Goal: Task Accomplishment & Management: Use online tool/utility

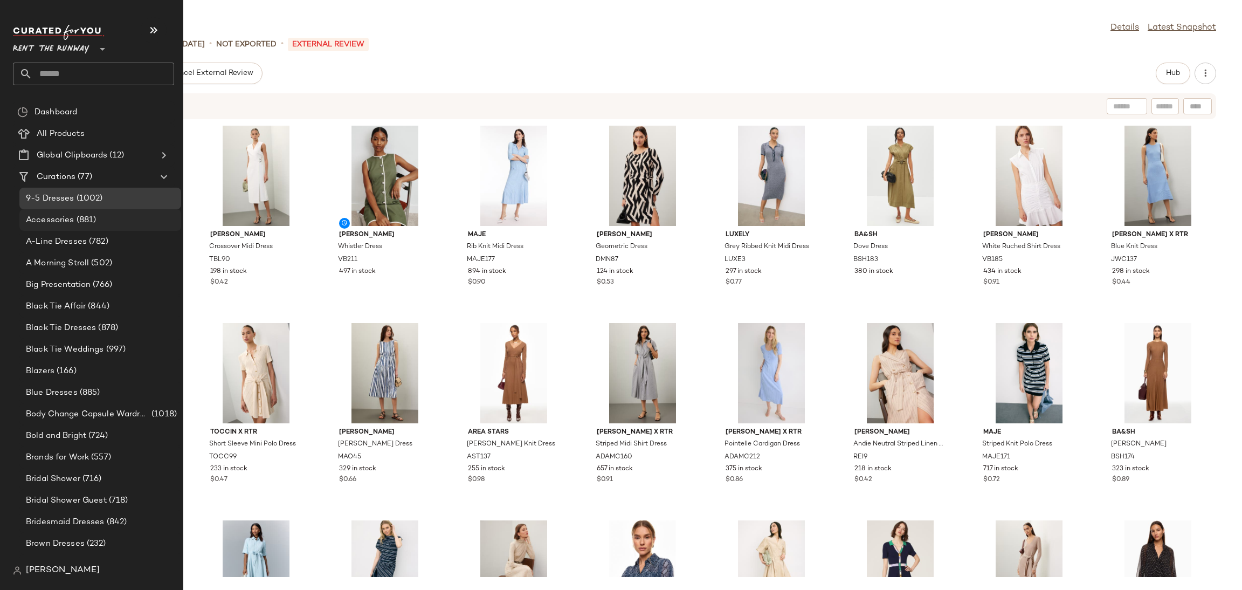
click at [109, 219] on div "Accessories (881)" at bounding box center [100, 220] width 154 height 12
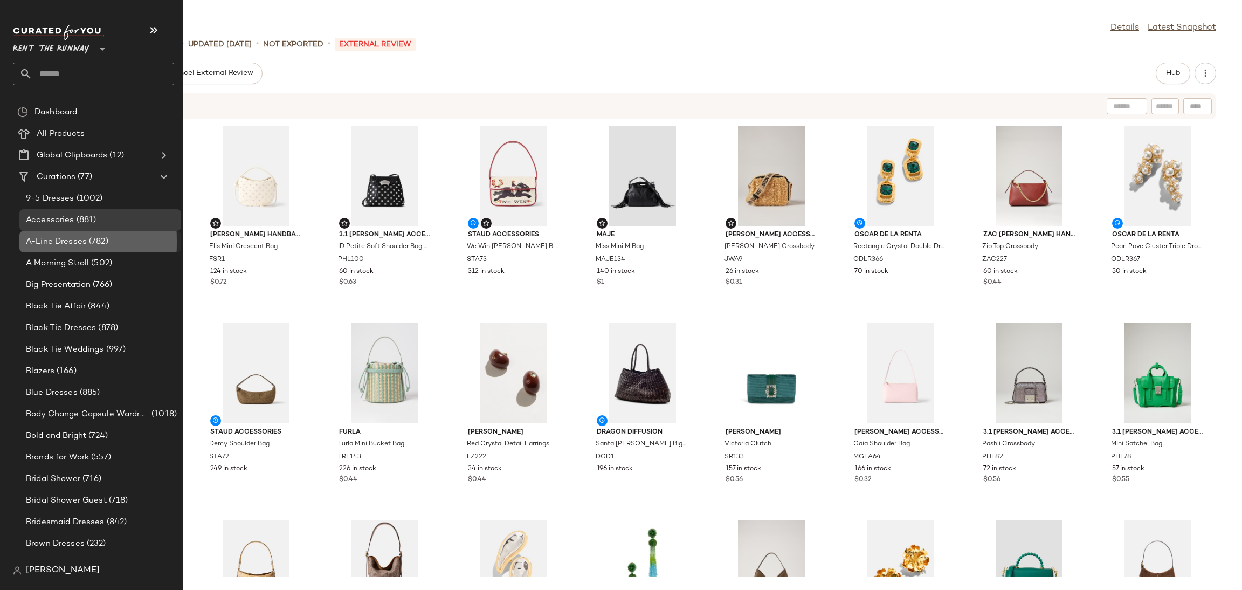
click at [60, 240] on span "A-Line Dresses" at bounding box center [56, 242] width 61 height 12
click at [78, 243] on span "A-Line Dresses" at bounding box center [56, 242] width 61 height 12
click at [50, 243] on span "A-Line Dresses" at bounding box center [56, 242] width 61 height 12
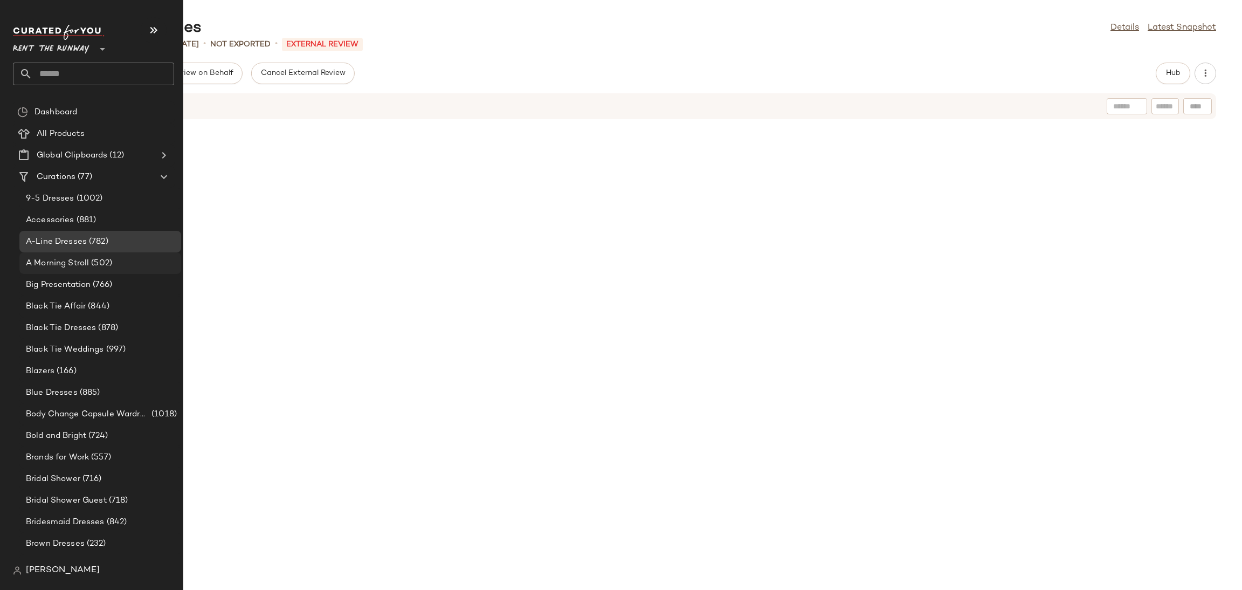
click at [72, 257] on span "A Morning Stroll" at bounding box center [57, 263] width 63 height 12
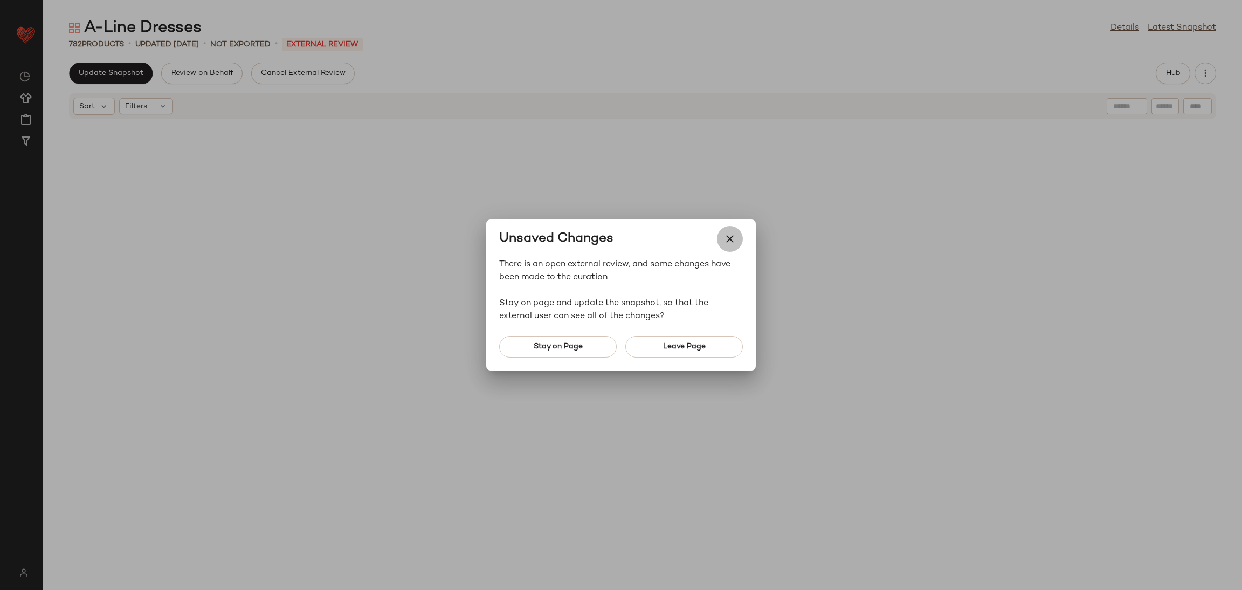
click at [730, 236] on icon "button" at bounding box center [729, 238] width 13 height 13
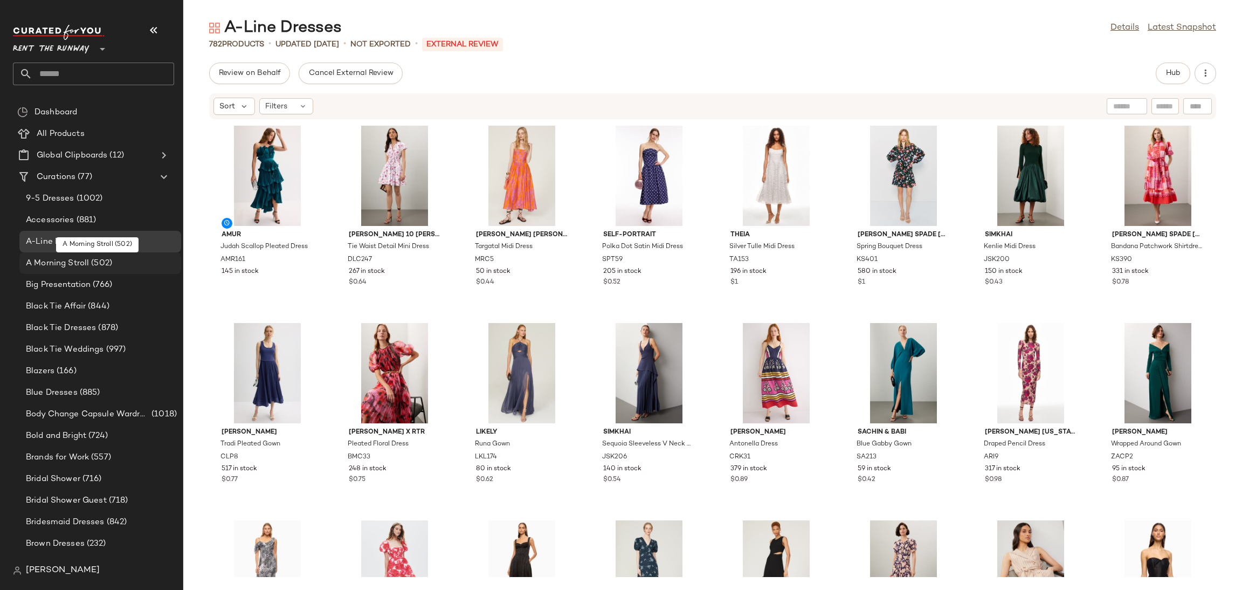
click at [96, 257] on span "(502)" at bounding box center [100, 263] width 23 height 12
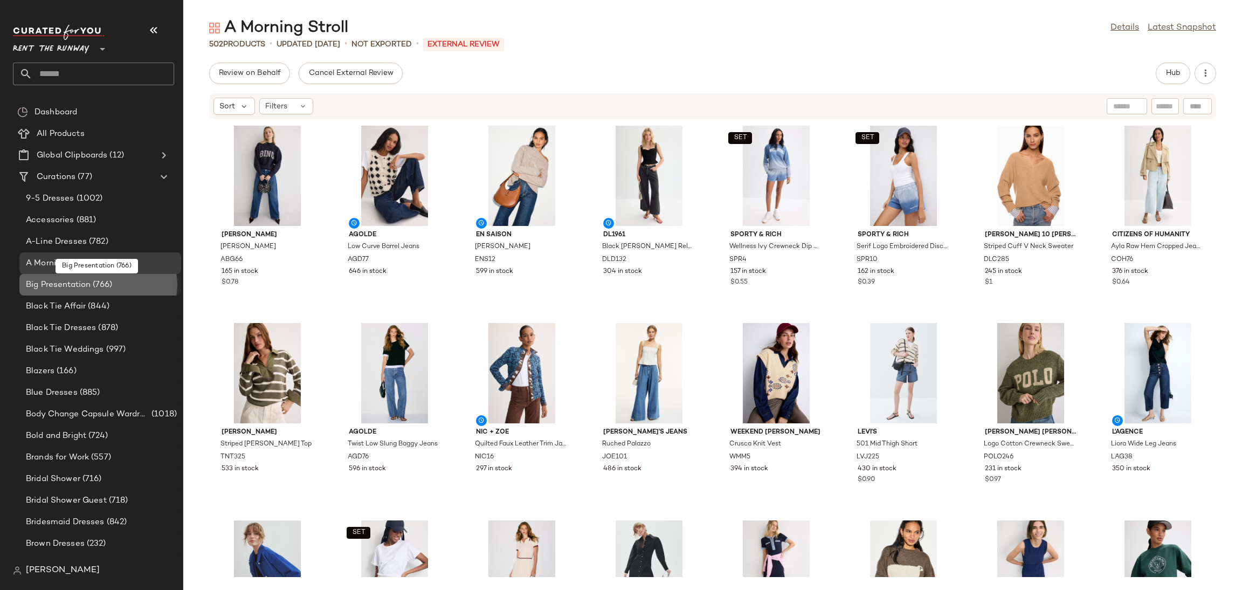
click at [98, 288] on span "(766)" at bounding box center [102, 285] width 22 height 12
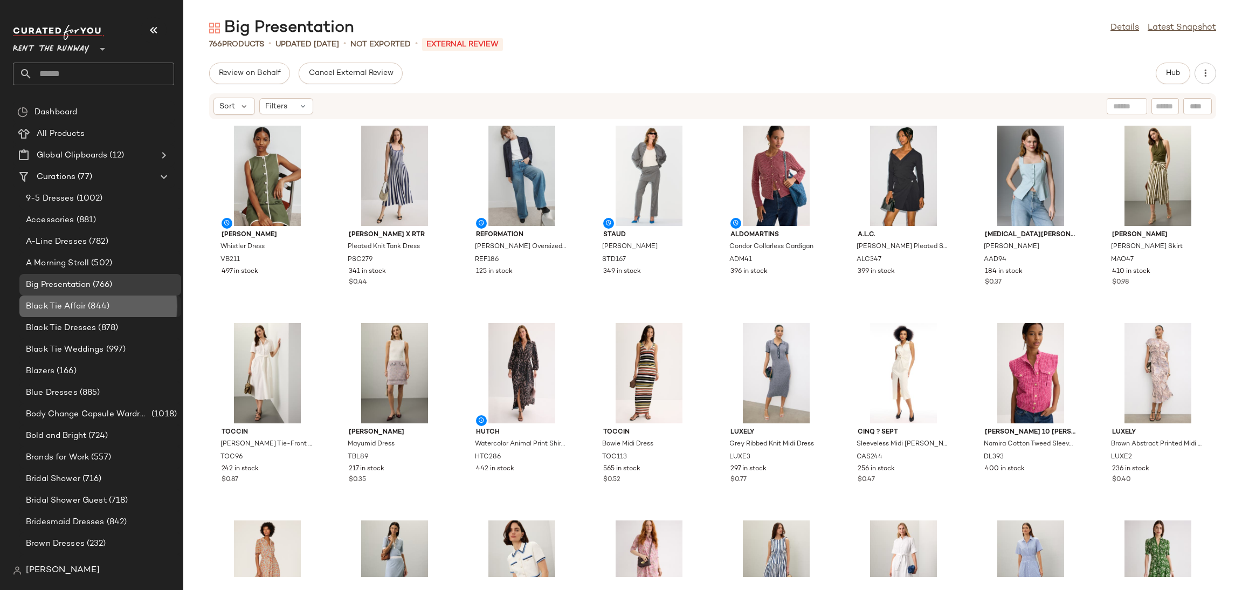
click at [112, 311] on div "Black Tie Affair (844)" at bounding box center [100, 306] width 154 height 12
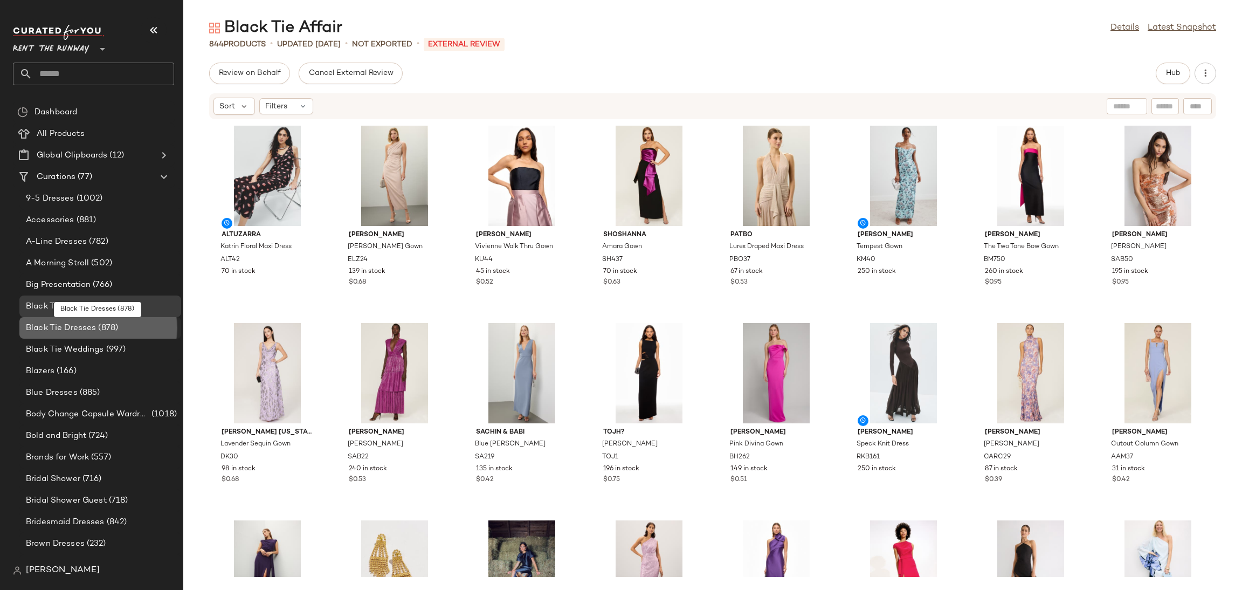
click at [109, 322] on span "(878)" at bounding box center [107, 328] width 22 height 12
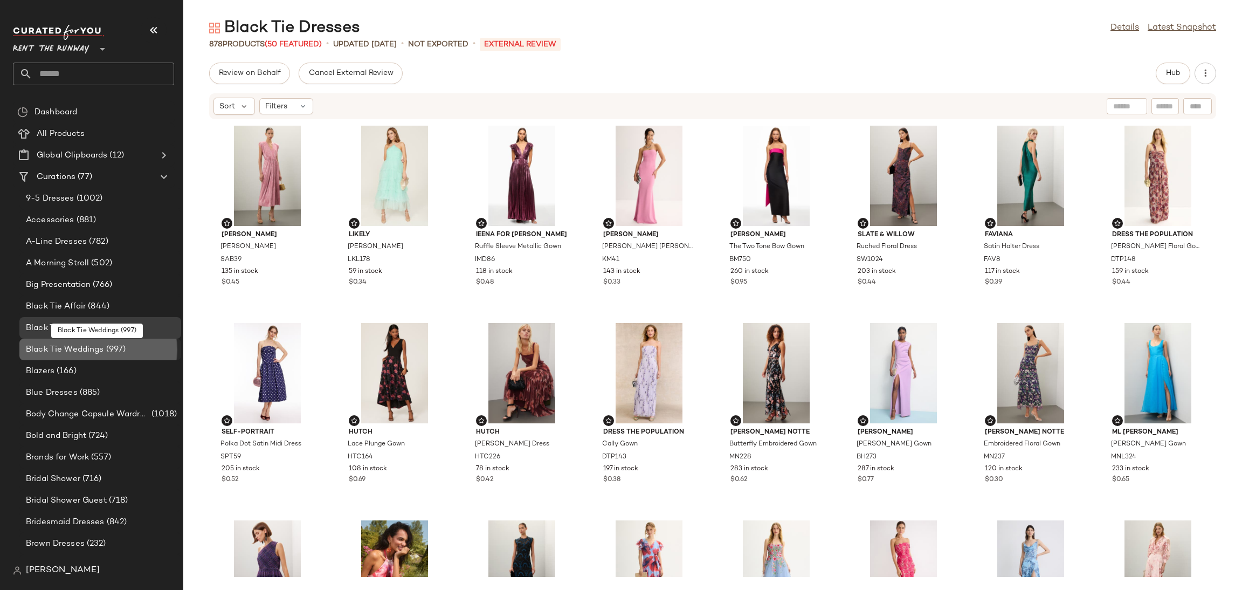
click at [107, 345] on span "(997)" at bounding box center [115, 349] width 22 height 12
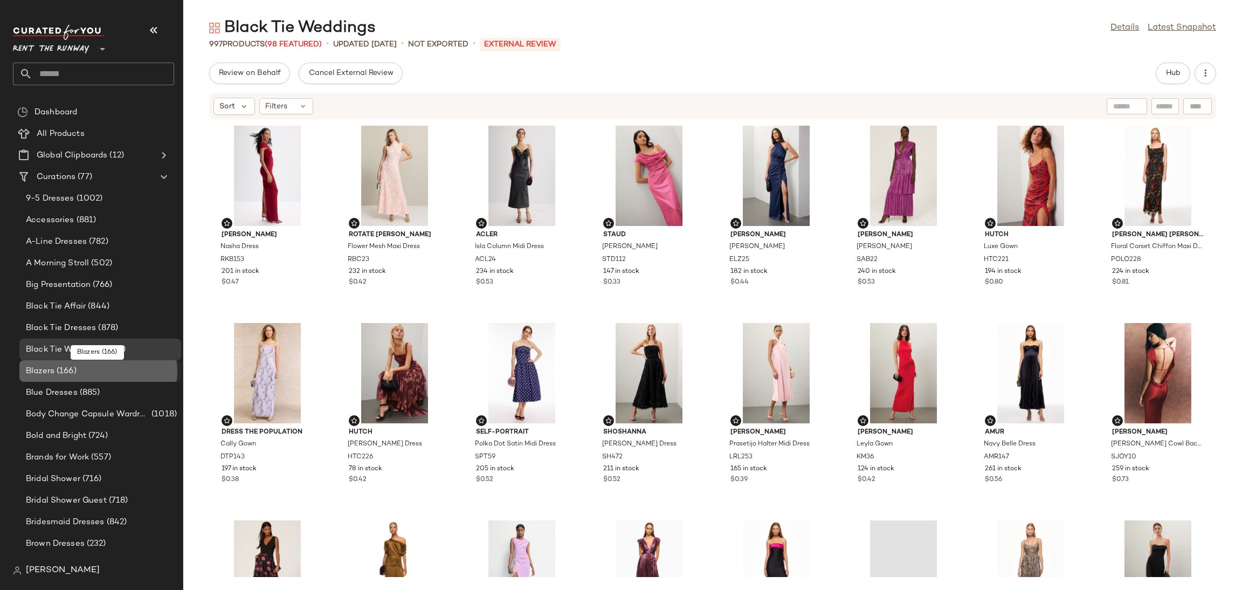
click at [111, 370] on div "Blazers (166)" at bounding box center [100, 371] width 154 height 12
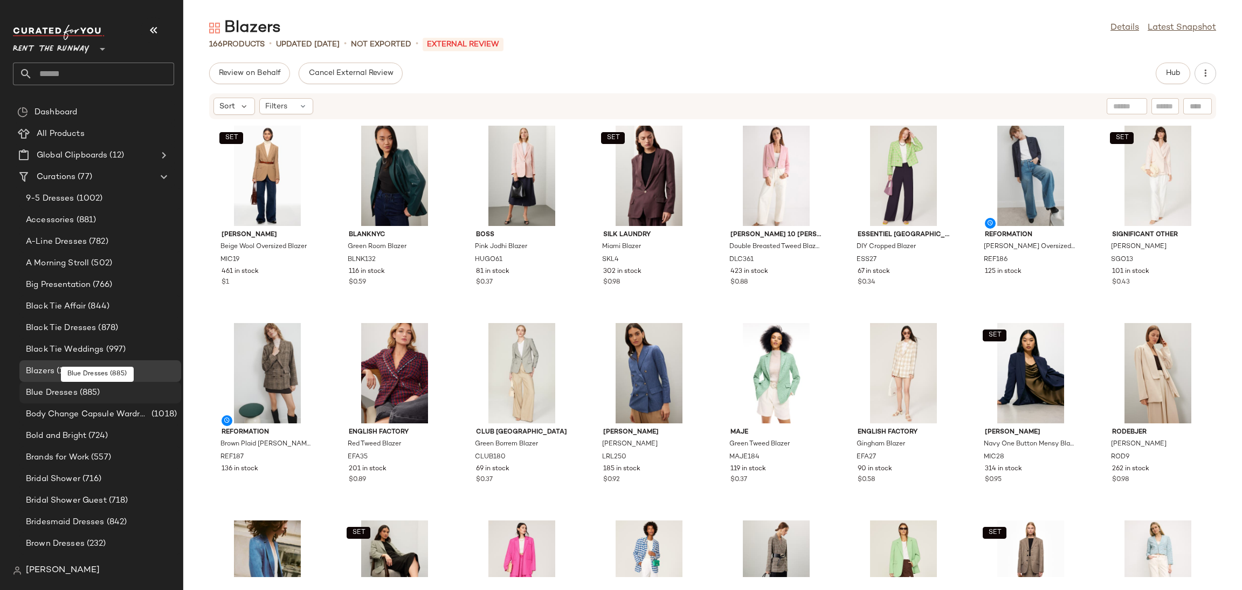
click at [127, 394] on div "Blue Dresses (885)" at bounding box center [100, 393] width 154 height 12
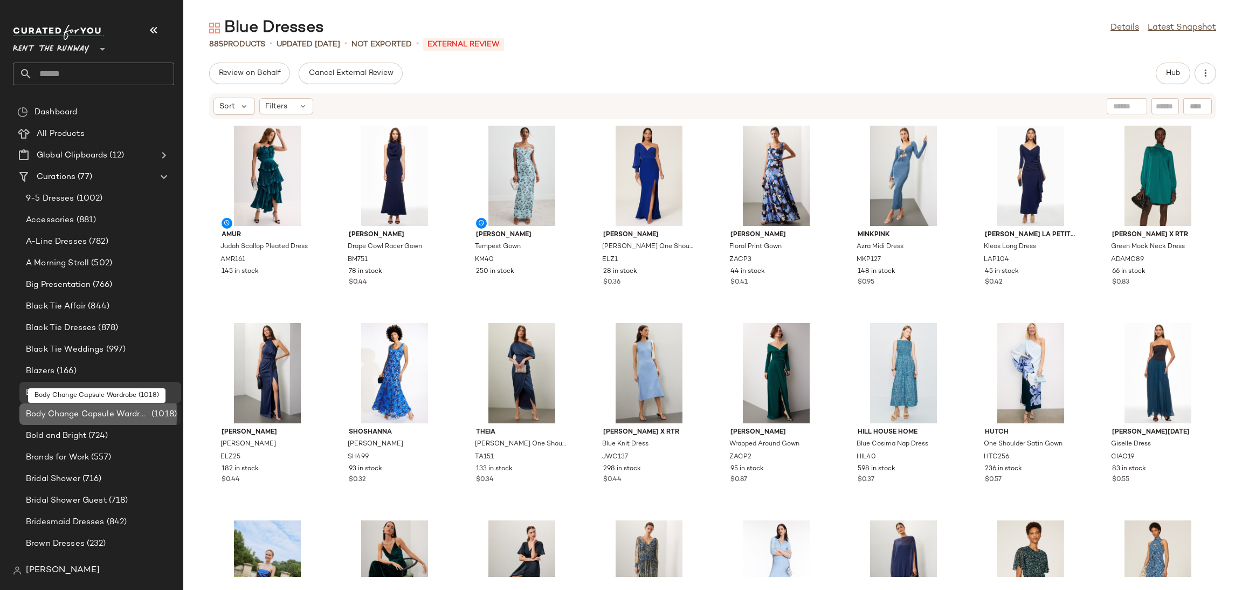
click at [139, 410] on span "Body Change Capsule Wardrobe" at bounding box center [87, 414] width 123 height 12
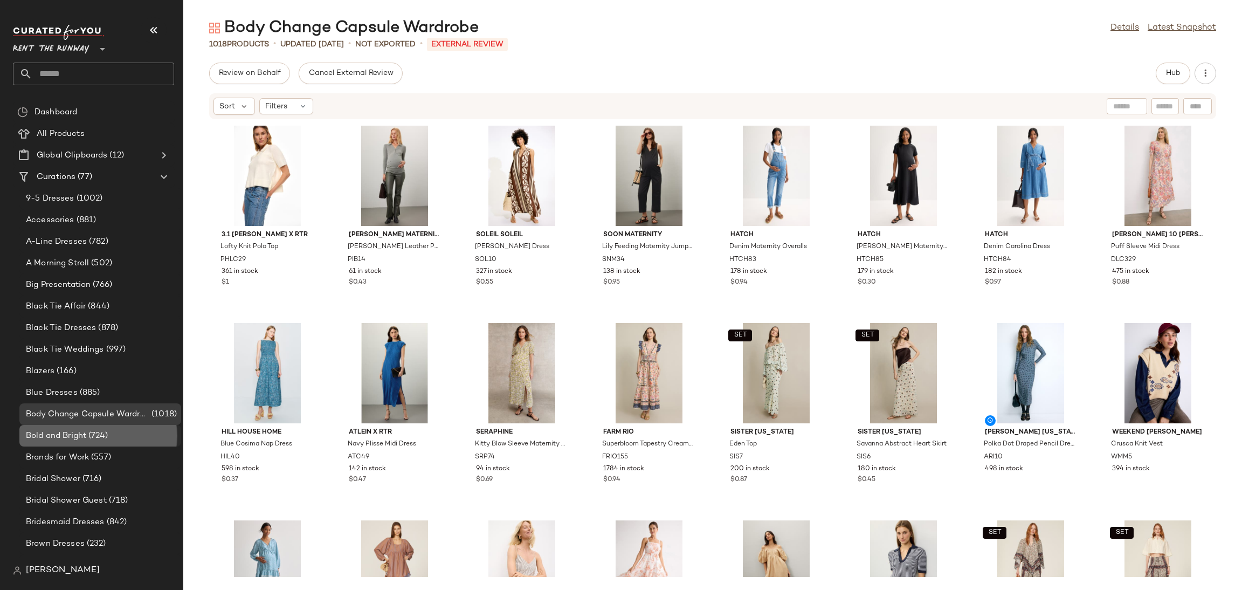
click at [141, 428] on div "Bold and Bright (724)" at bounding box center [100, 436] width 162 height 22
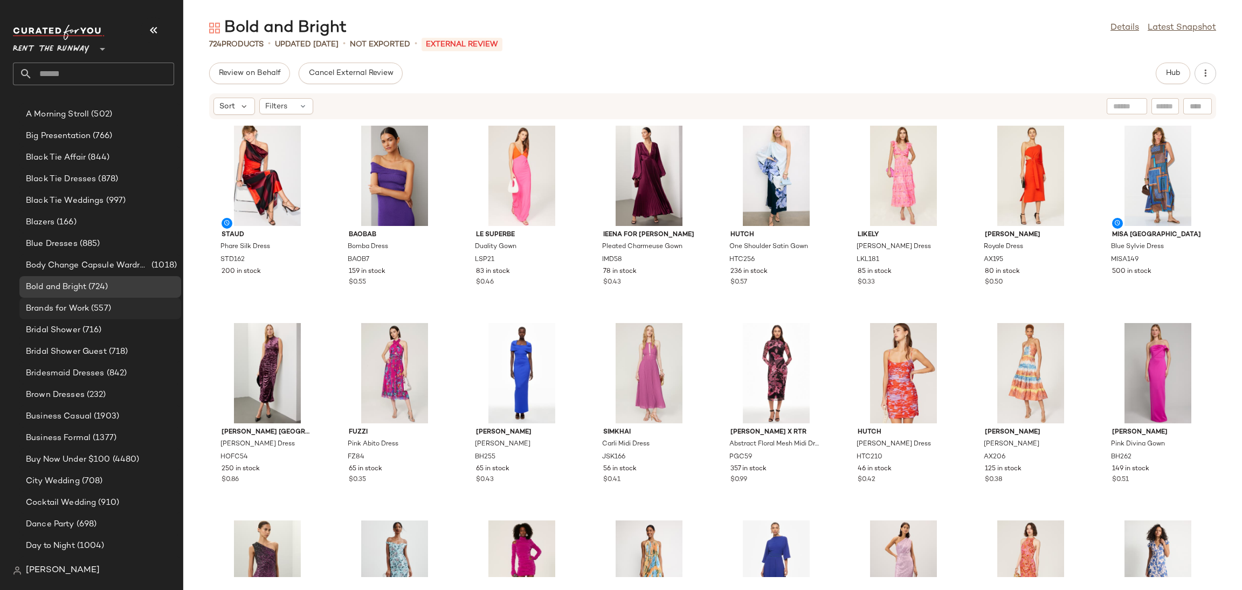
scroll to position [178, 0]
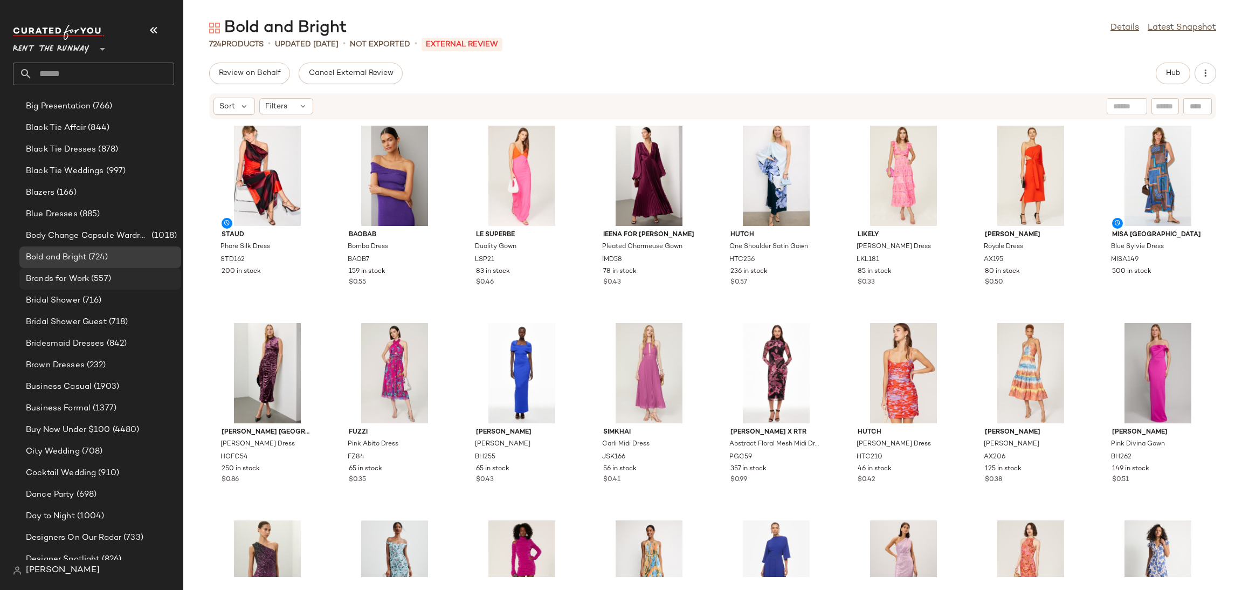
click at [84, 269] on div "Brands for Work (557)" at bounding box center [100, 279] width 162 height 22
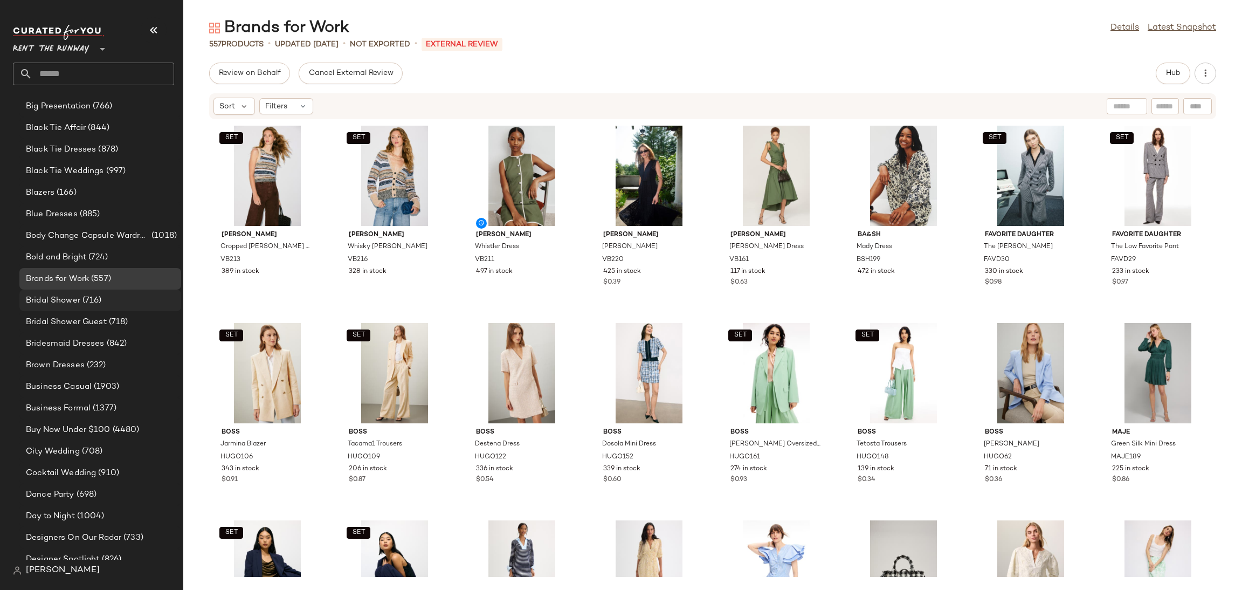
click at [94, 308] on div "Bridal Shower (716)" at bounding box center [100, 300] width 162 height 22
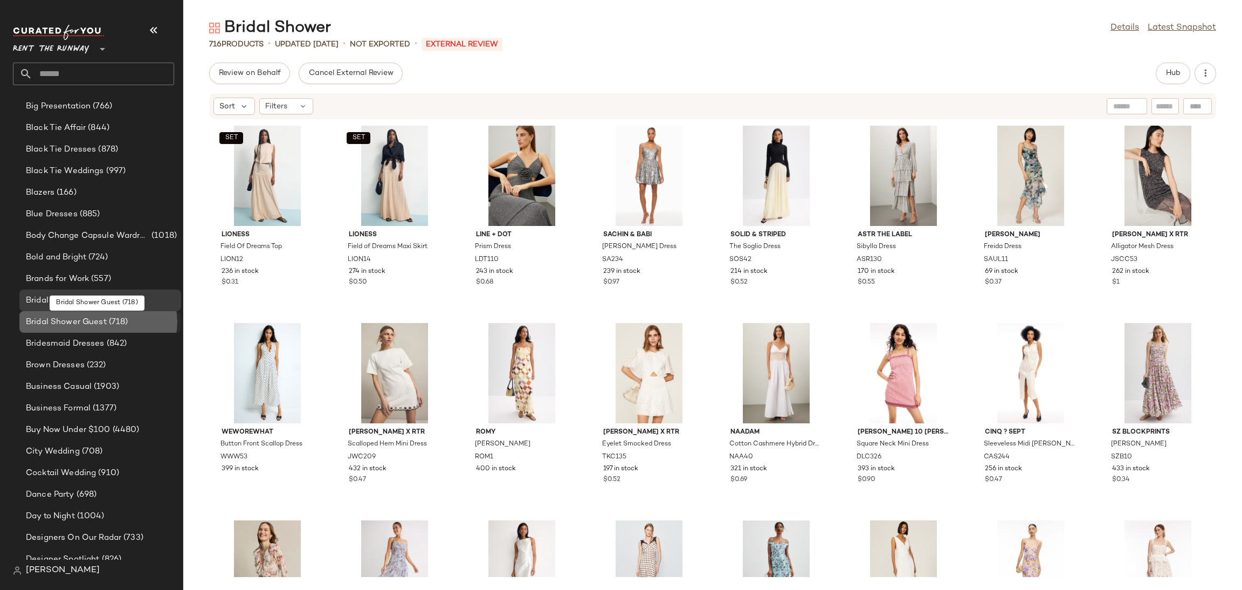
click at [90, 318] on span "Bridal Shower Guest" at bounding box center [66, 322] width 81 height 12
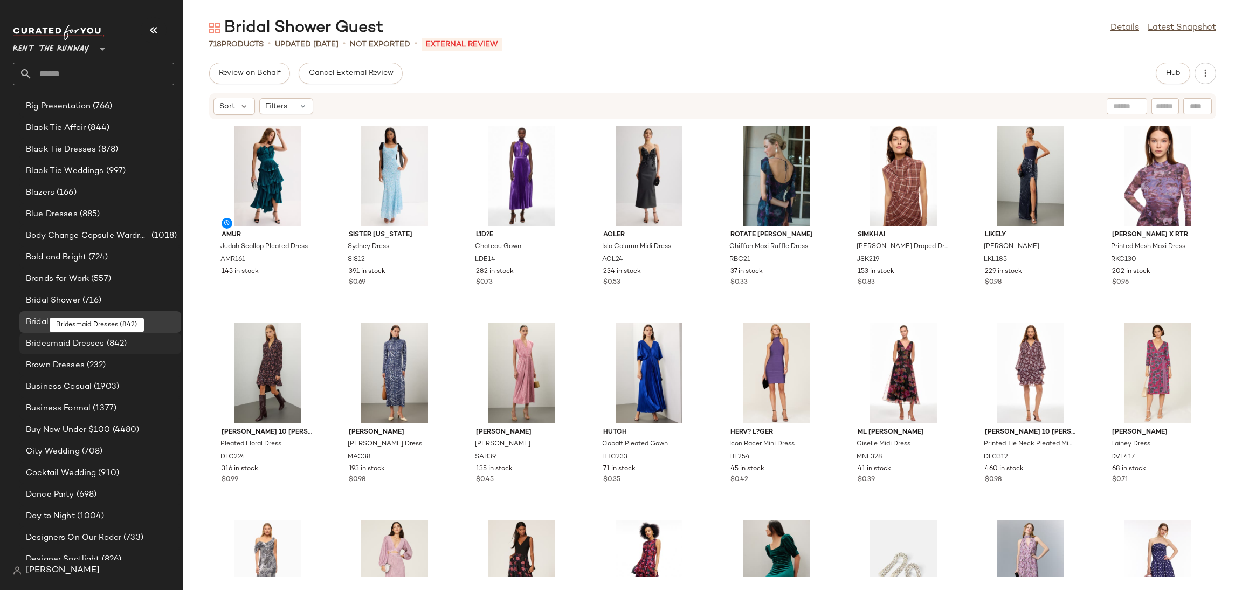
click at [91, 349] on div "Bridesmaid Dresses (842)" at bounding box center [100, 344] width 162 height 22
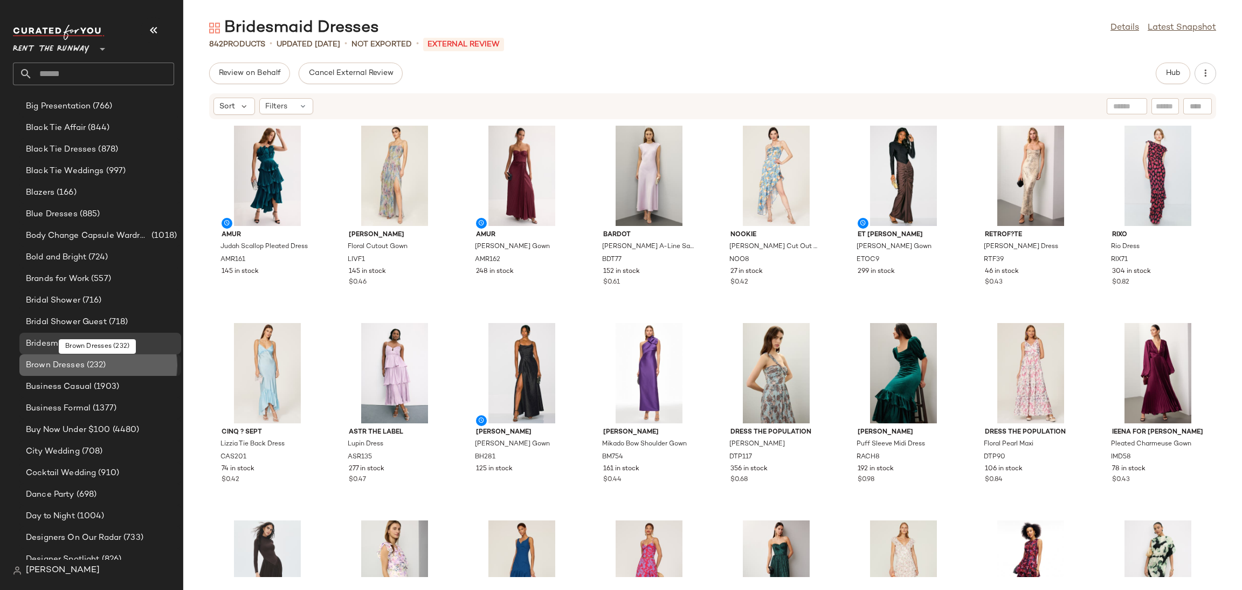
click at [91, 364] on span "(232)" at bounding box center [96, 365] width 22 height 12
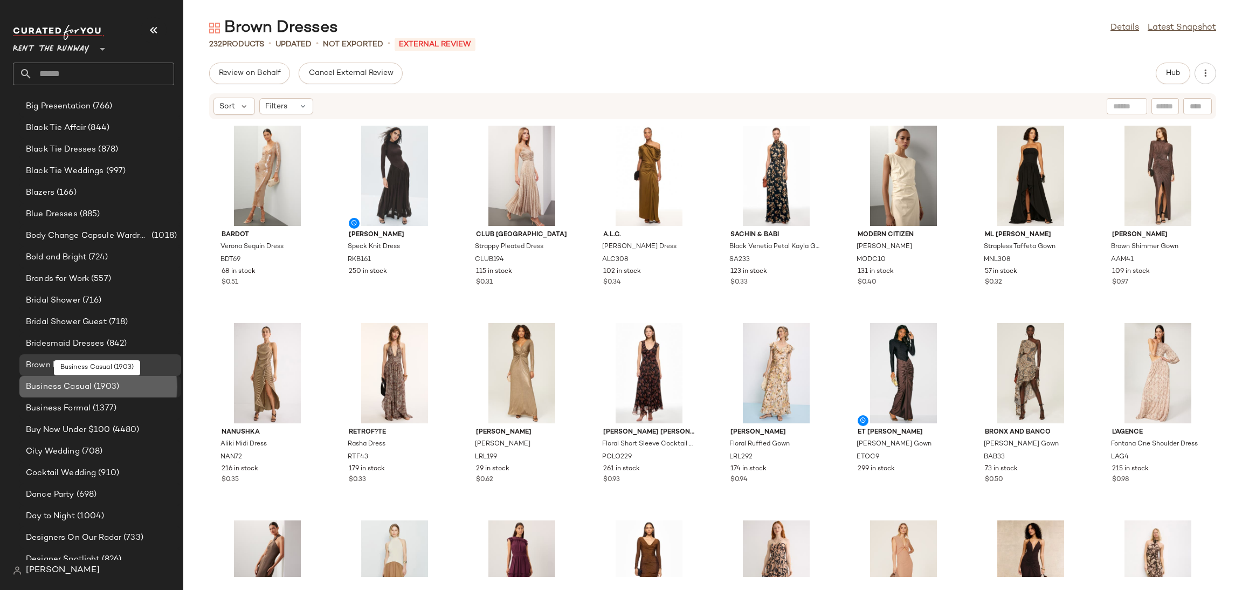
click at [89, 384] on span "Business Casual" at bounding box center [59, 387] width 66 height 12
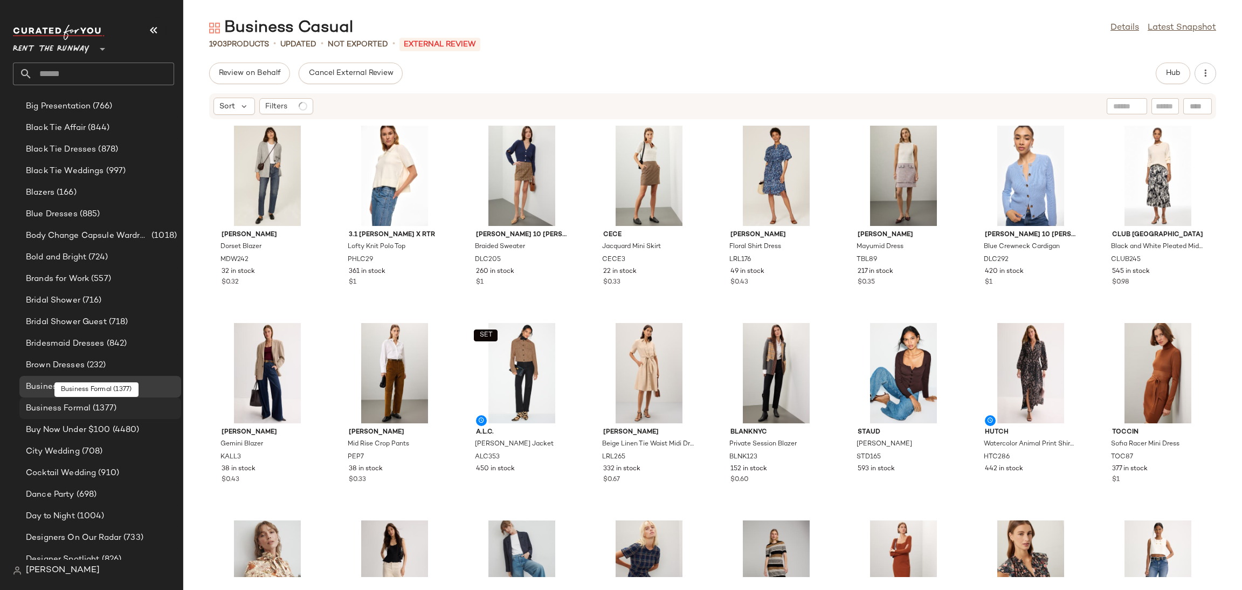
click at [91, 403] on span "(1377)" at bounding box center [104, 408] width 26 height 12
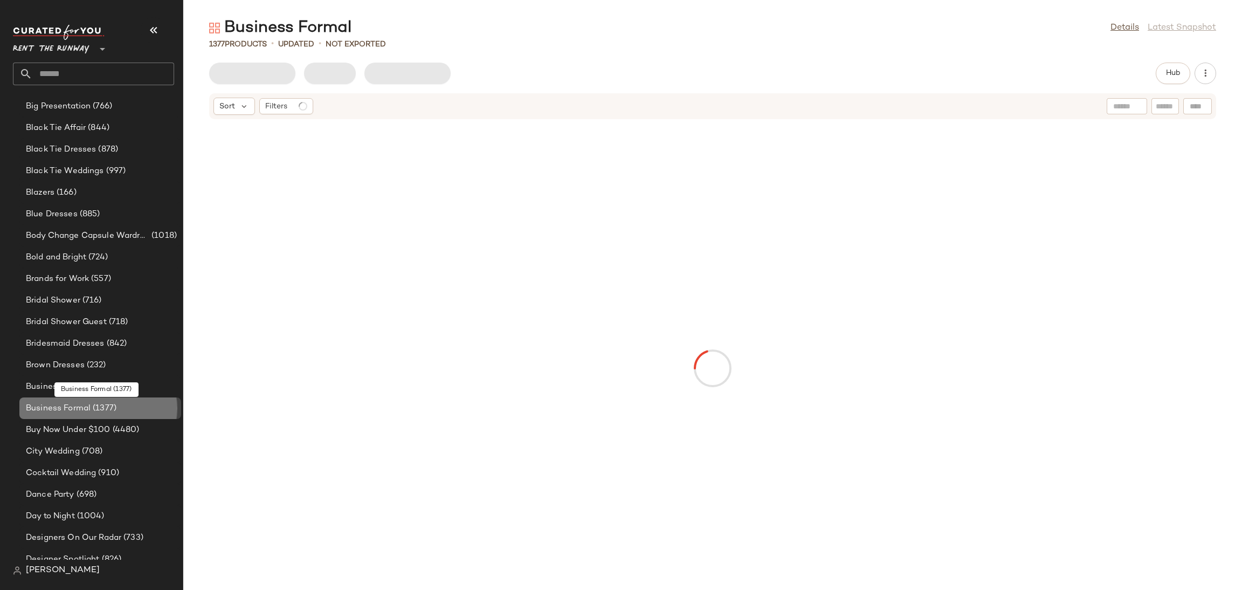
click at [91, 403] on span "(1377)" at bounding box center [104, 408] width 26 height 12
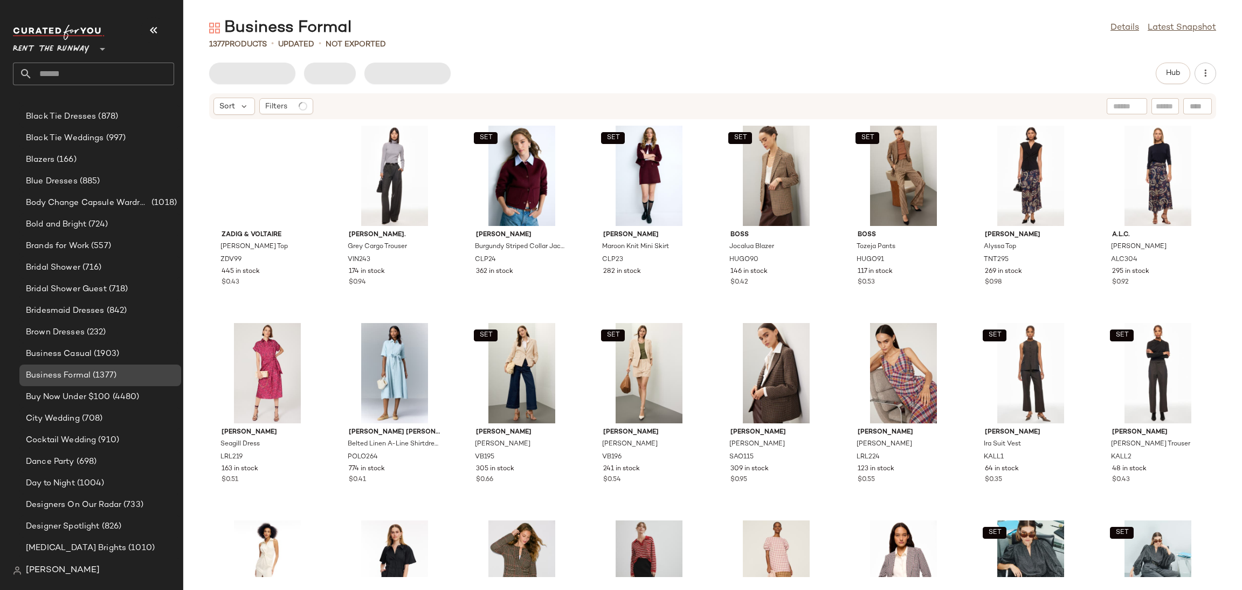
scroll to position [231, 0]
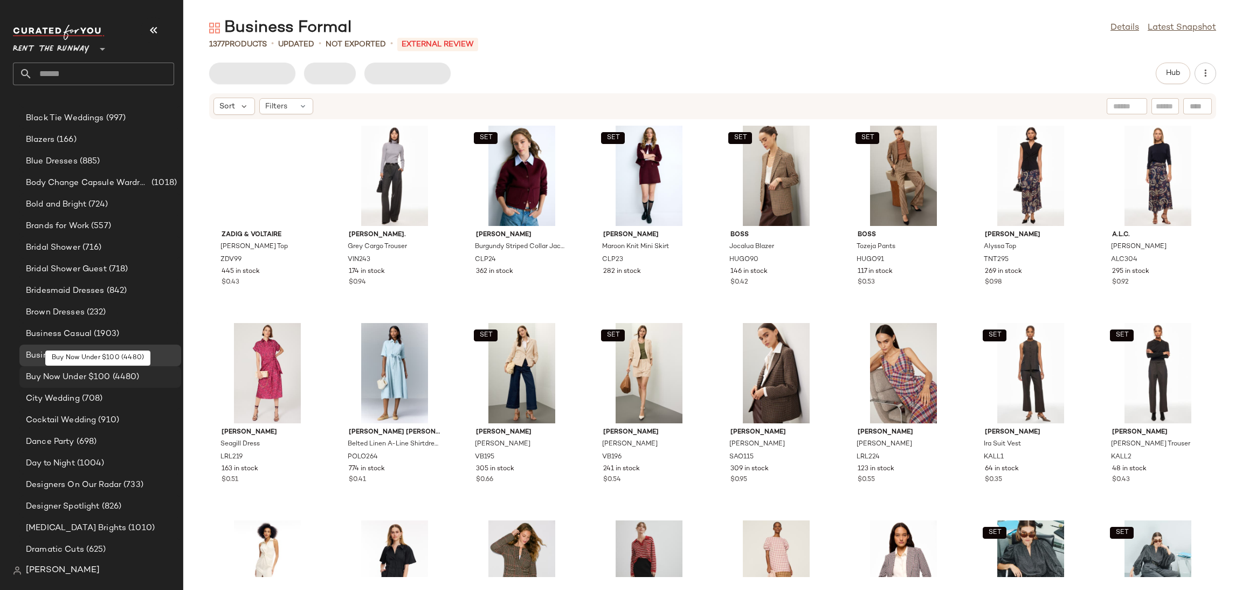
click at [98, 377] on span "Buy Now Under $100" at bounding box center [68, 377] width 85 height 12
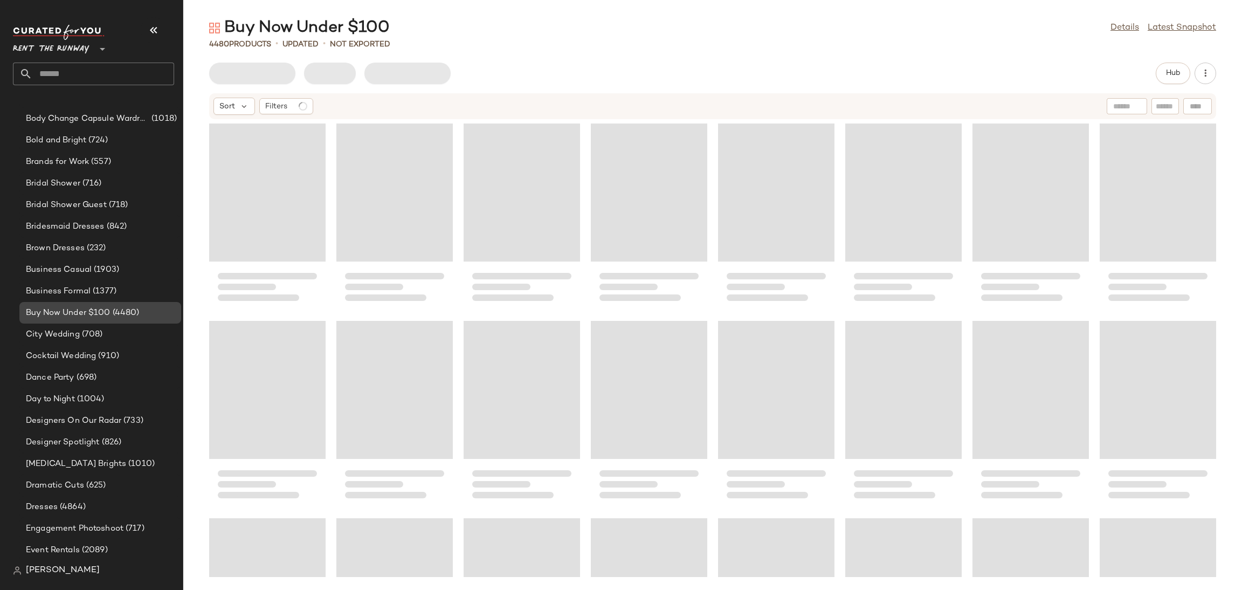
scroll to position [320, 0]
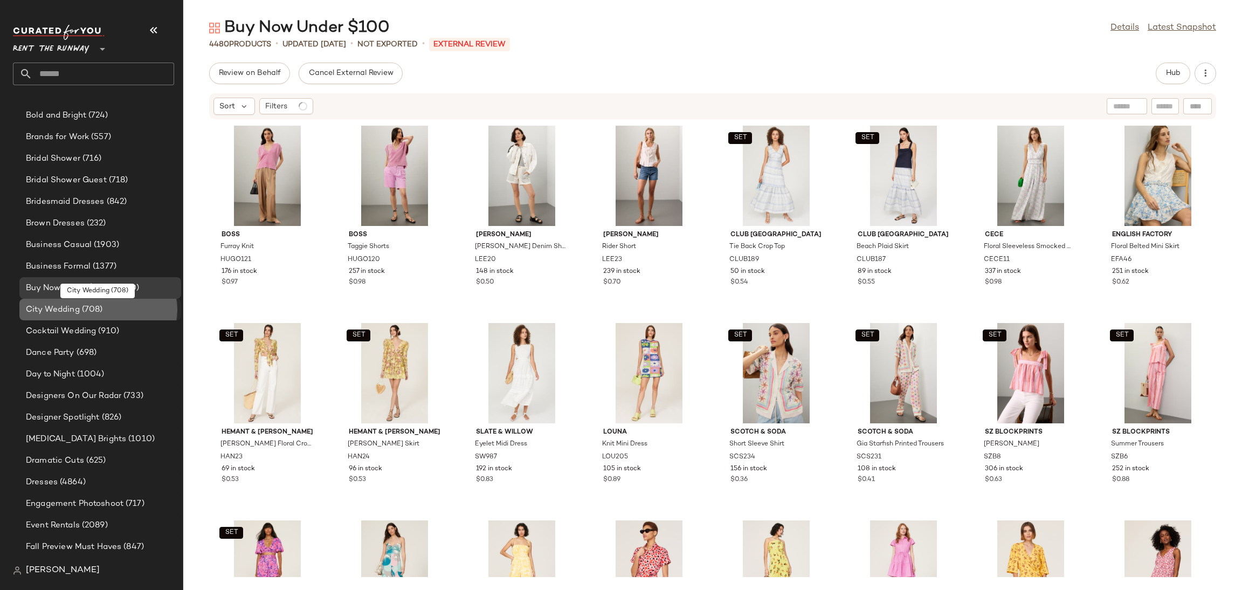
click at [95, 313] on span "(708)" at bounding box center [91, 310] width 23 height 12
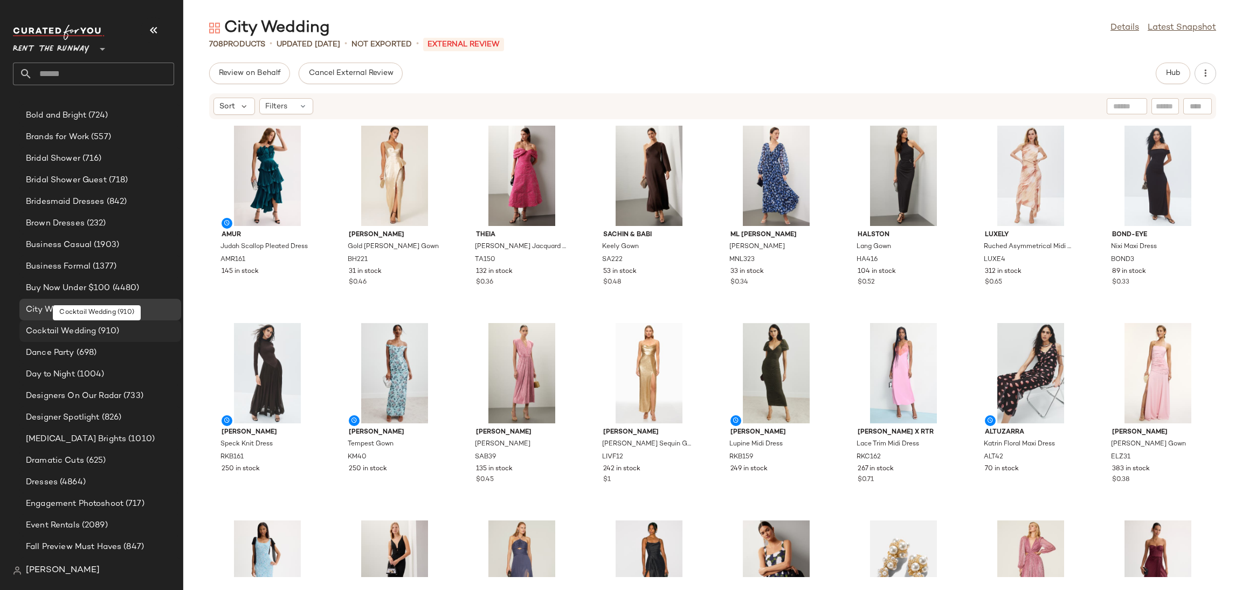
click at [94, 329] on span "Cocktail Wedding" at bounding box center [61, 331] width 70 height 12
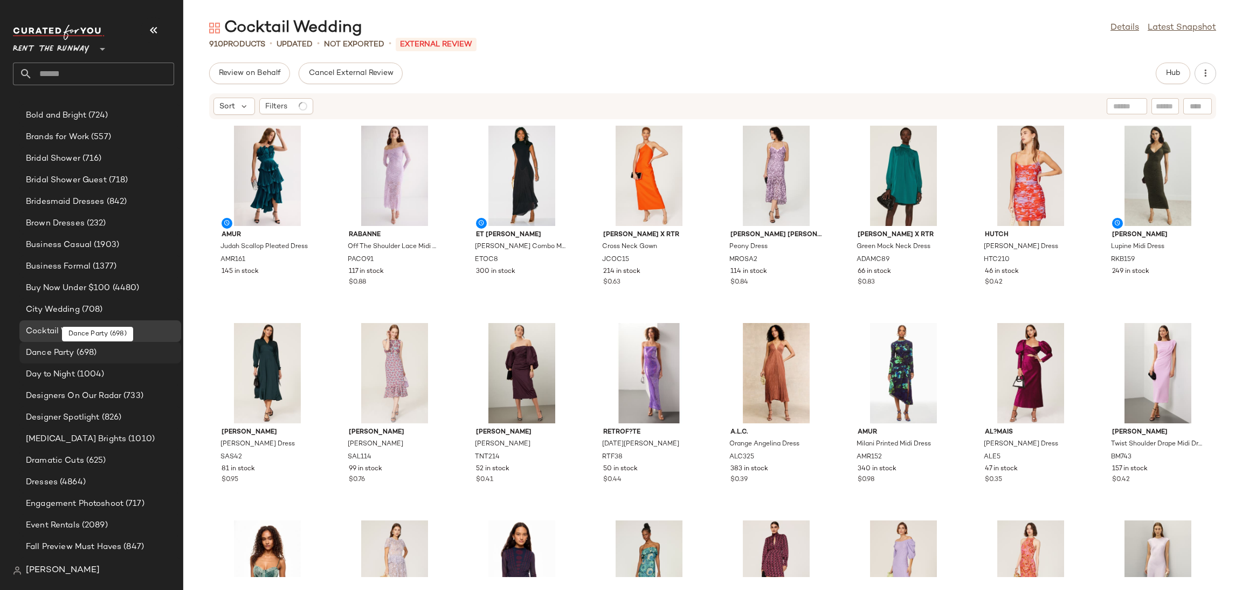
click at [91, 349] on span "(698)" at bounding box center [85, 353] width 23 height 12
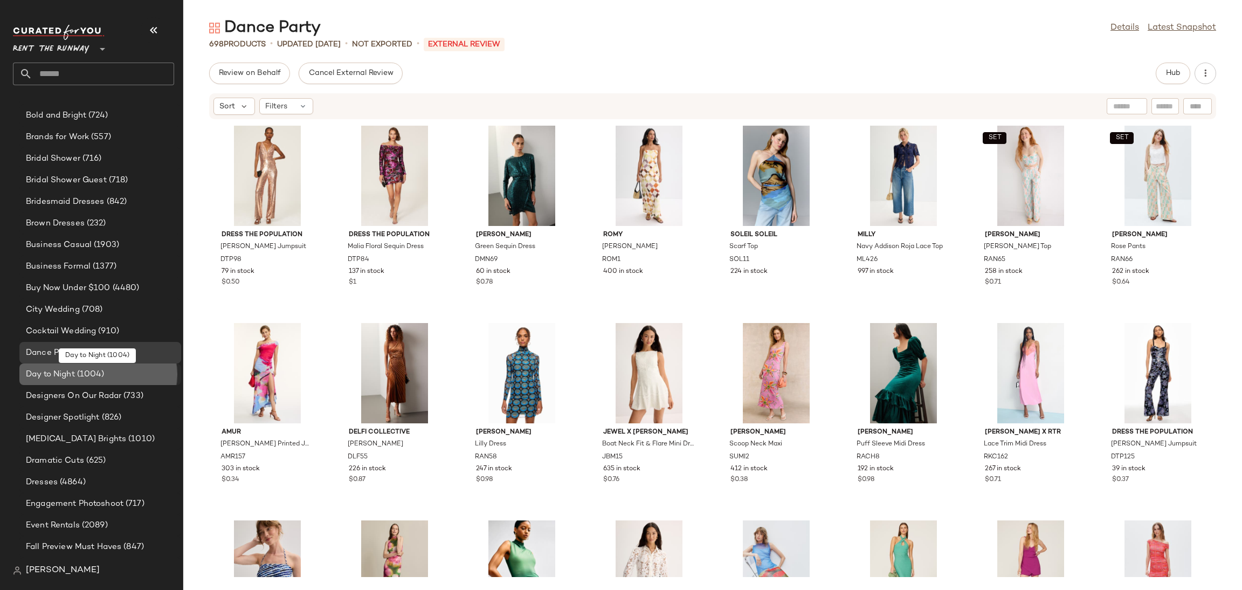
click at [91, 370] on span "(1004)" at bounding box center [90, 374] width 30 height 12
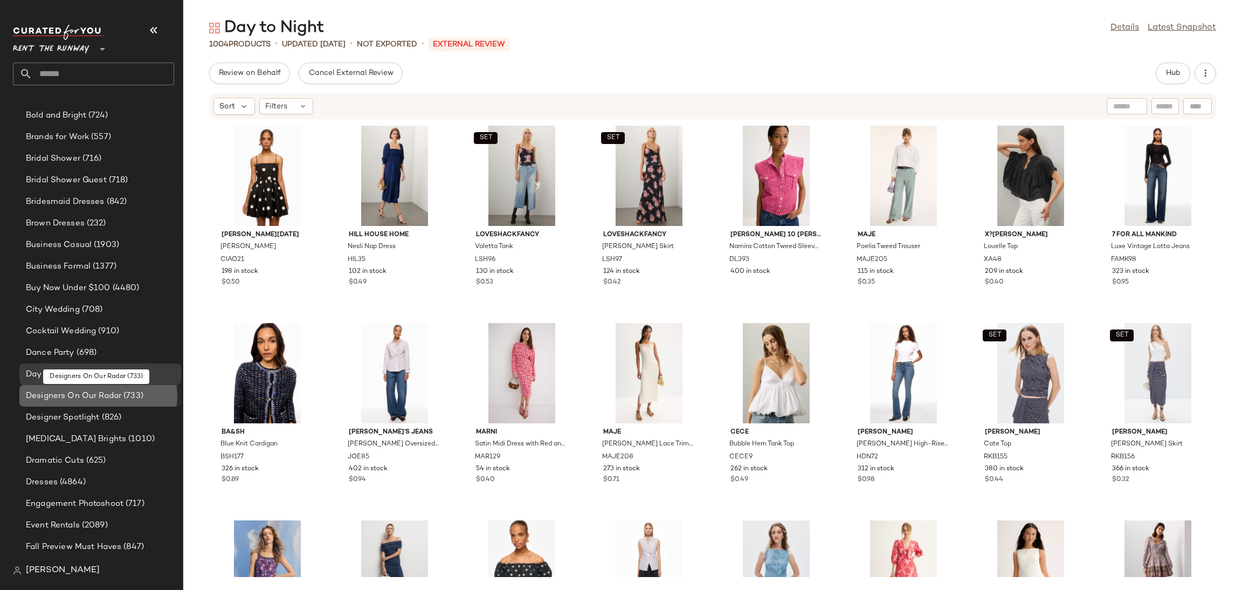
click at [95, 396] on span "Designers On Our Radar" at bounding box center [73, 396] width 95 height 12
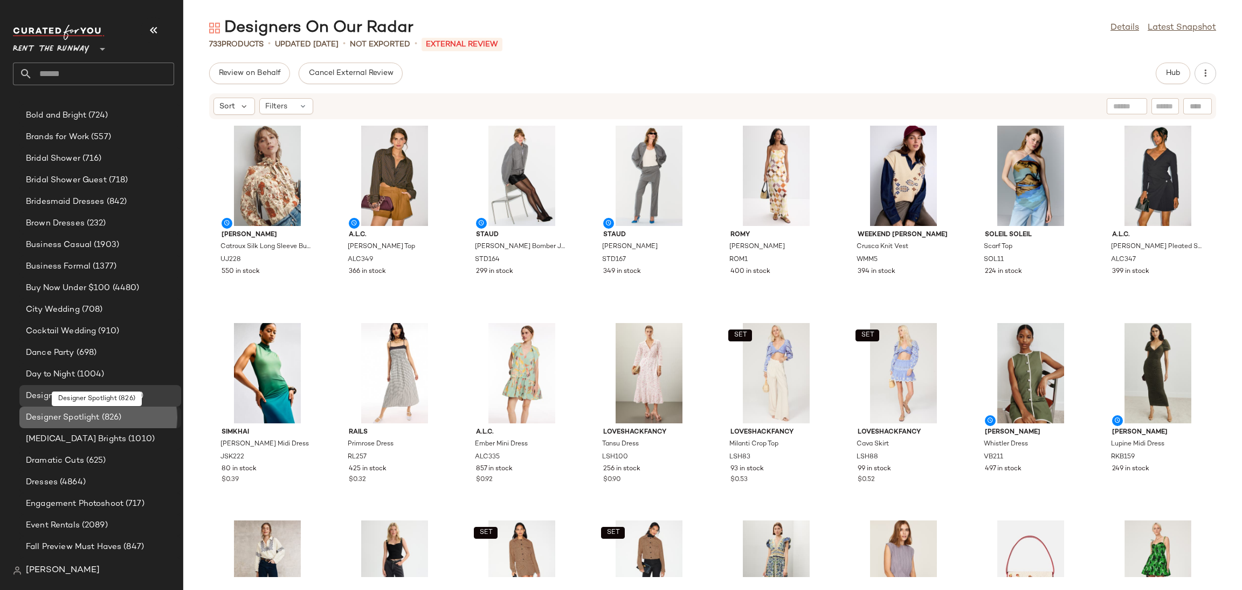
click at [95, 418] on span "Designer Spotlight" at bounding box center [63, 417] width 74 height 12
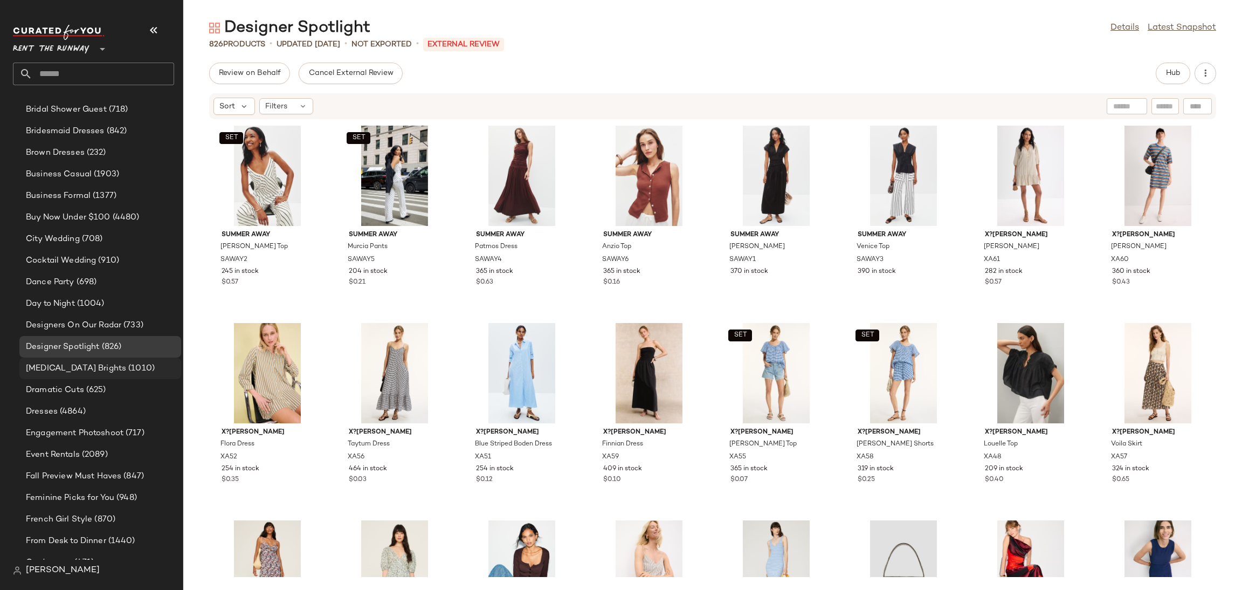
scroll to position [392, 0]
click at [126, 364] on span "(1010)" at bounding box center [140, 367] width 29 height 12
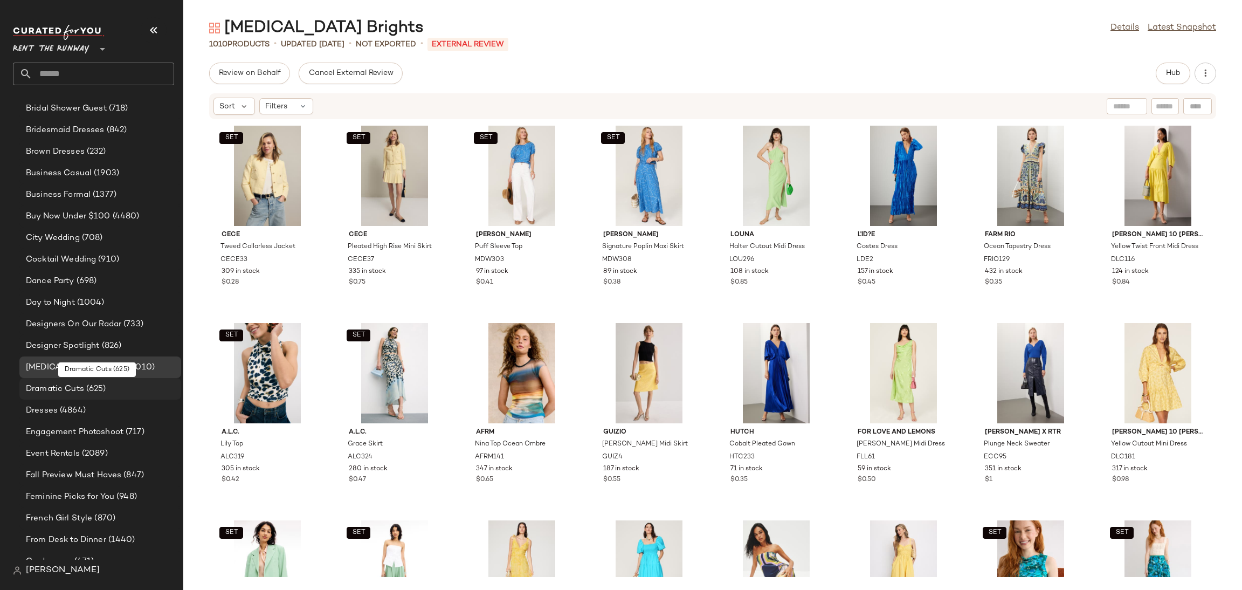
click at [104, 388] on span "(625)" at bounding box center [95, 389] width 22 height 12
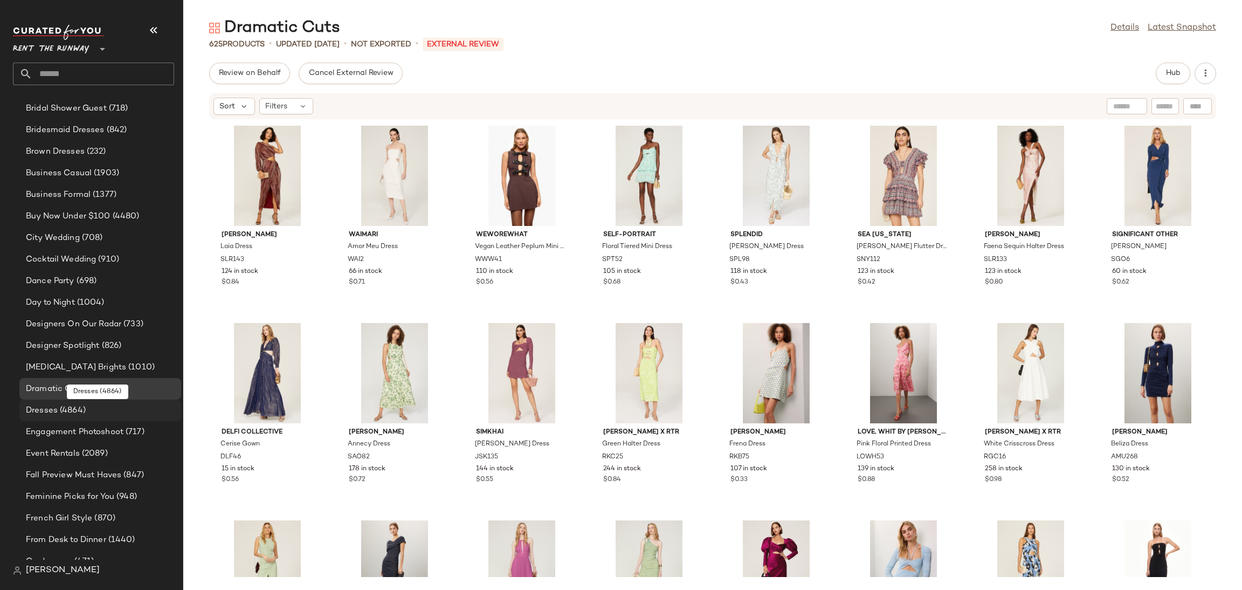
click at [106, 404] on div "Dresses (4864)" at bounding box center [100, 410] width 154 height 12
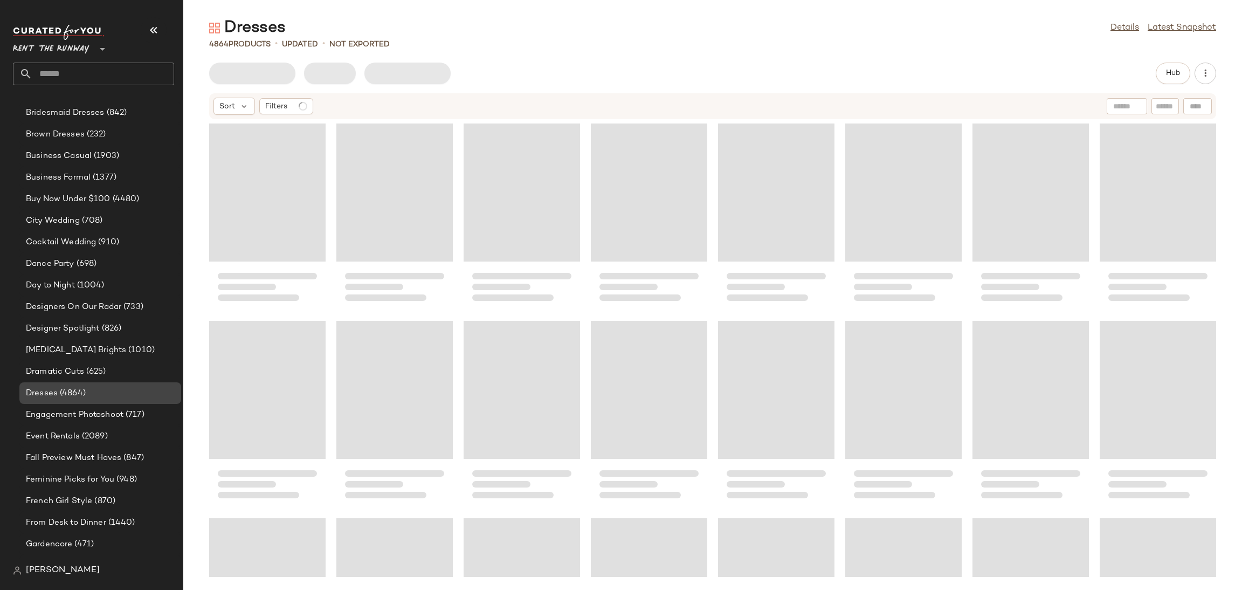
scroll to position [417, 0]
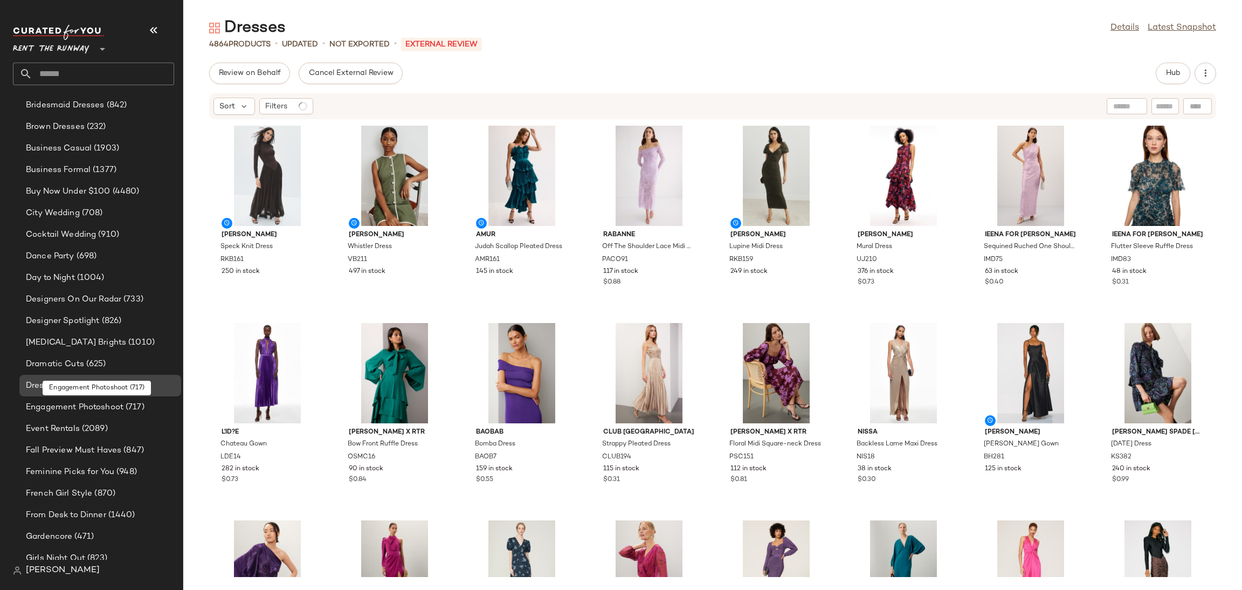
click at [106, 404] on span "Engagement Photoshoot" at bounding box center [75, 407] width 98 height 12
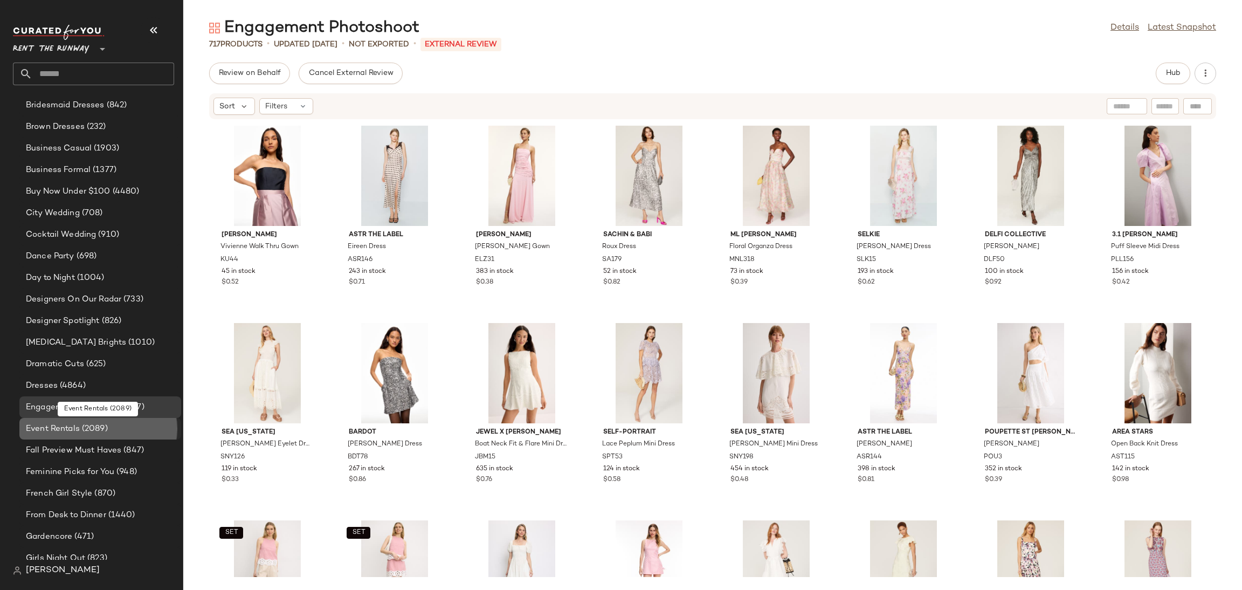
click at [105, 423] on span "(2089)" at bounding box center [94, 429] width 28 height 12
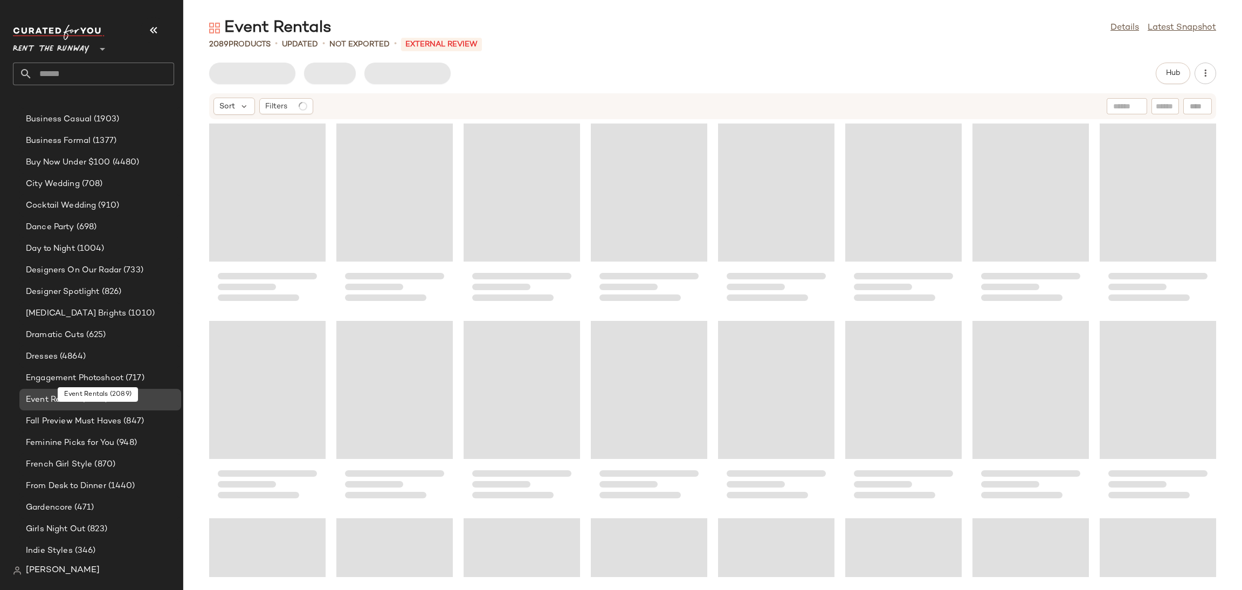
scroll to position [460, 0]
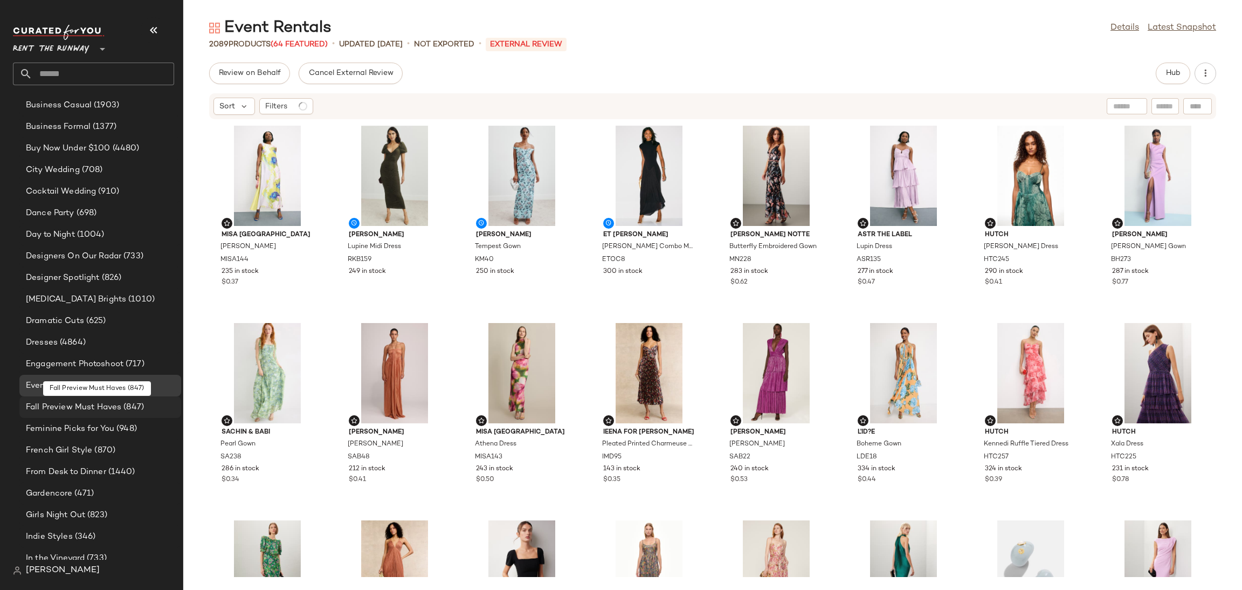
click at [108, 403] on span "Fall Preview Must Haves" at bounding box center [73, 407] width 95 height 12
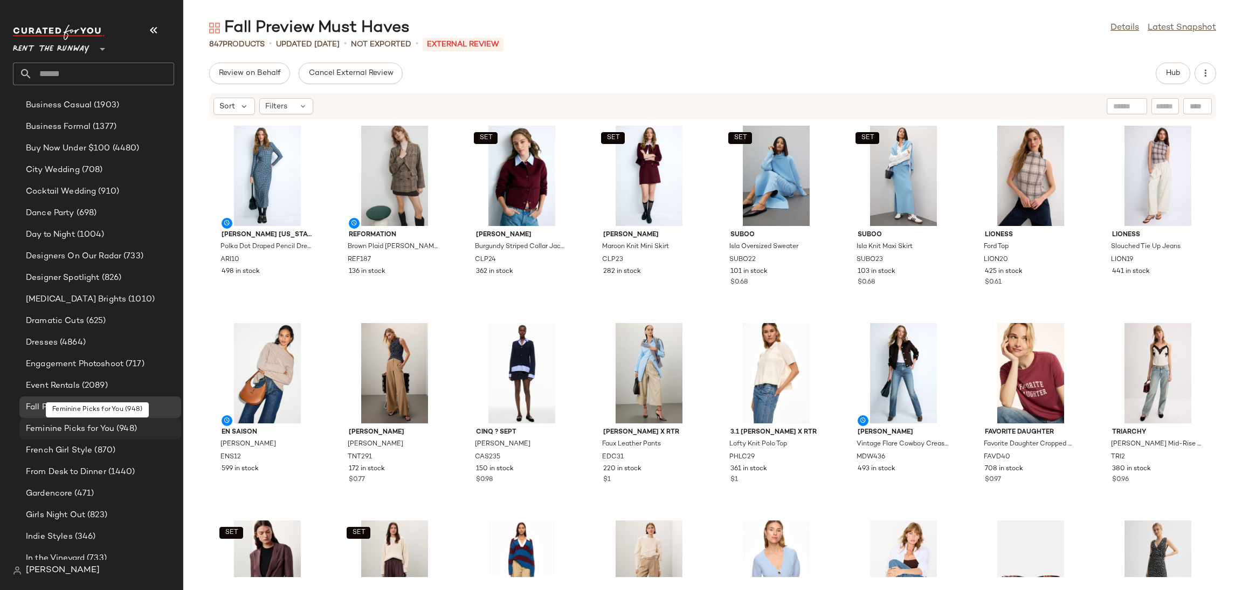
click at [102, 423] on span "Feminine Picks for You" at bounding box center [70, 429] width 88 height 12
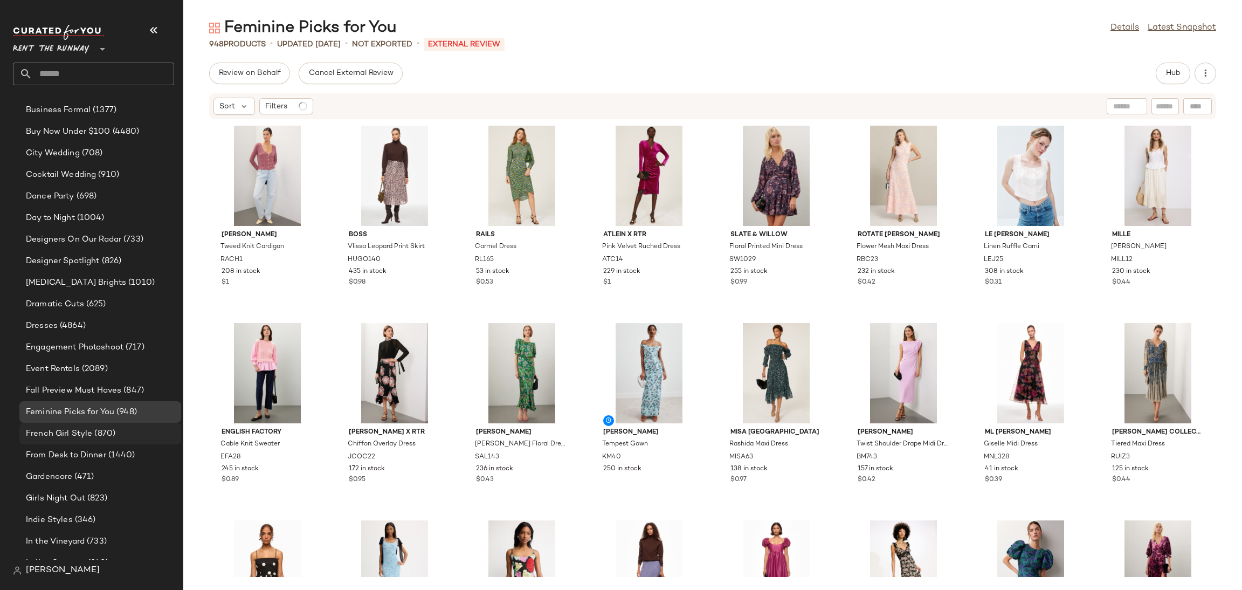
scroll to position [477, 0]
click at [100, 429] on span "(870)" at bounding box center [103, 433] width 23 height 12
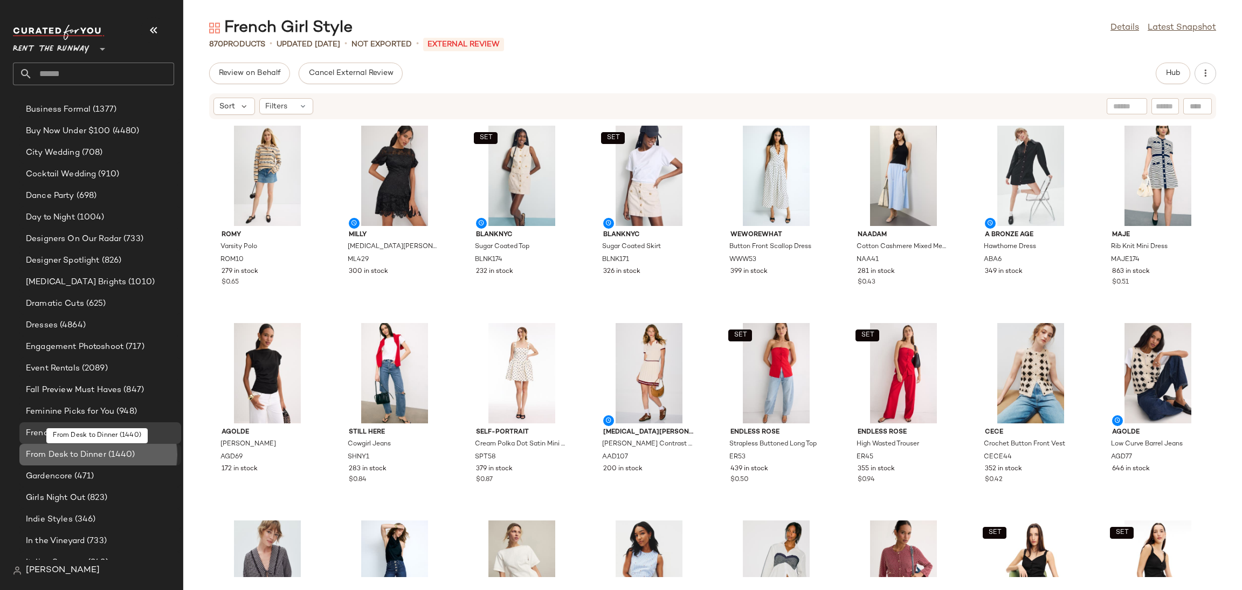
click at [100, 453] on span "From Desk to Dinner" at bounding box center [66, 455] width 80 height 12
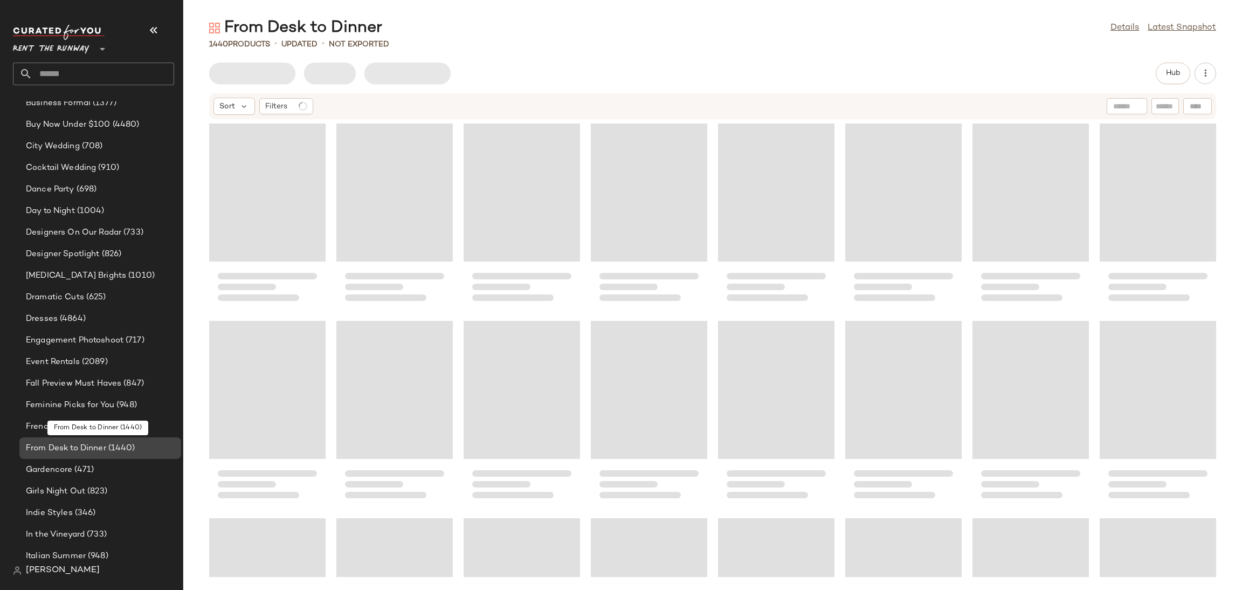
scroll to position [485, 0]
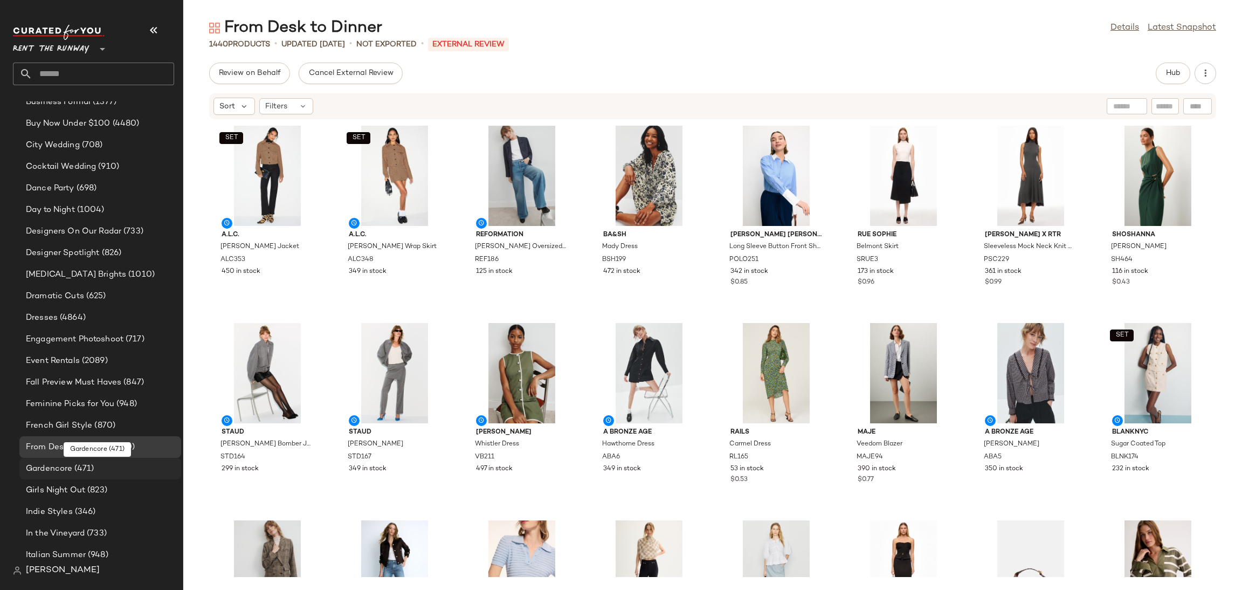
click at [98, 464] on div "Gardencore (471)" at bounding box center [100, 469] width 154 height 12
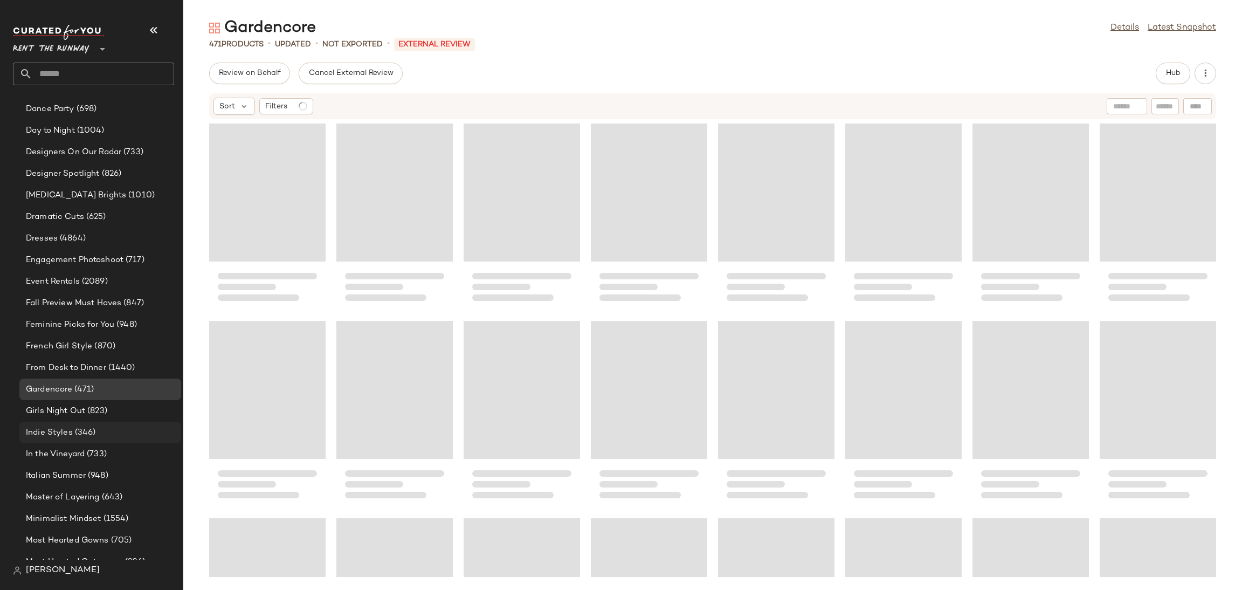
scroll to position [576, 0]
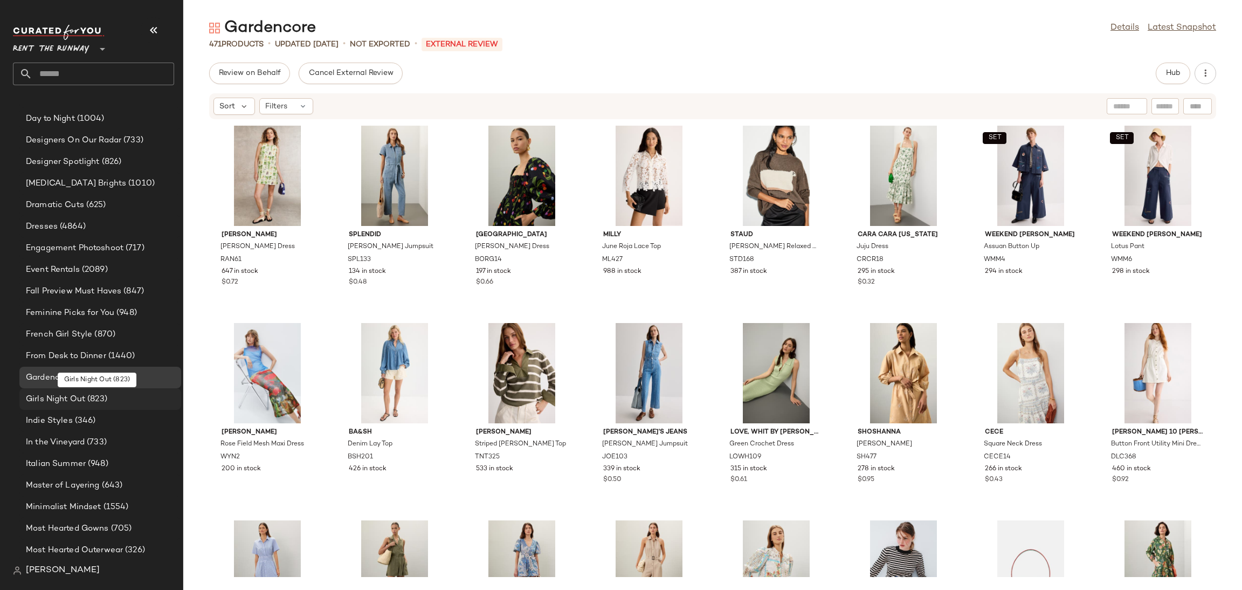
click at [97, 402] on span "(823)" at bounding box center [96, 399] width 22 height 12
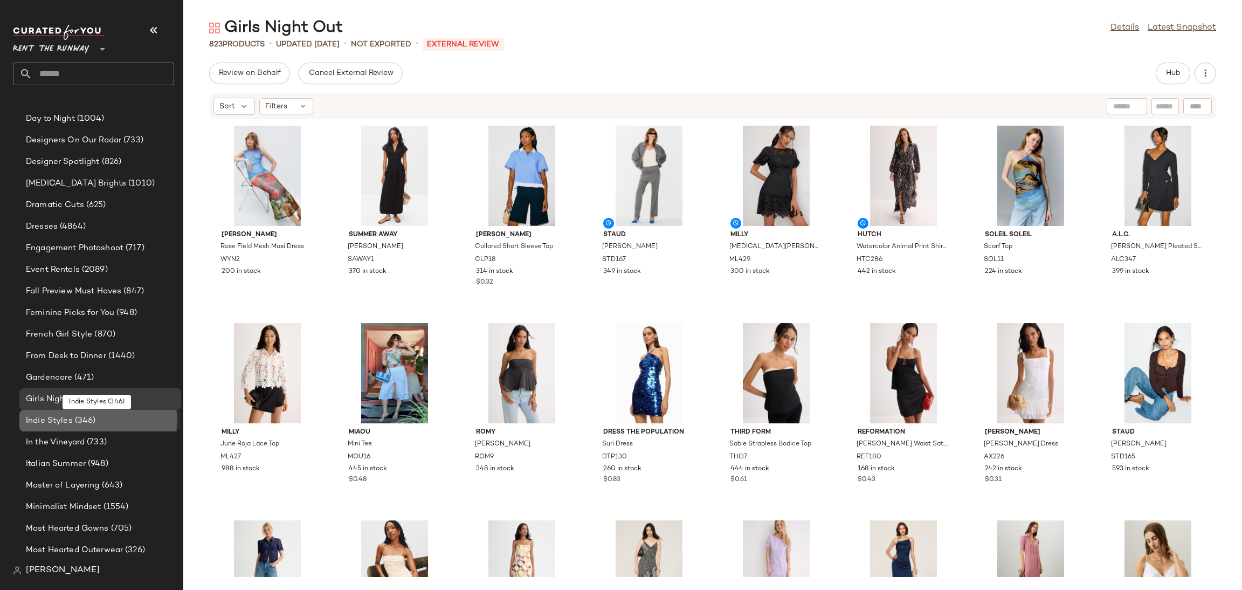
click at [93, 425] on span "(346)" at bounding box center [84, 421] width 23 height 12
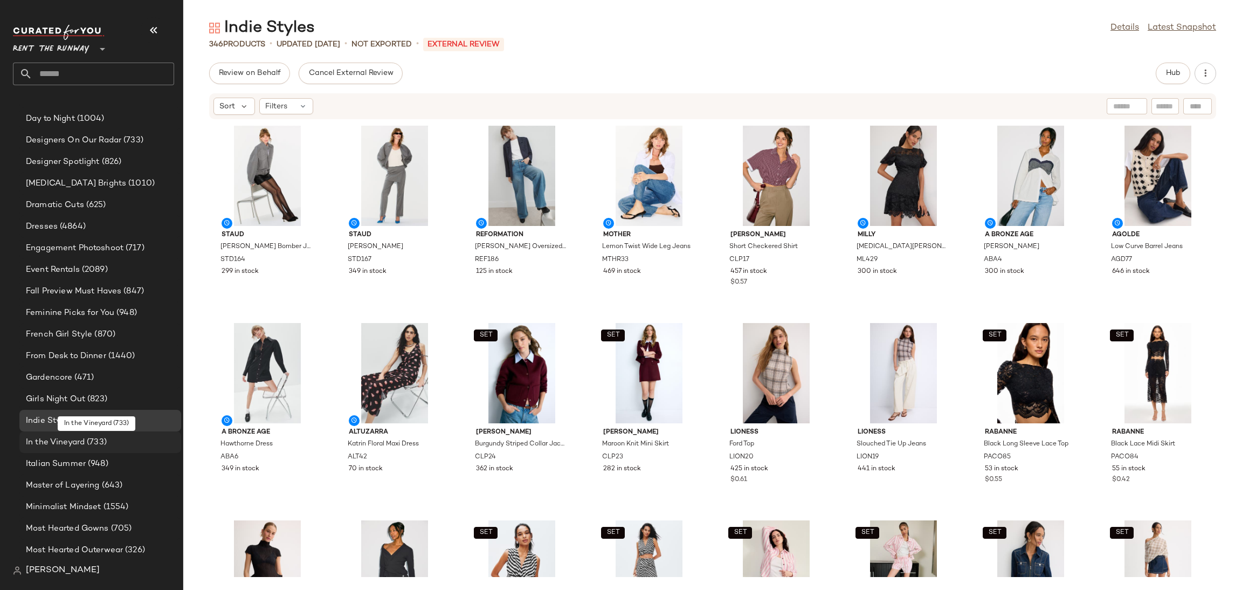
click at [92, 440] on span "(733)" at bounding box center [96, 442] width 22 height 12
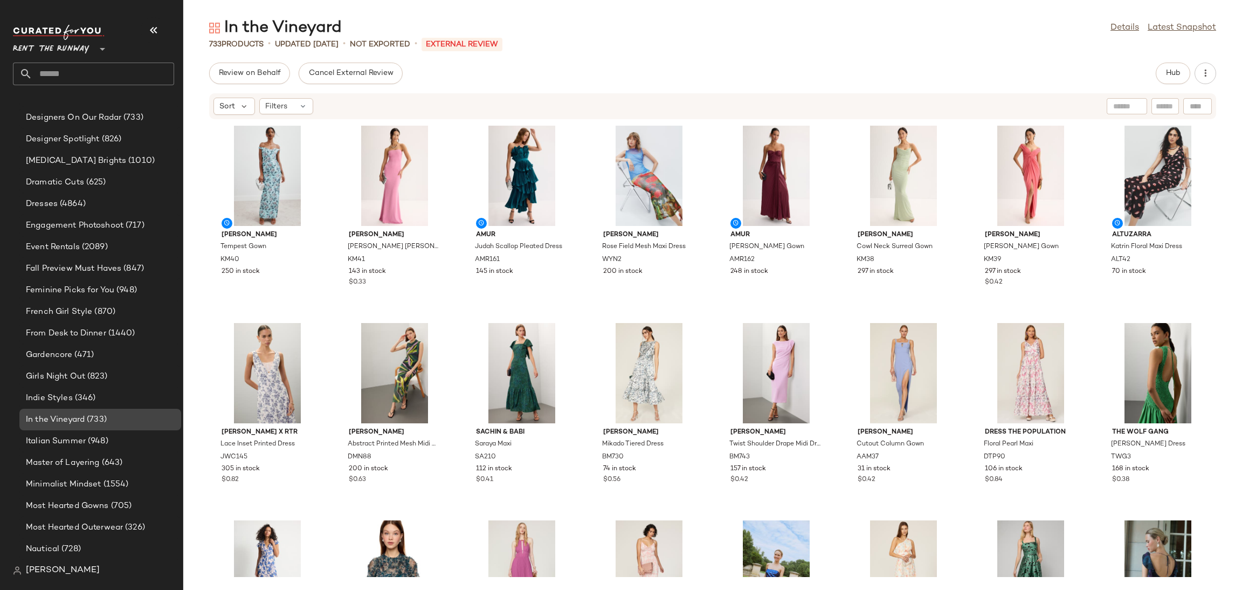
scroll to position [601, 0]
click at [92, 440] on span "(948)" at bounding box center [97, 439] width 23 height 12
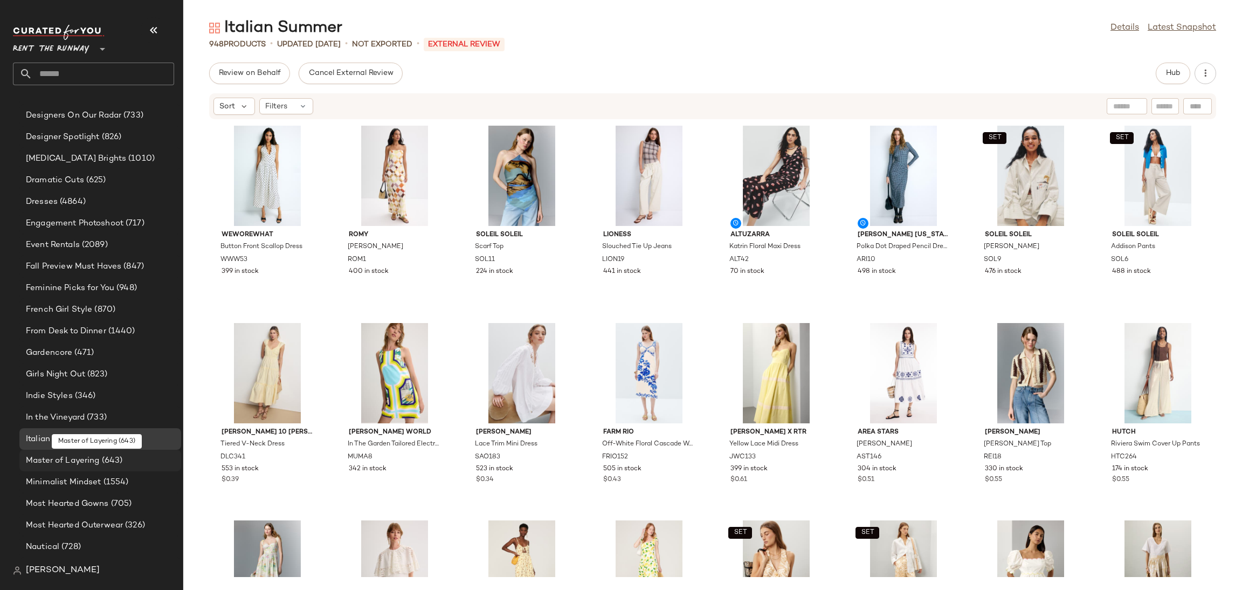
click at [90, 457] on span "Master of Layering" at bounding box center [63, 460] width 74 height 12
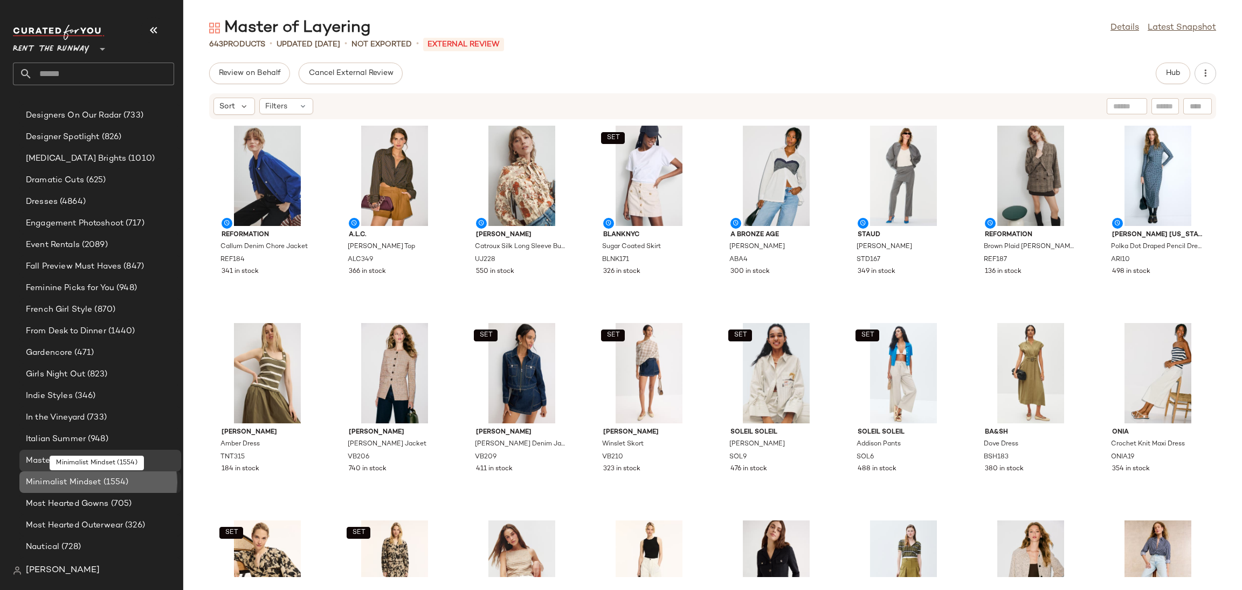
click at [91, 490] on div "Minimalist Mindset (1554)" at bounding box center [100, 482] width 162 height 22
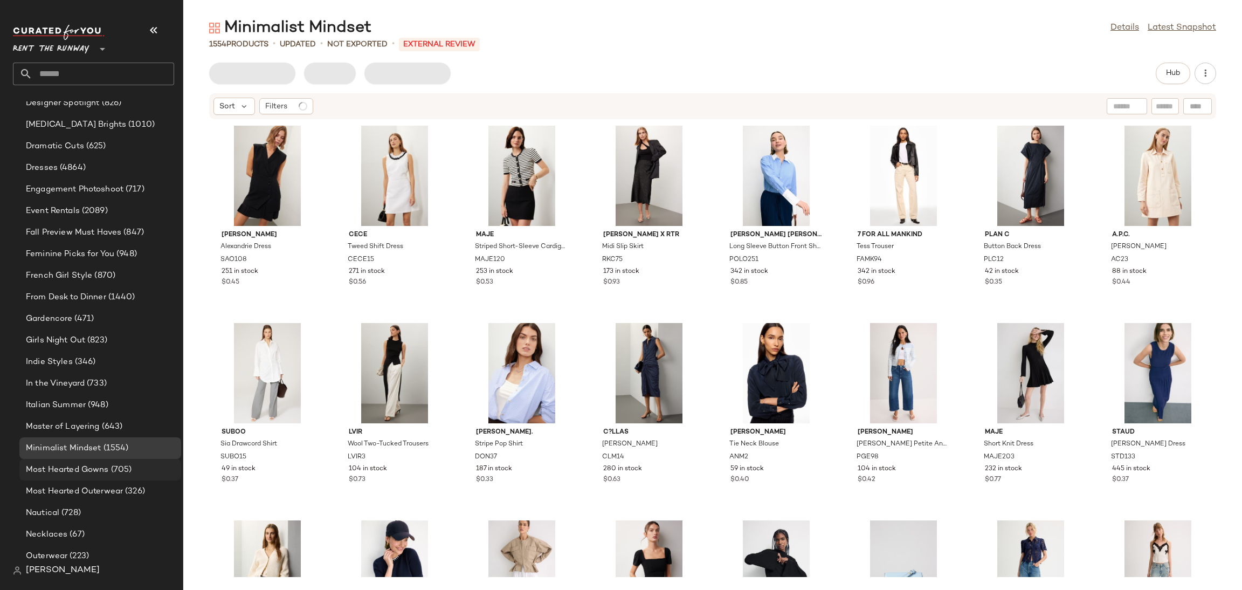
scroll to position [639, 0]
click at [88, 466] on span "Most Hearted Gowns" at bounding box center [67, 465] width 83 height 12
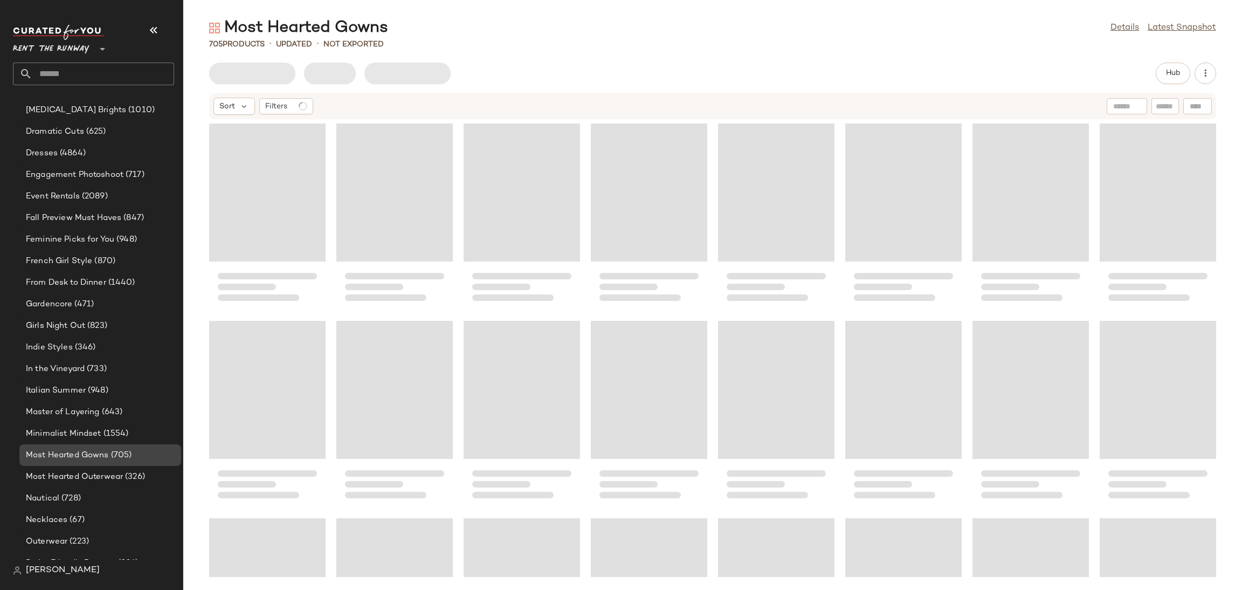
scroll to position [665, 0]
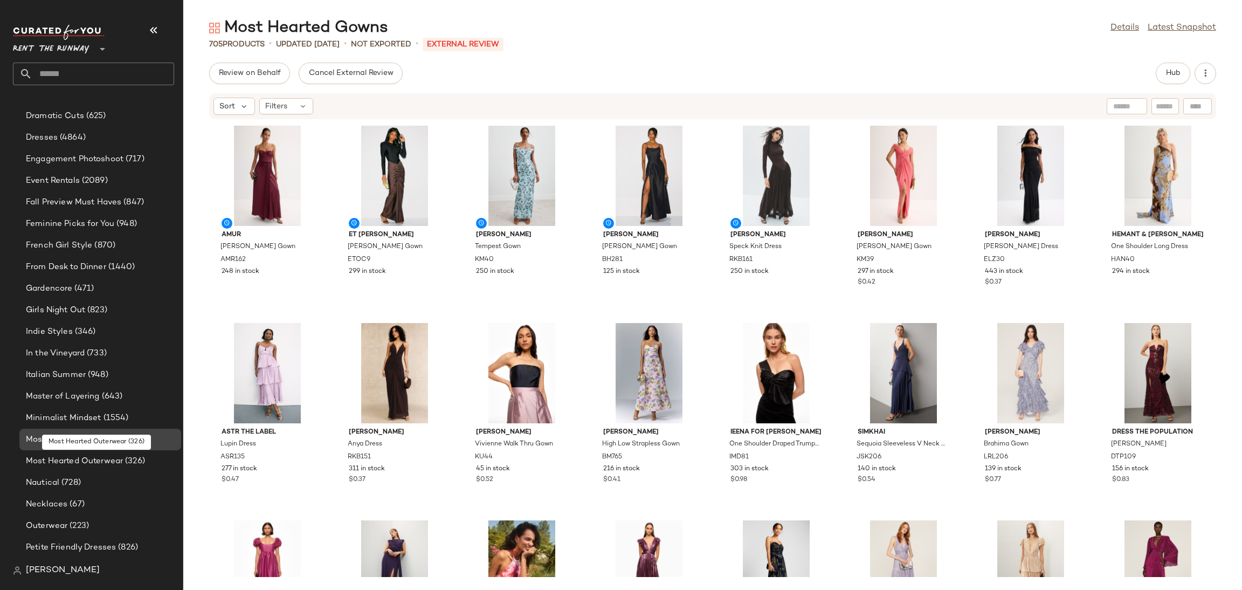
click at [90, 469] on div "Most Hearted Outerwear (326)" at bounding box center [100, 461] width 162 height 22
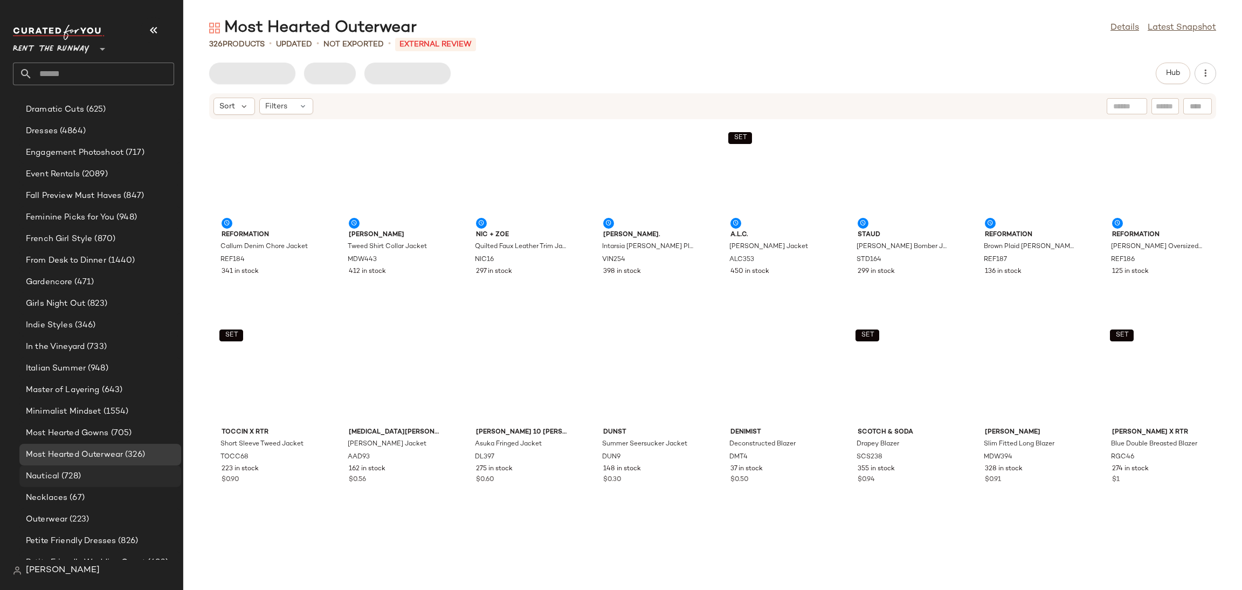
scroll to position [673, 0]
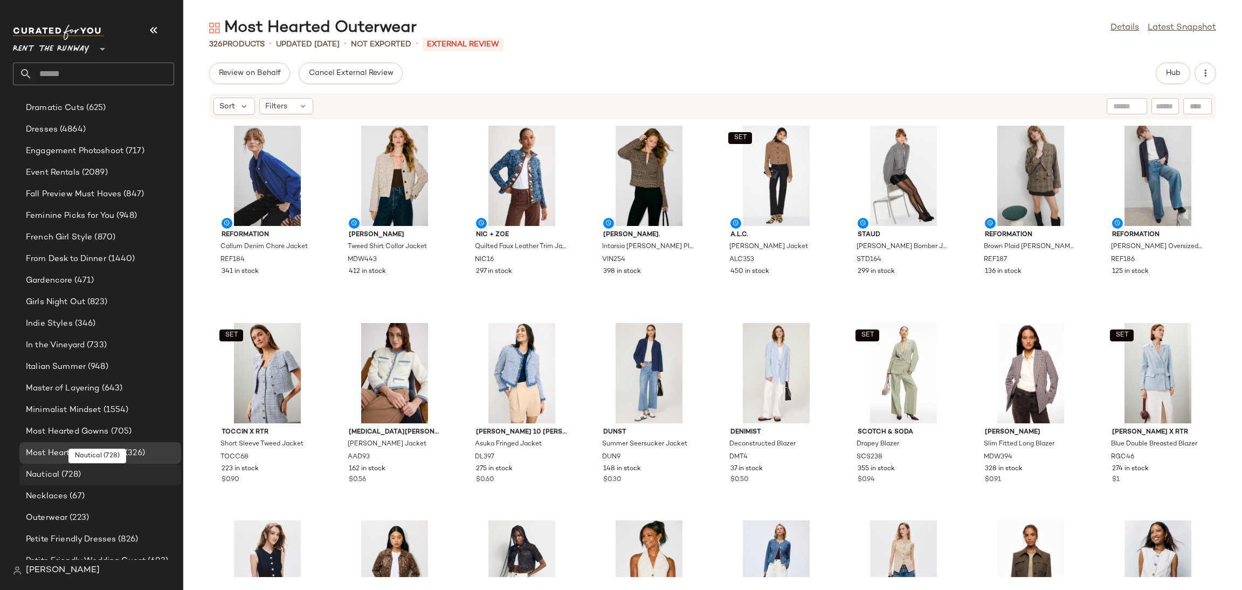
click at [91, 473] on div "Nautical (728)" at bounding box center [100, 474] width 154 height 12
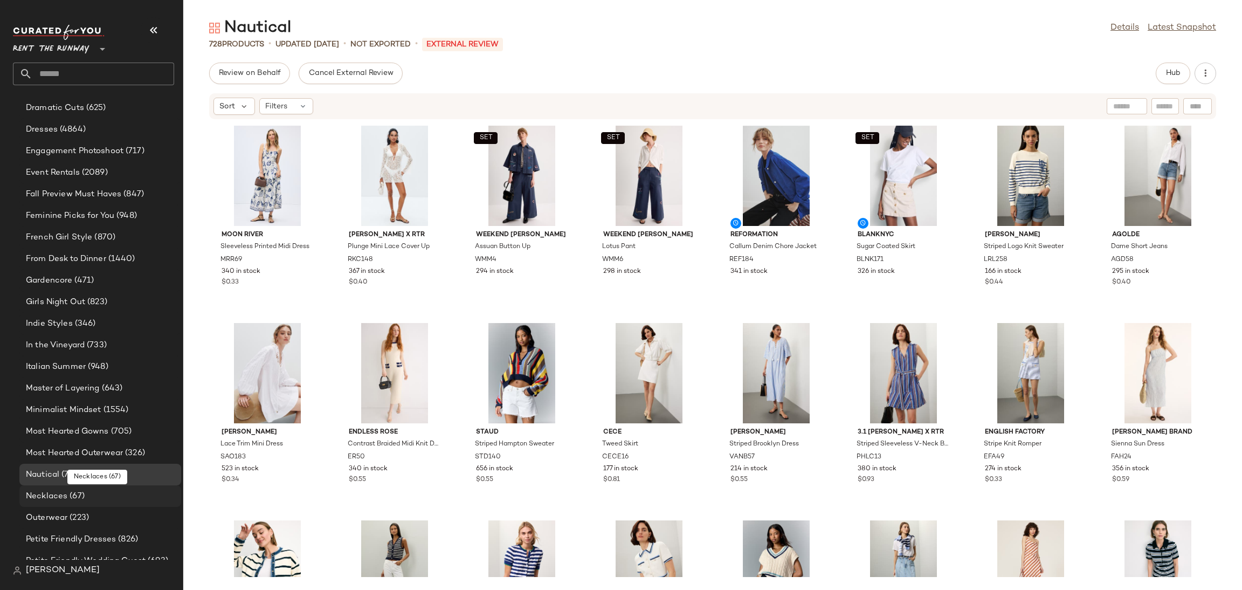
click at [91, 493] on div "Necklaces (67)" at bounding box center [100, 496] width 154 height 12
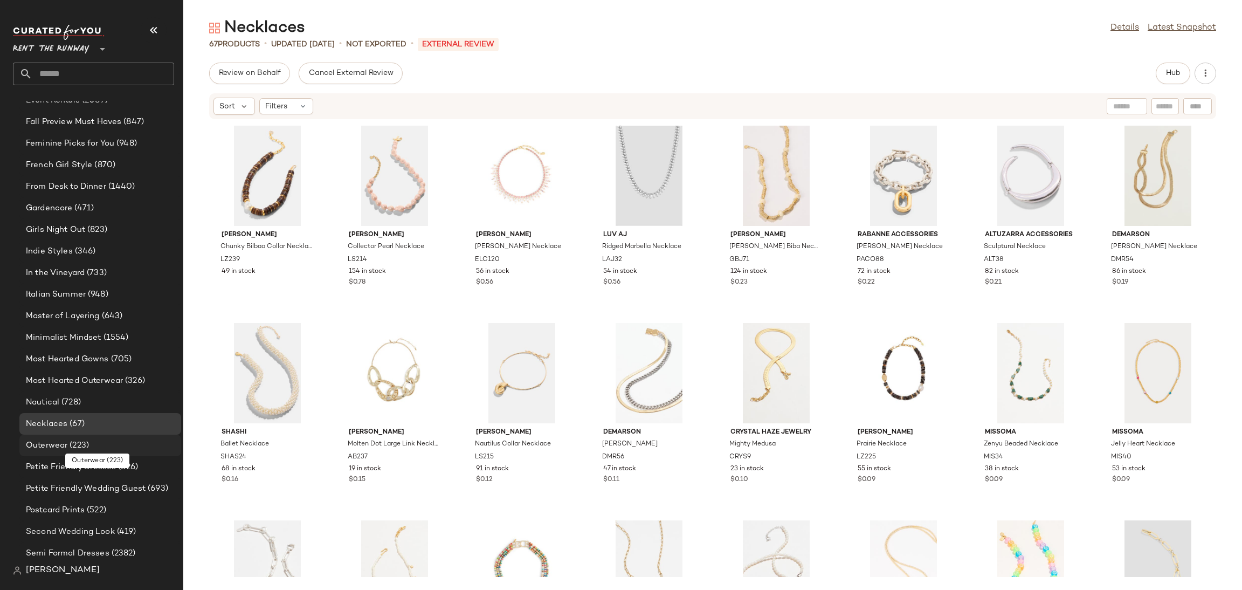
scroll to position [711, 0]
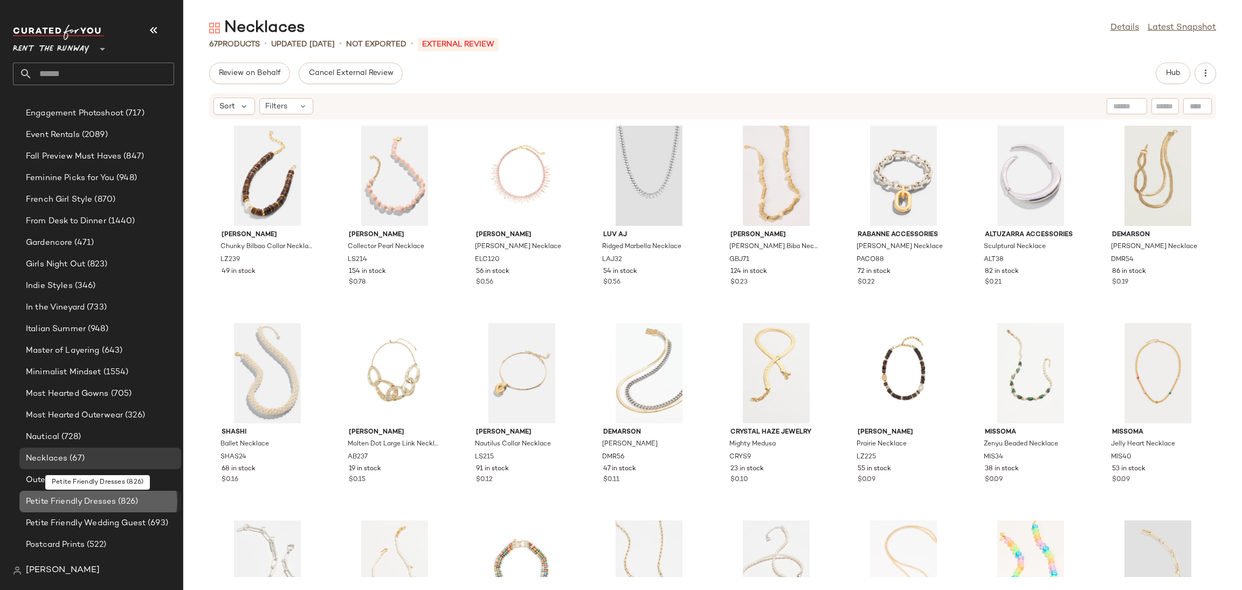
click at [92, 495] on span "Petite Friendly Dresses" at bounding box center [71, 501] width 90 height 12
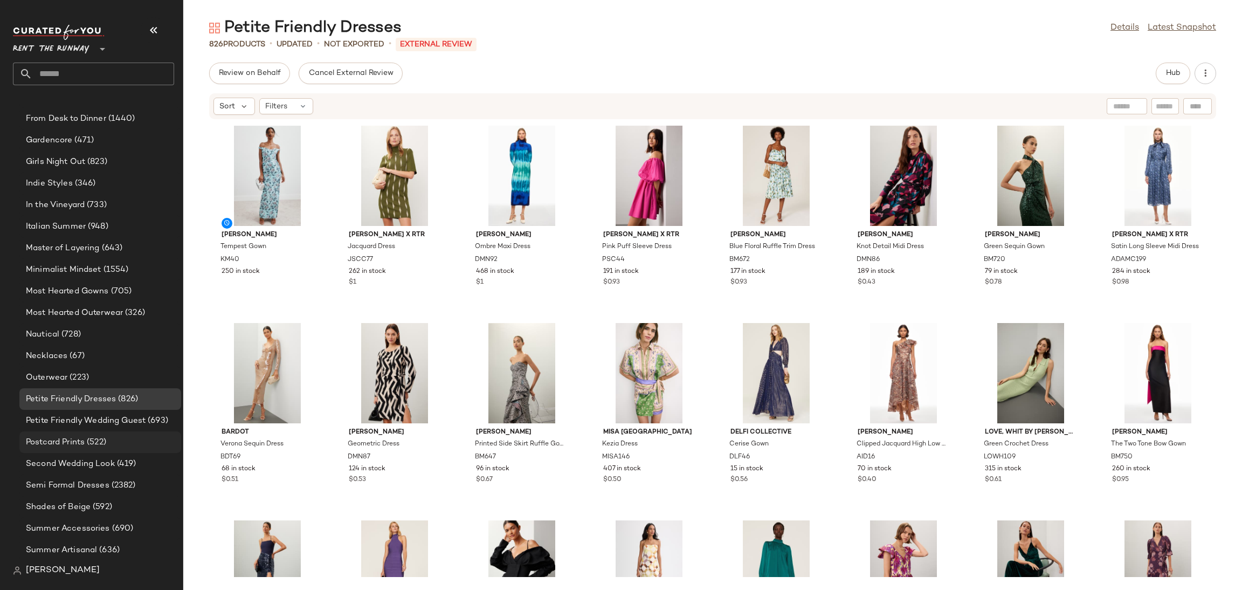
scroll to position [814, 0]
click at [120, 442] on div "Postcard Prints (522)" at bounding box center [100, 442] width 154 height 12
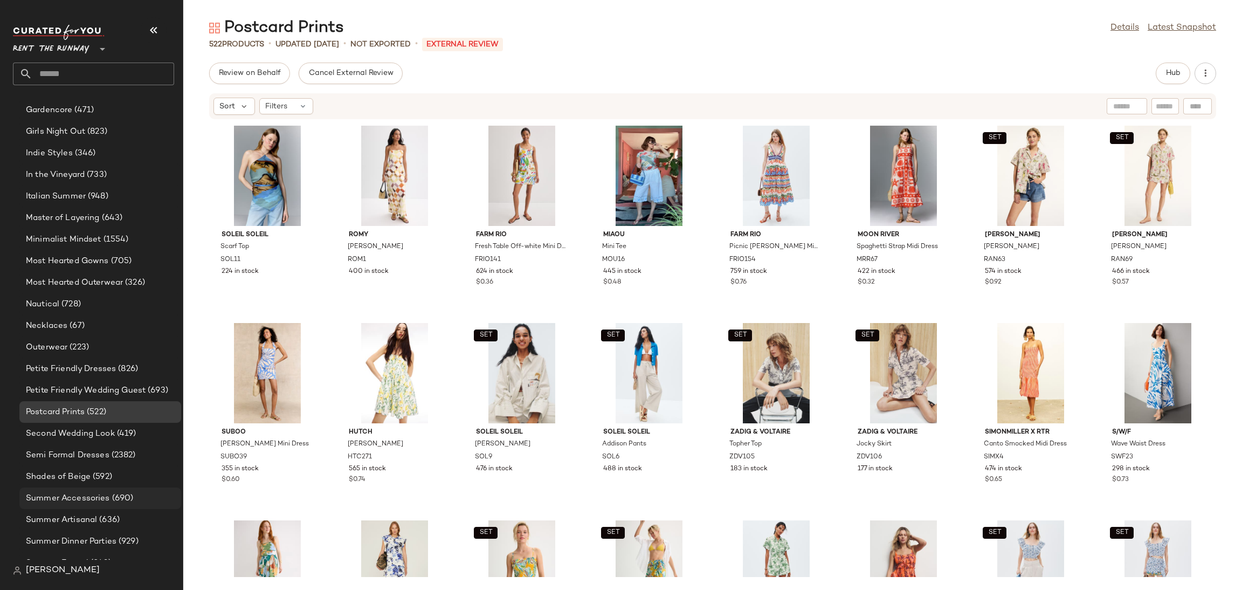
scroll to position [850, 0]
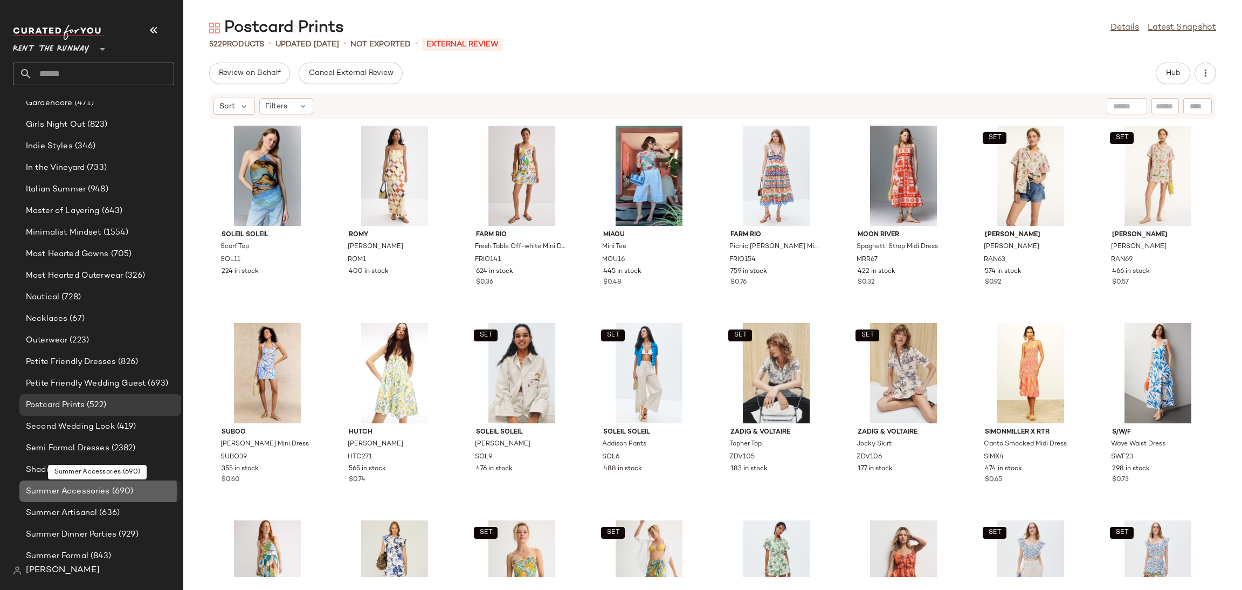
click at [102, 485] on span "Summer Accessories" at bounding box center [68, 491] width 84 height 12
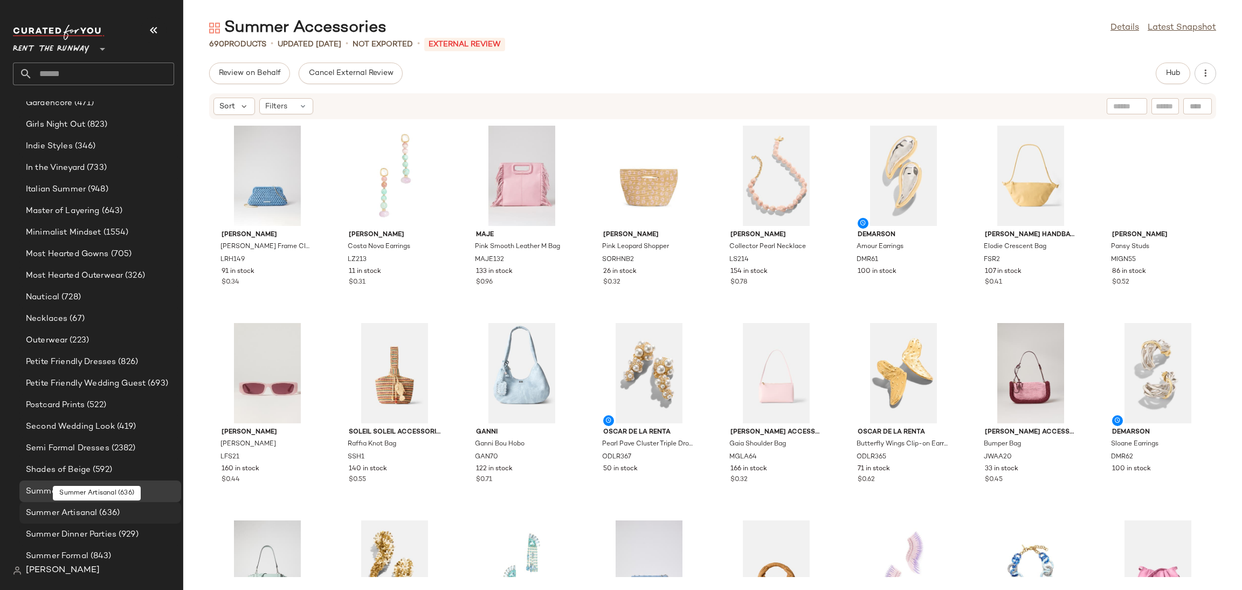
click at [98, 510] on span "(636)" at bounding box center [108, 513] width 23 height 12
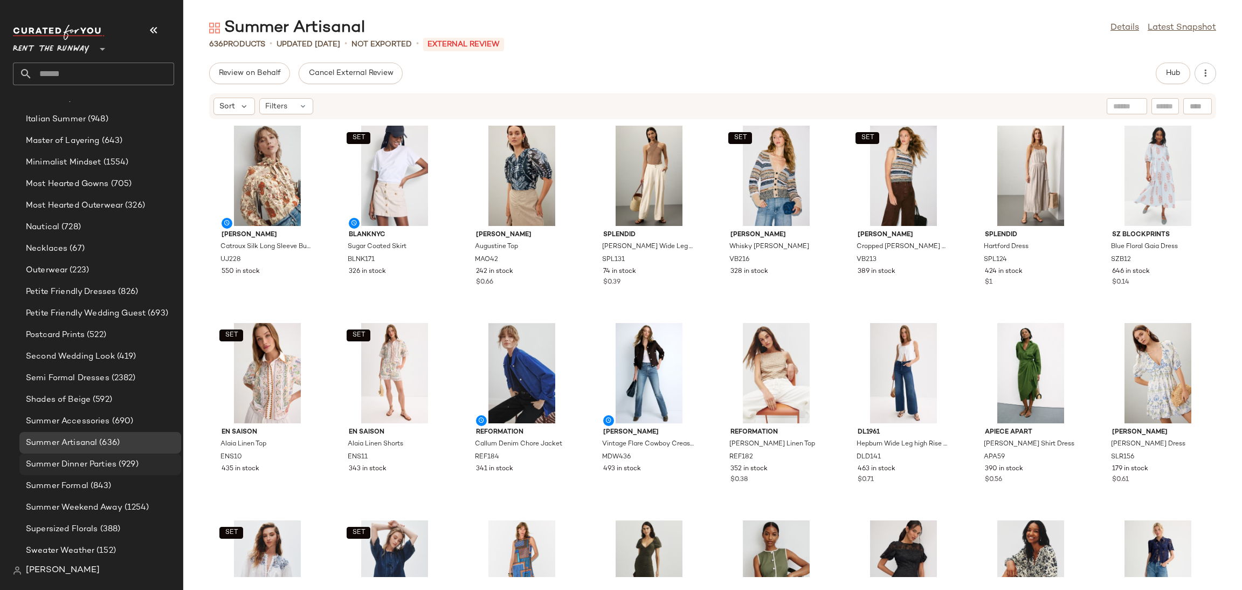
scroll to position [928, 0]
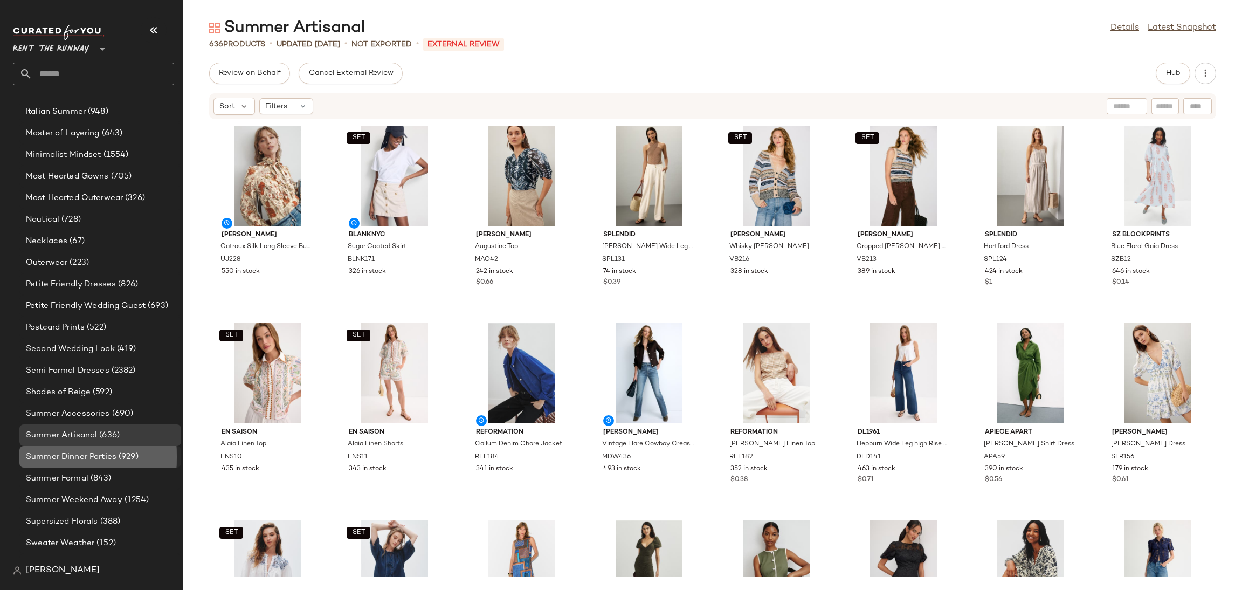
click at [96, 458] on span "Summer Dinner Parties" at bounding box center [71, 457] width 91 height 12
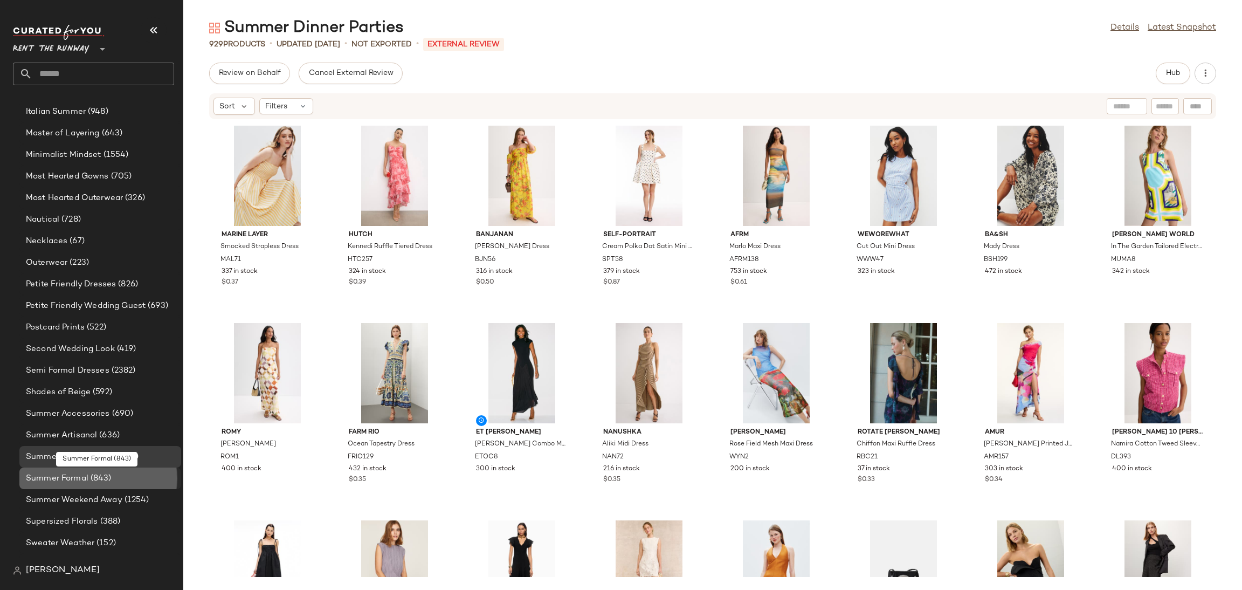
click at [97, 479] on span "(843)" at bounding box center [99, 478] width 23 height 12
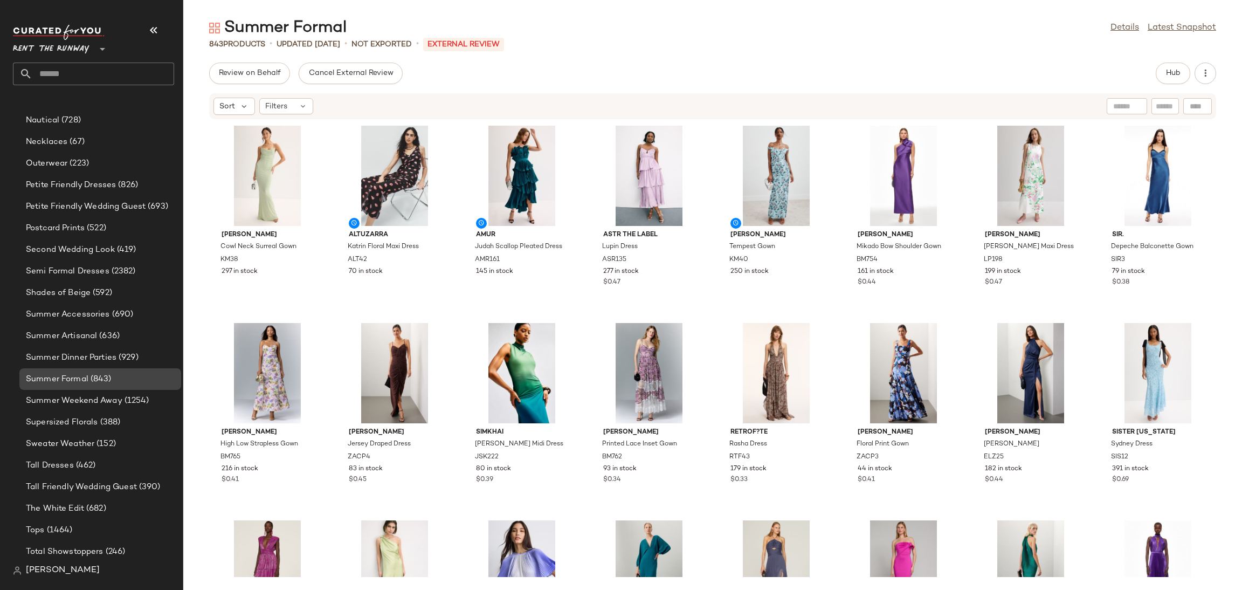
scroll to position [1095, 0]
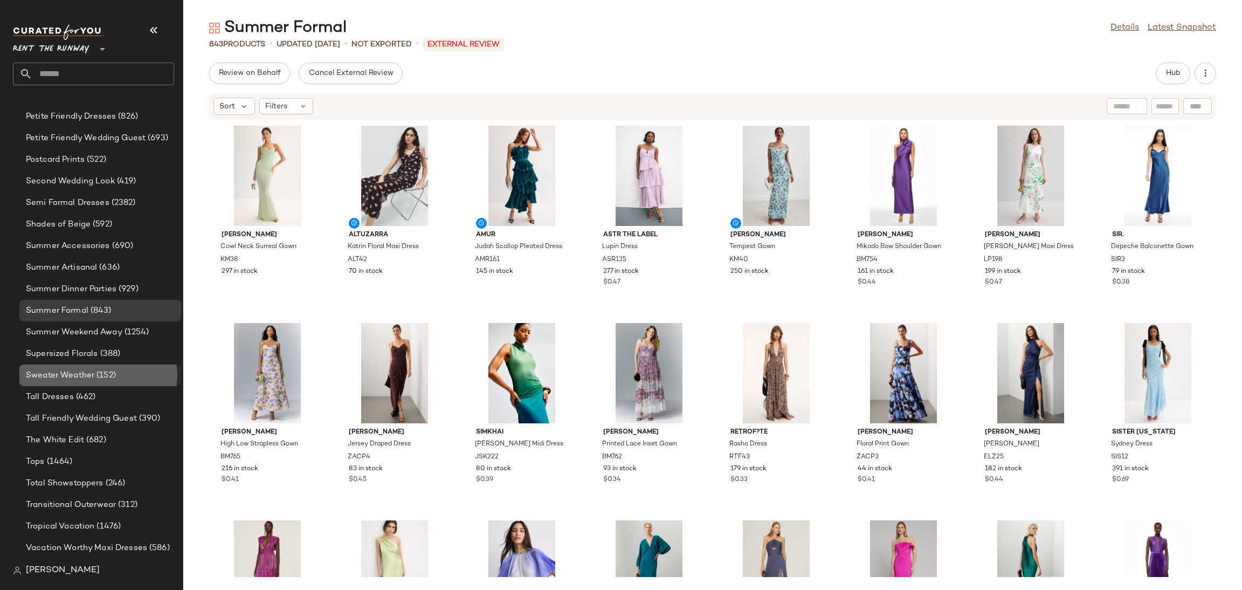
click at [94, 364] on div "Sweater Weather (152)" at bounding box center [100, 375] width 162 height 22
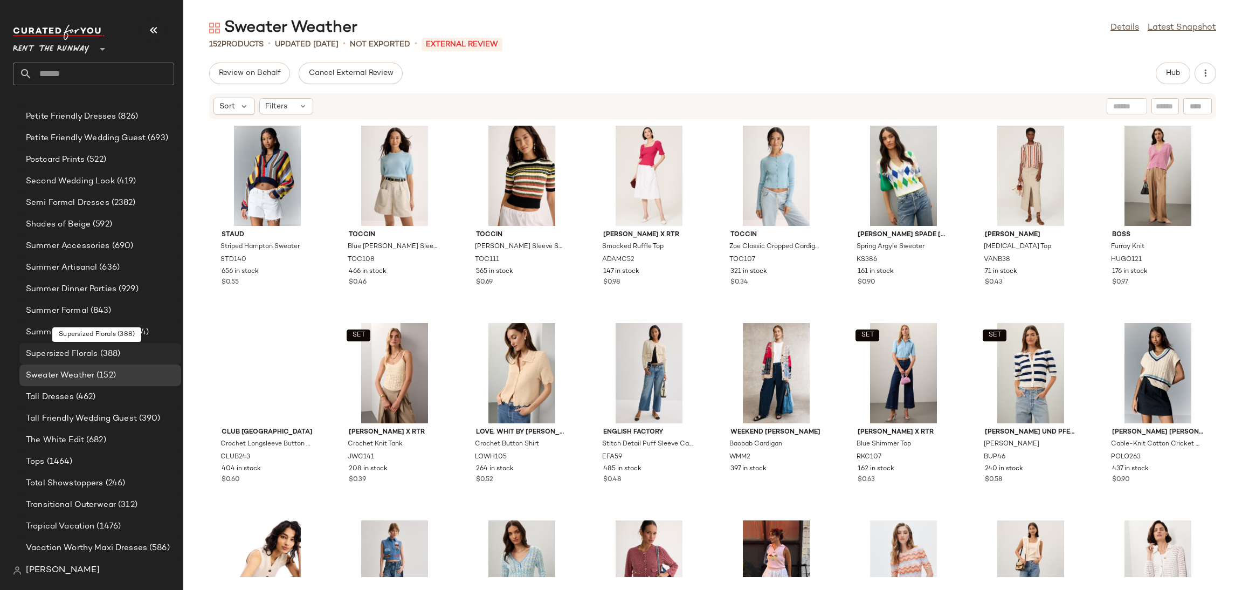
click at [93, 356] on span "Supersized Florals" at bounding box center [62, 354] width 72 height 12
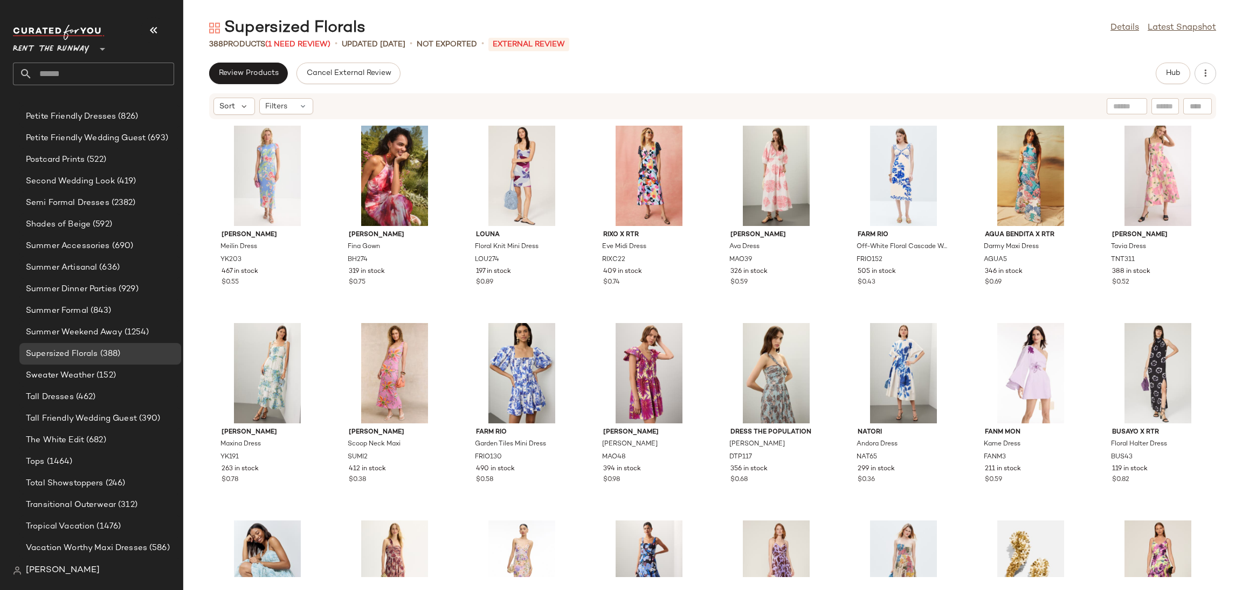
click at [324, 32] on div "Supersized Florals" at bounding box center [287, 28] width 156 height 22
click at [312, 42] on span "(1 Need Review)" at bounding box center [297, 44] width 65 height 8
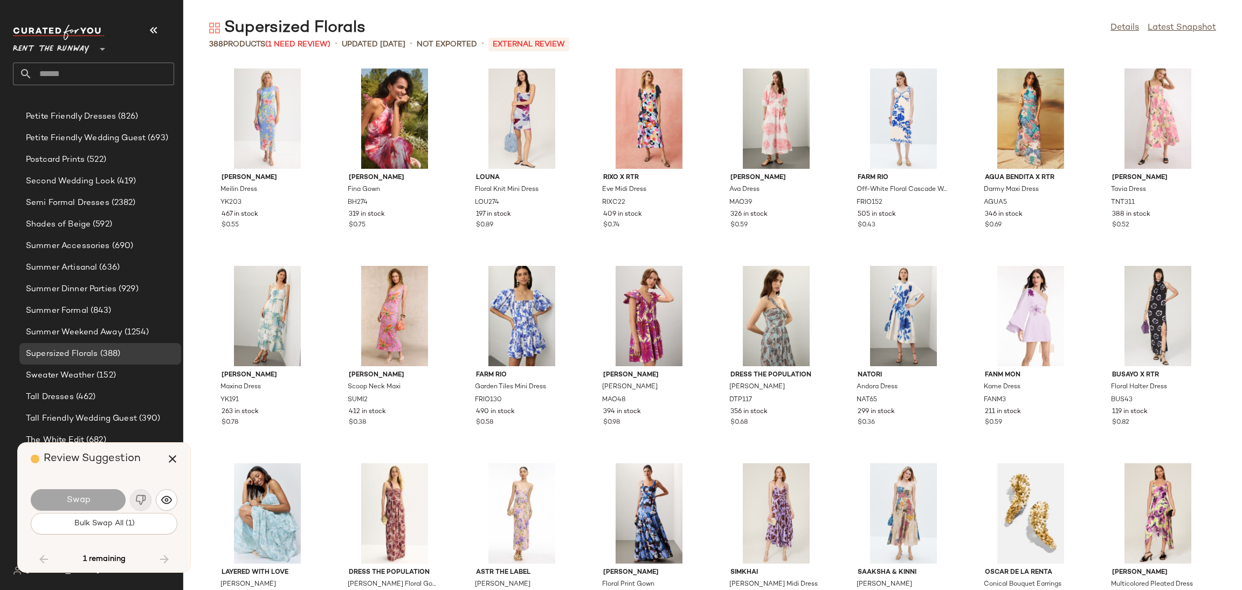
scroll to position [3946, 0]
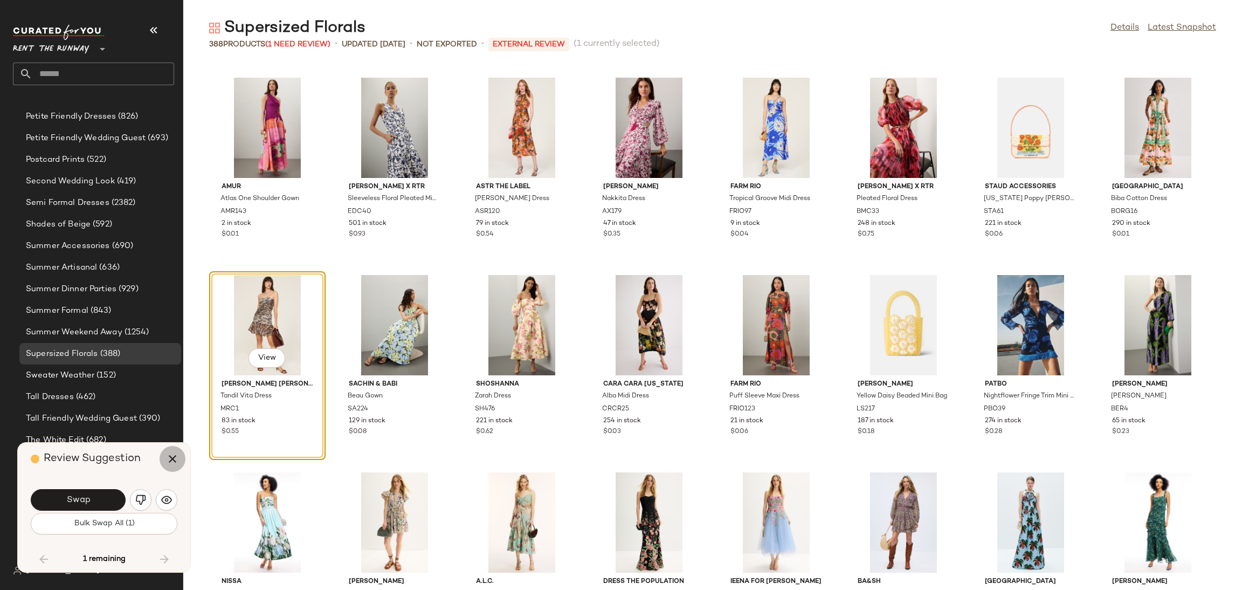
click at [172, 456] on icon "button" at bounding box center [172, 458] width 13 height 13
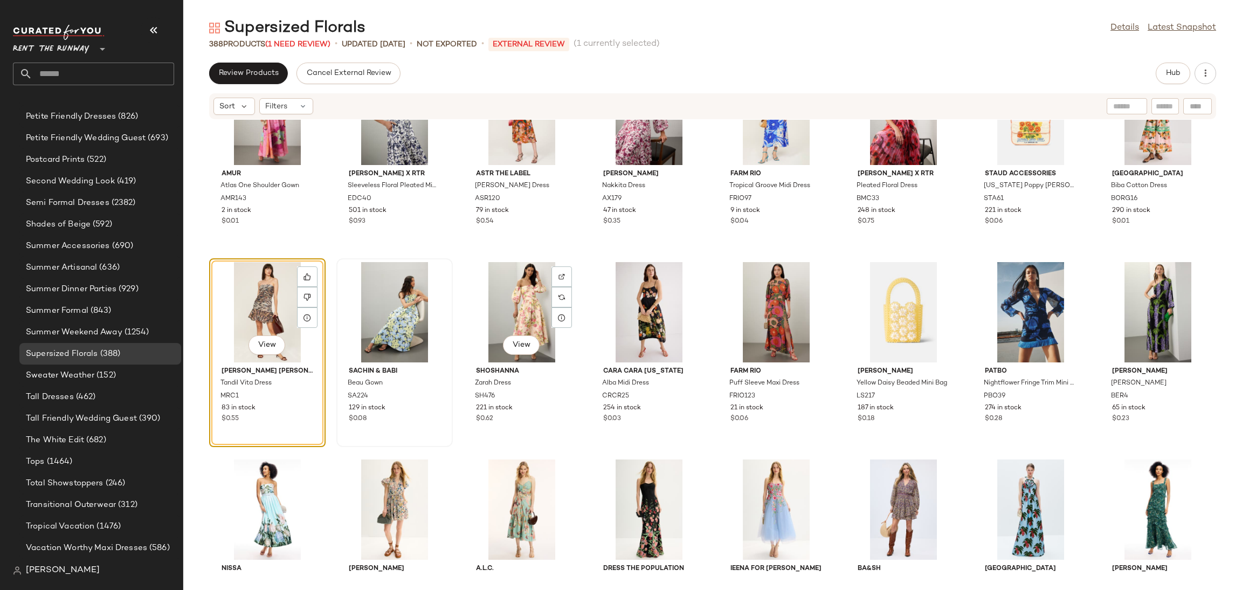
scroll to position [4020, 0]
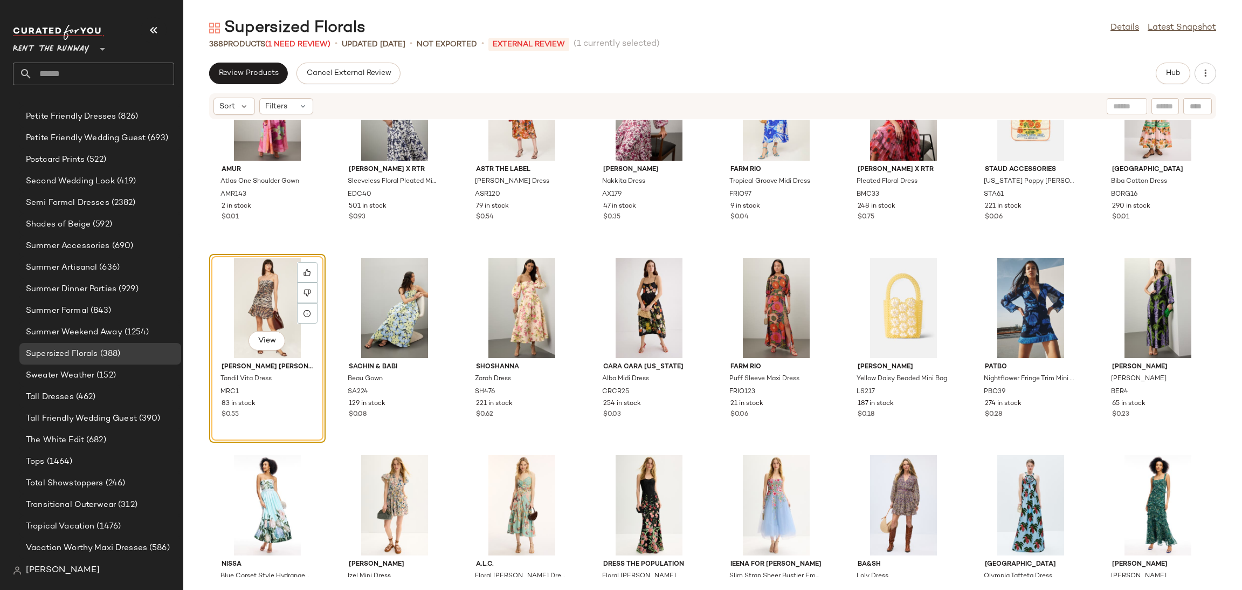
click at [249, 288] on div "View" at bounding box center [267, 308] width 109 height 100
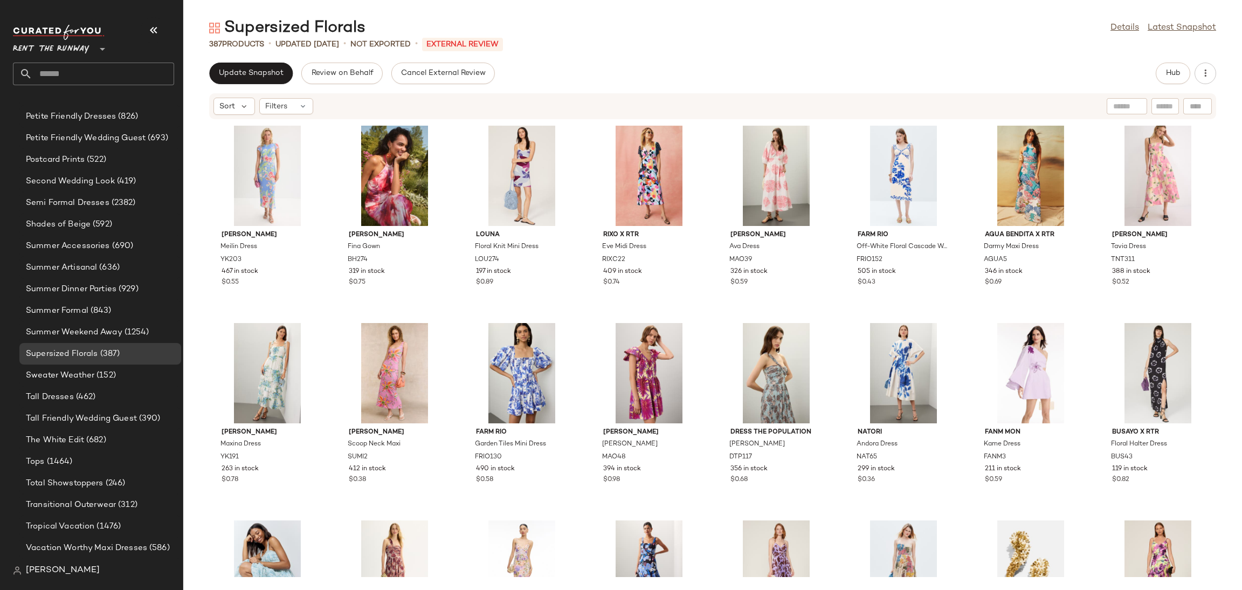
click at [244, 89] on div "Update Snapshot Review on Behalf Cancel External Review Hub Sort Filters YUMI K…" at bounding box center [712, 326] width 1059 height 527
click at [245, 77] on span "Update Snapshot" at bounding box center [250, 73] width 65 height 9
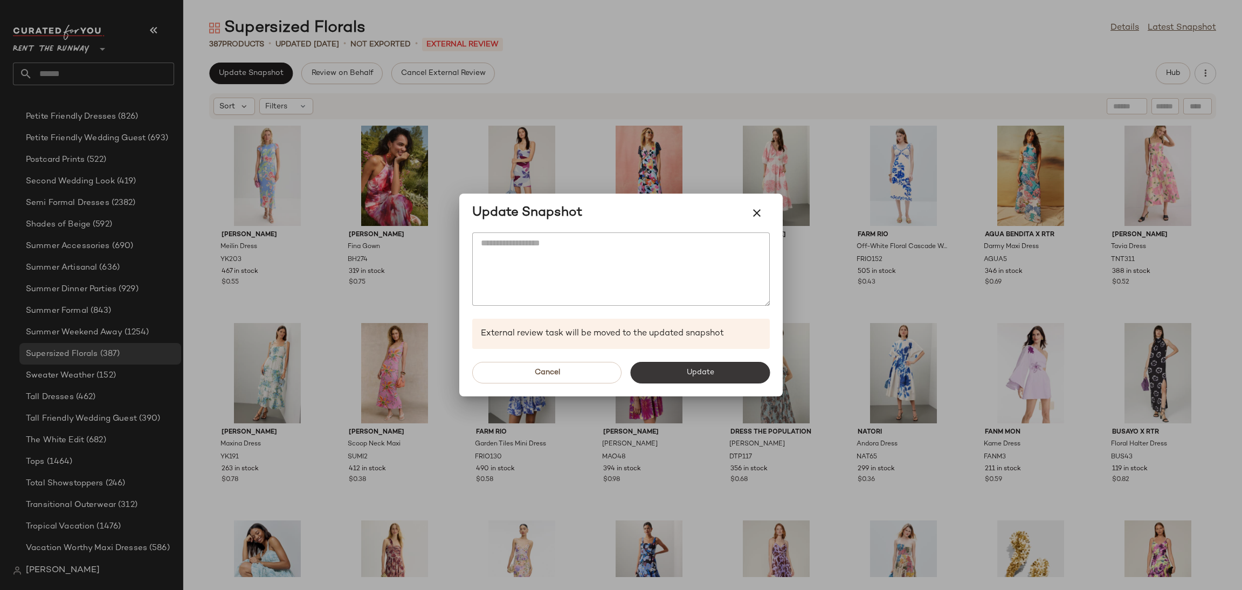
click at [707, 376] on span "Update" at bounding box center [700, 372] width 28 height 9
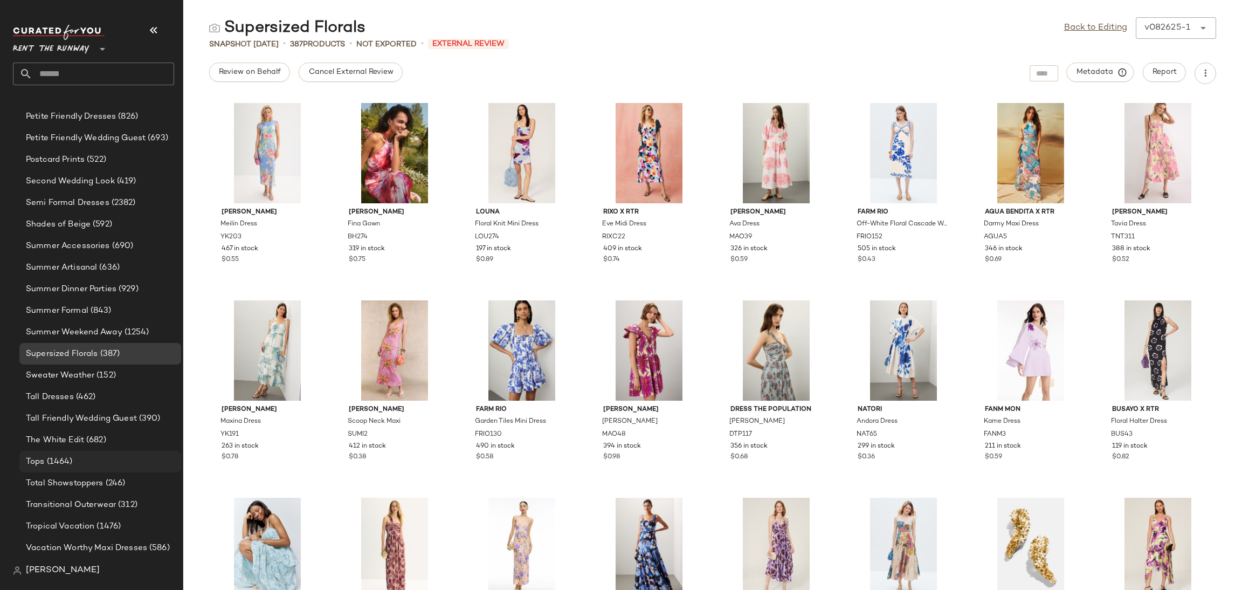
click at [71, 464] on span "(1464)" at bounding box center [59, 462] width 28 height 12
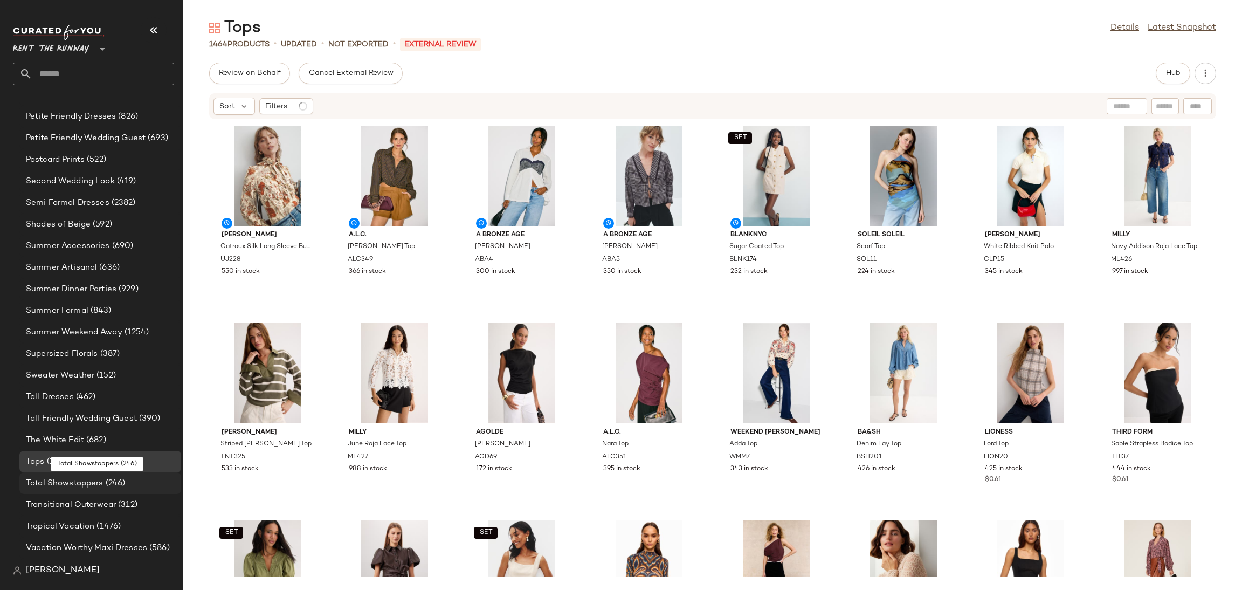
click at [72, 481] on span "Total Showstoppers" at bounding box center [65, 483] width 78 height 12
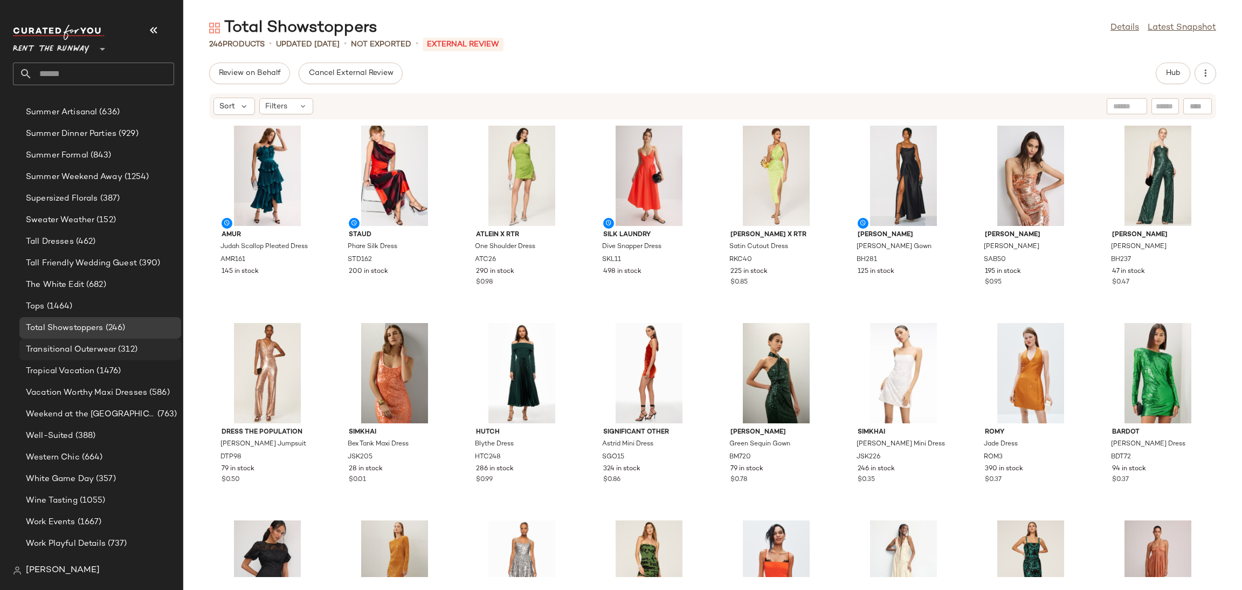
scroll to position [1262, 0]
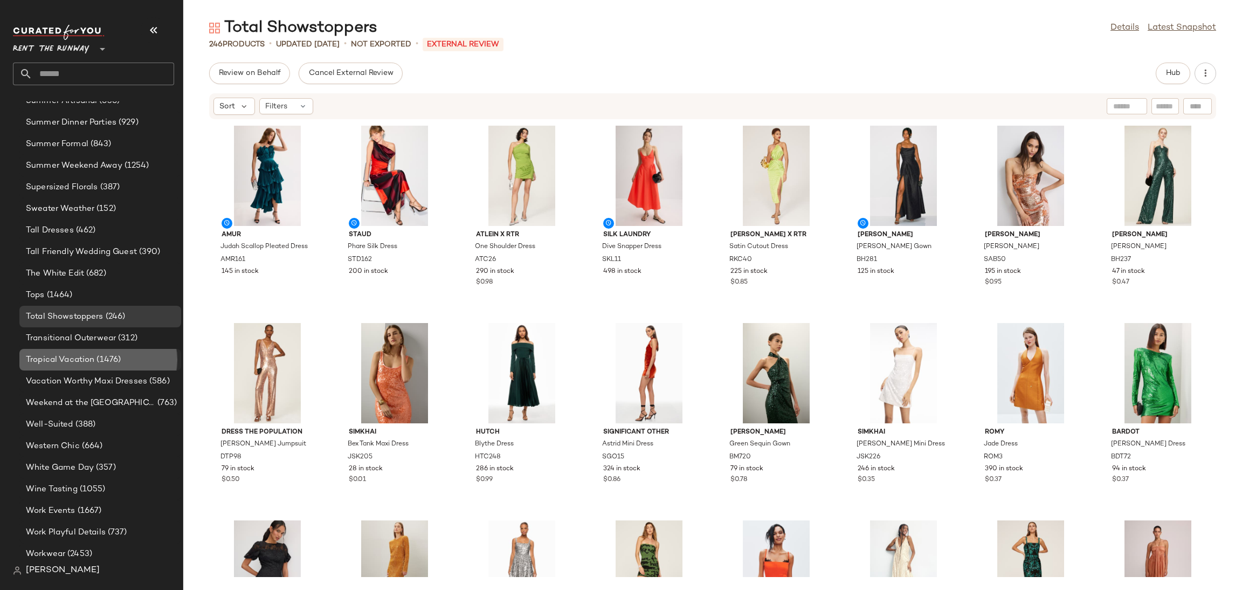
click at [92, 363] on span "Tropical Vacation" at bounding box center [60, 360] width 68 height 12
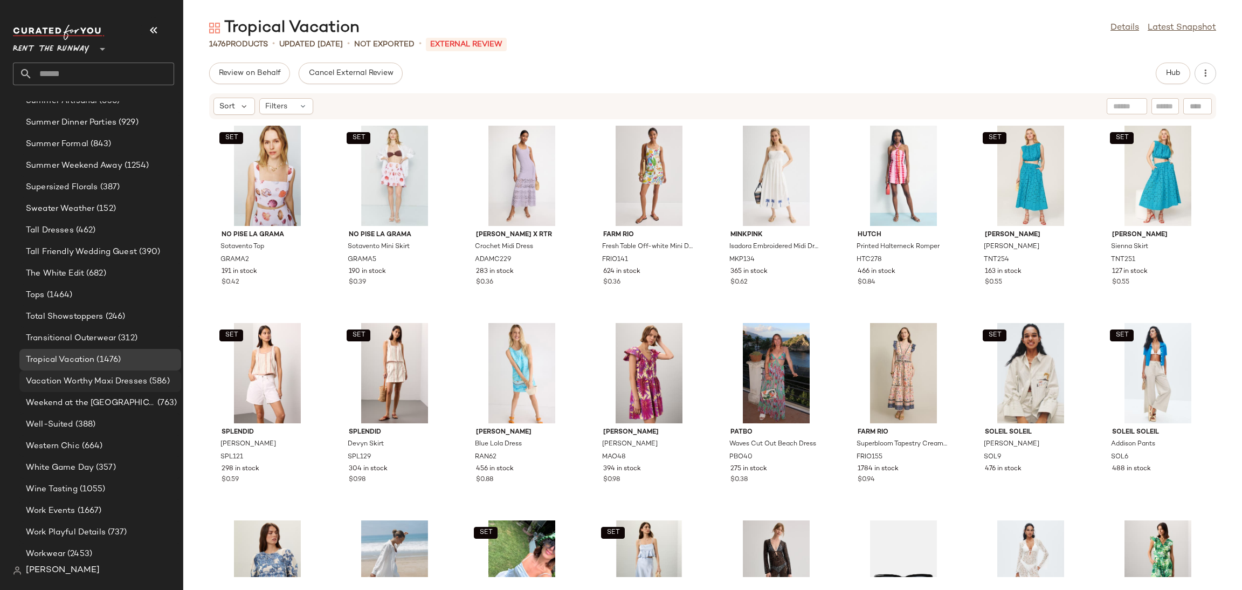
click at [120, 390] on div "Vacation Worthy Maxi Dresses (586)" at bounding box center [100, 381] width 162 height 22
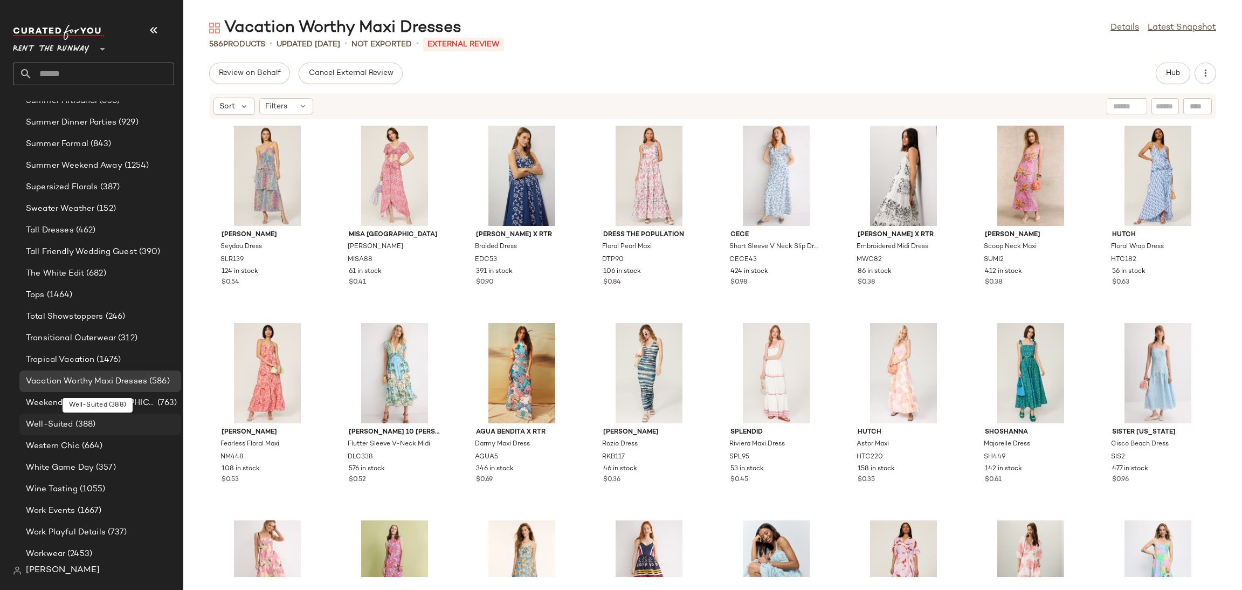
click at [101, 415] on div "Well-Suited (388)" at bounding box center [100, 424] width 162 height 22
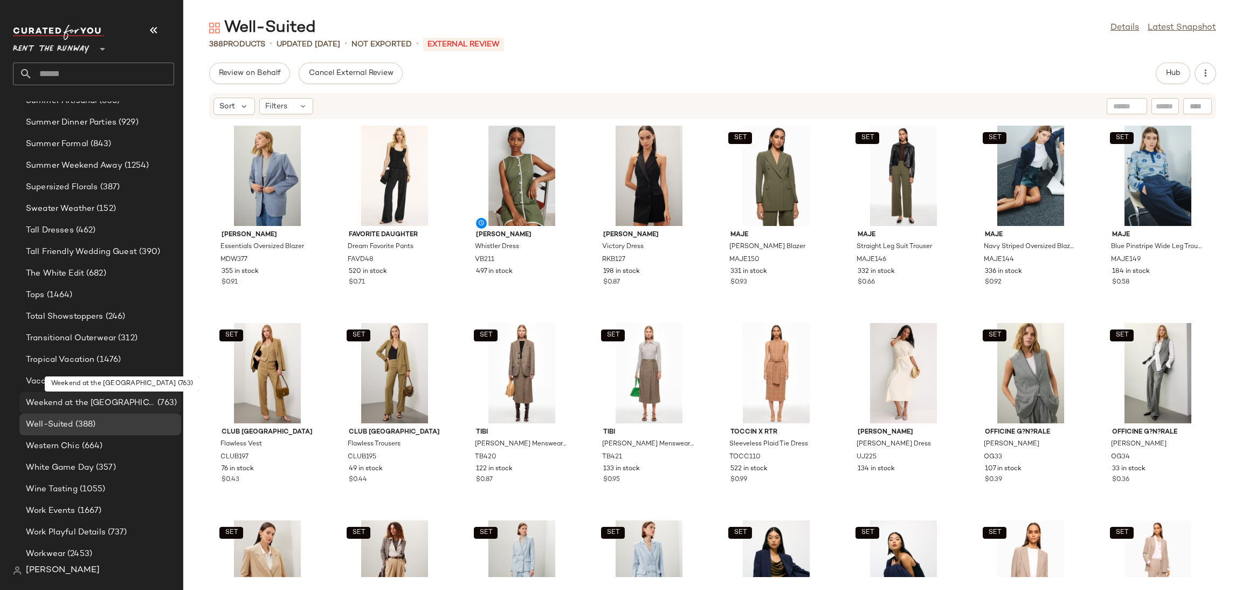
click at [93, 401] on span "Weekend at the [GEOGRAPHIC_DATA]" at bounding box center [90, 403] width 129 height 12
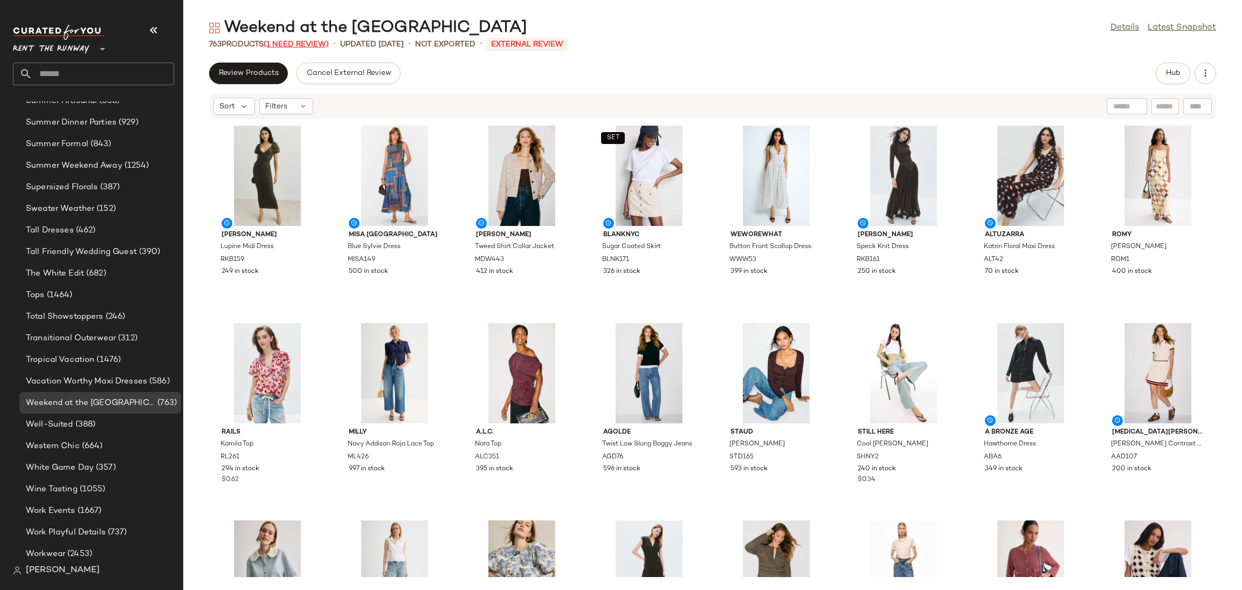
click at [305, 46] on span "(1 Need Review)" at bounding box center [296, 44] width 65 height 8
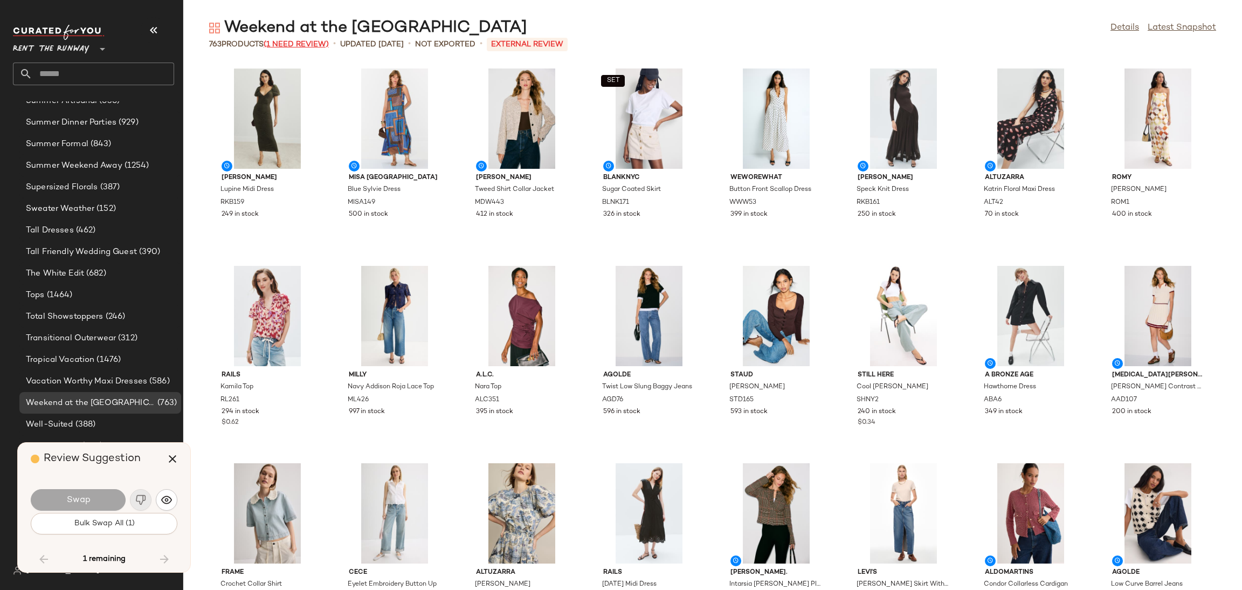
scroll to position [14798, 0]
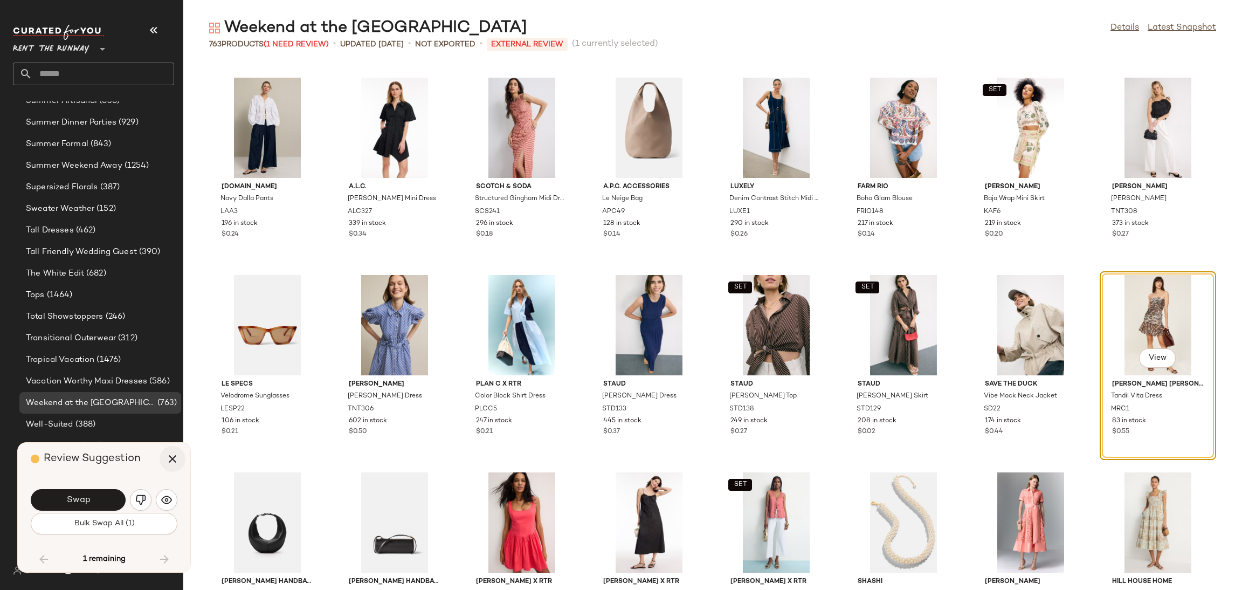
click at [173, 460] on icon "button" at bounding box center [172, 458] width 13 height 13
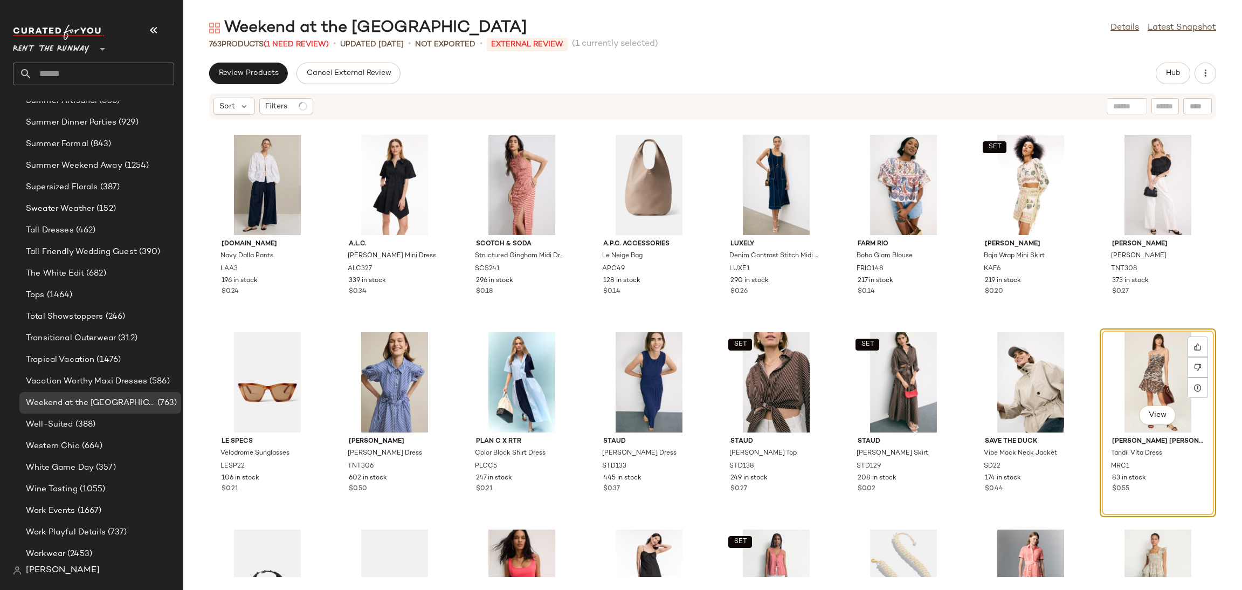
click at [1162, 351] on div "View" at bounding box center [1158, 382] width 109 height 100
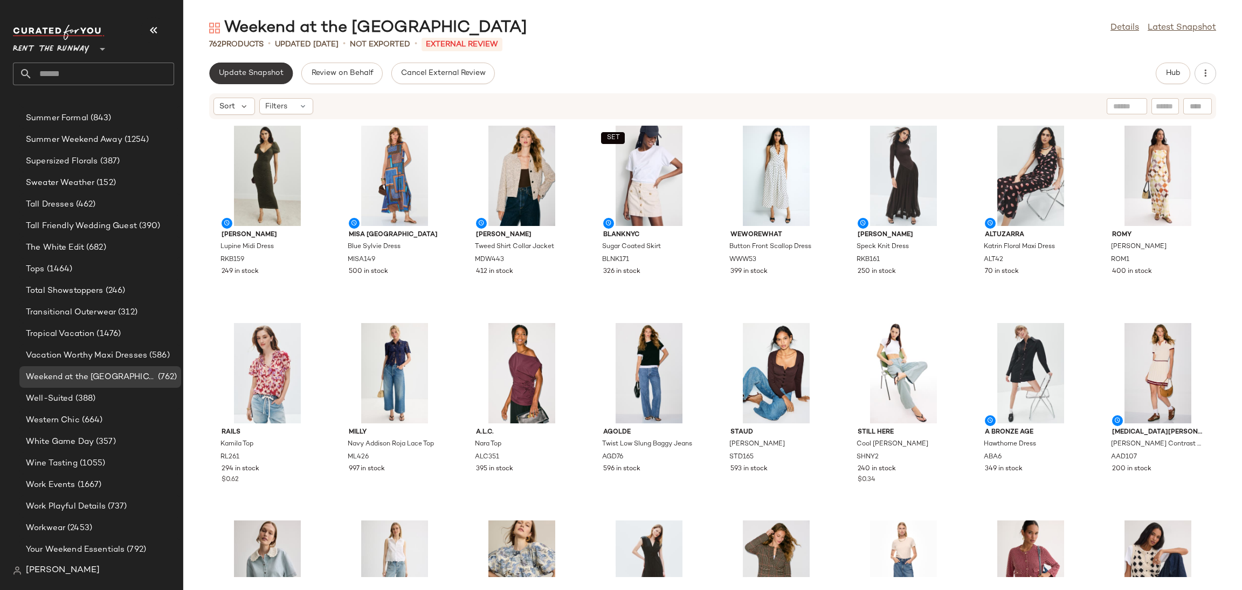
click at [260, 74] on span "Update Snapshot" at bounding box center [250, 73] width 65 height 9
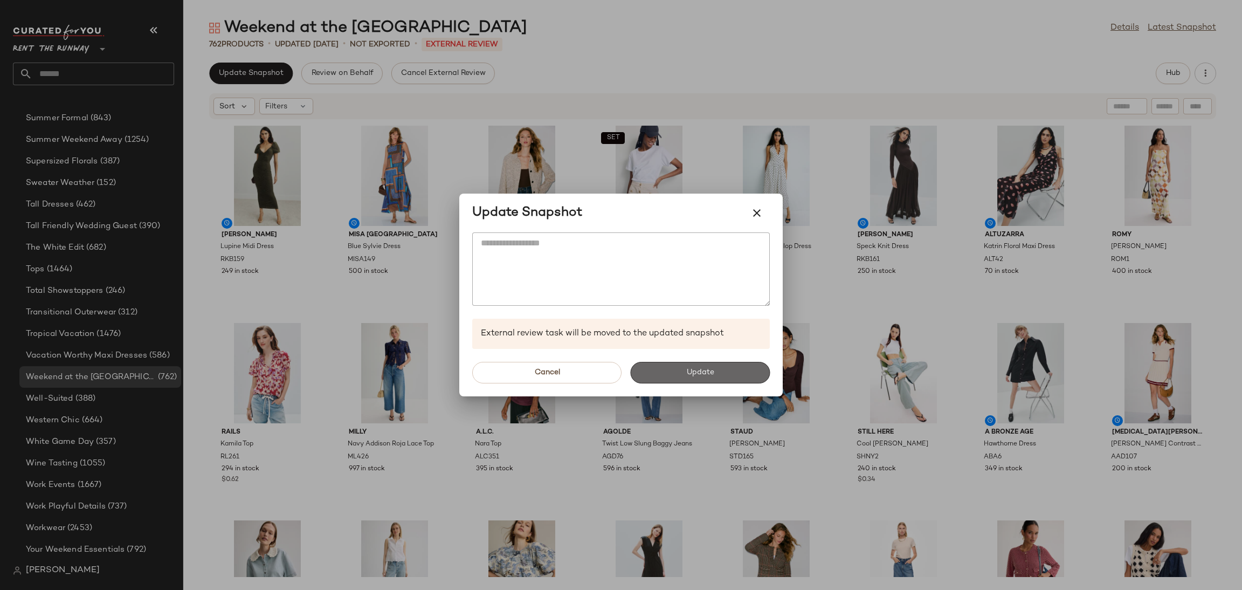
click at [700, 379] on button "Update" at bounding box center [700, 373] width 140 height 22
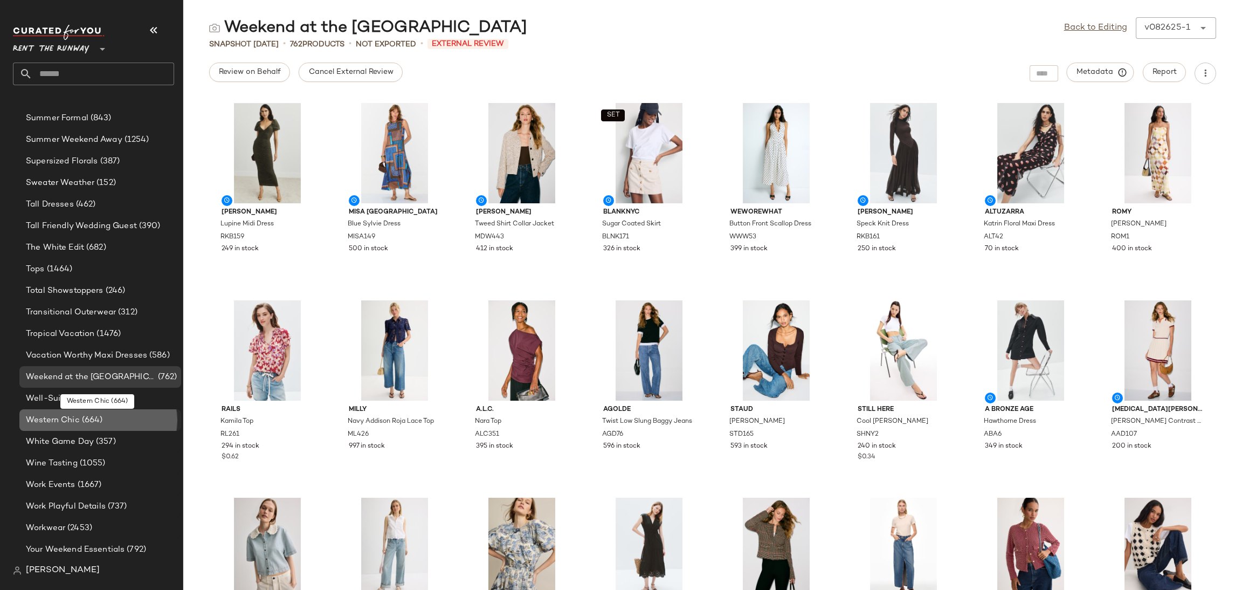
click at [86, 423] on span "(664)" at bounding box center [91, 420] width 23 height 12
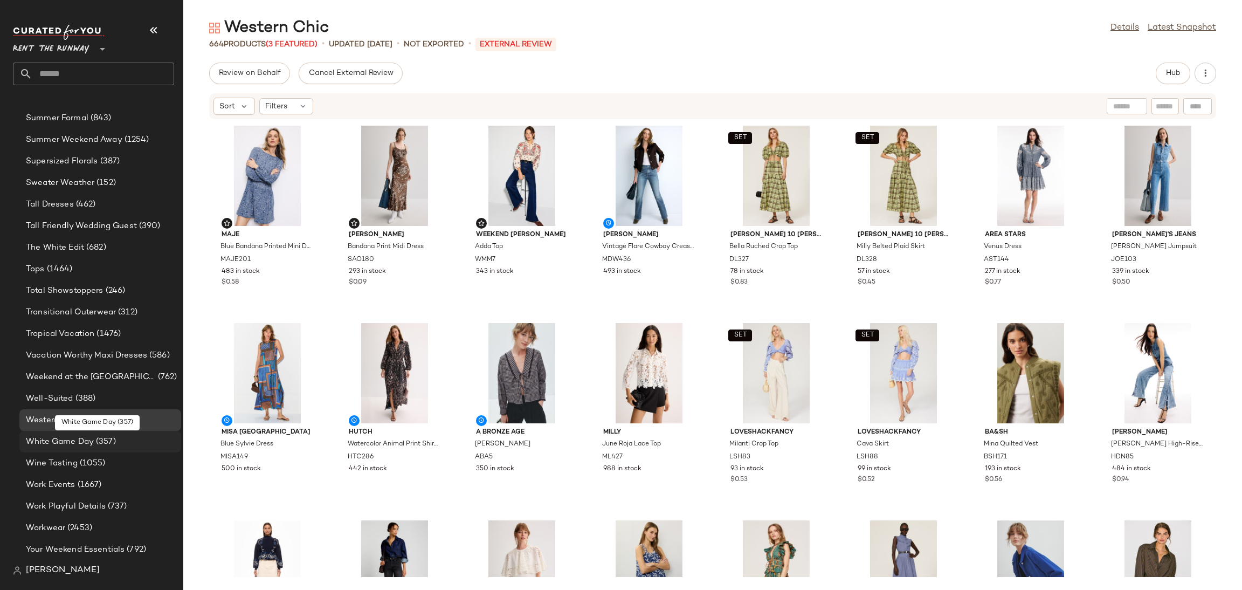
click at [85, 445] on span "White Game Day" at bounding box center [60, 442] width 68 height 12
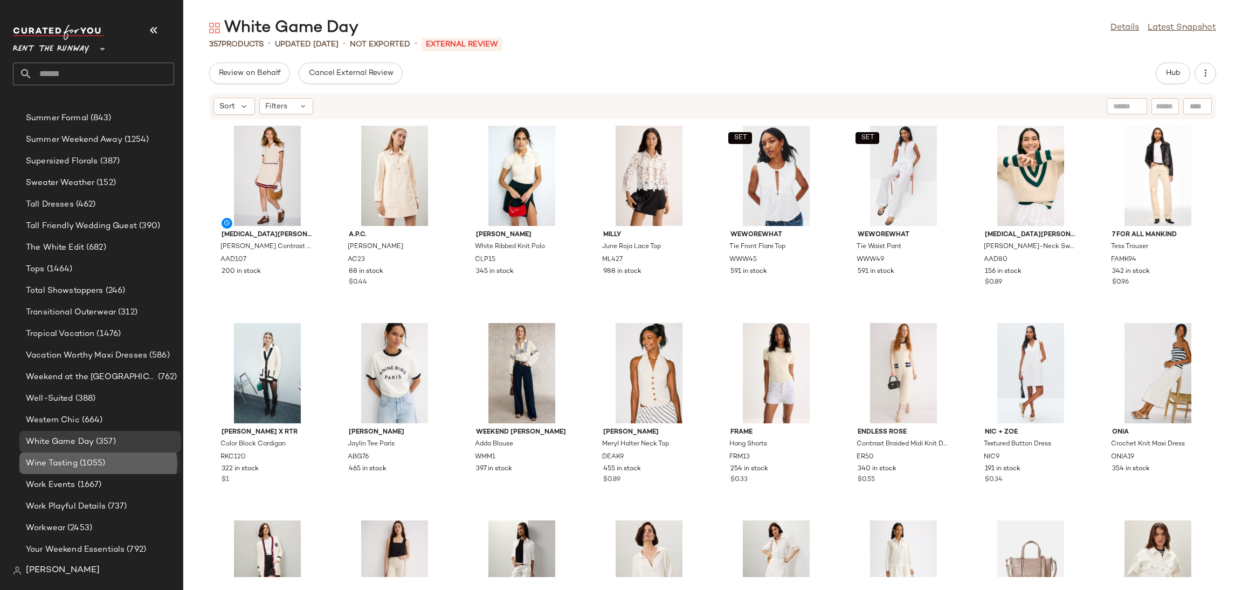
click at [101, 467] on span "(1055)" at bounding box center [92, 463] width 28 height 12
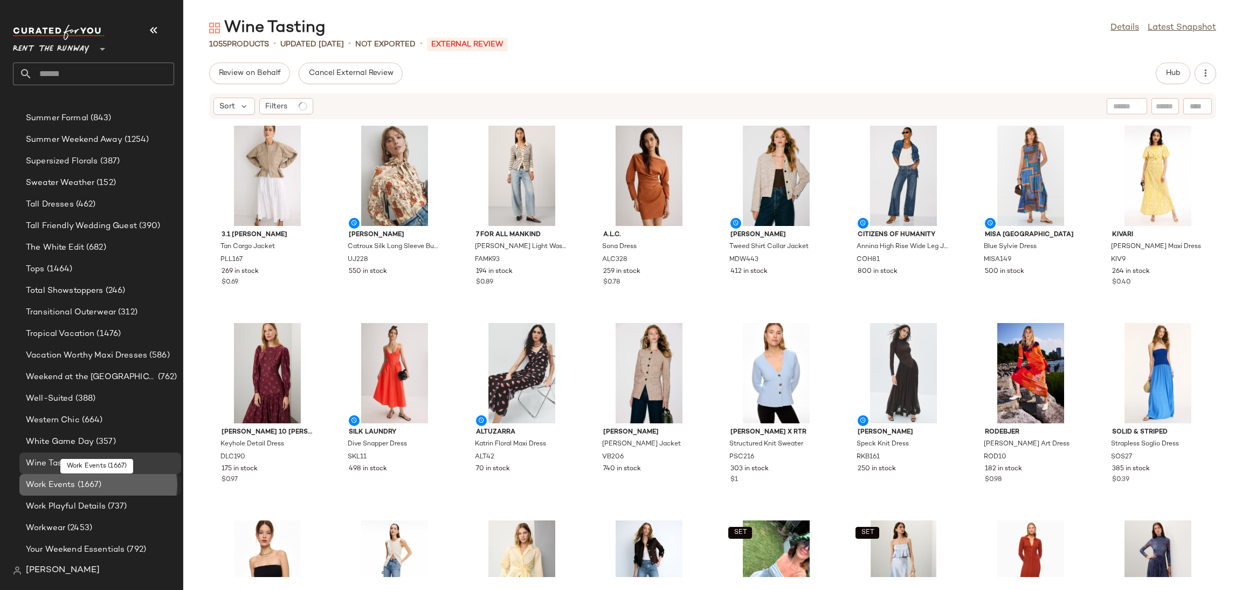
click at [97, 484] on span "(1667)" at bounding box center [88, 485] width 26 height 12
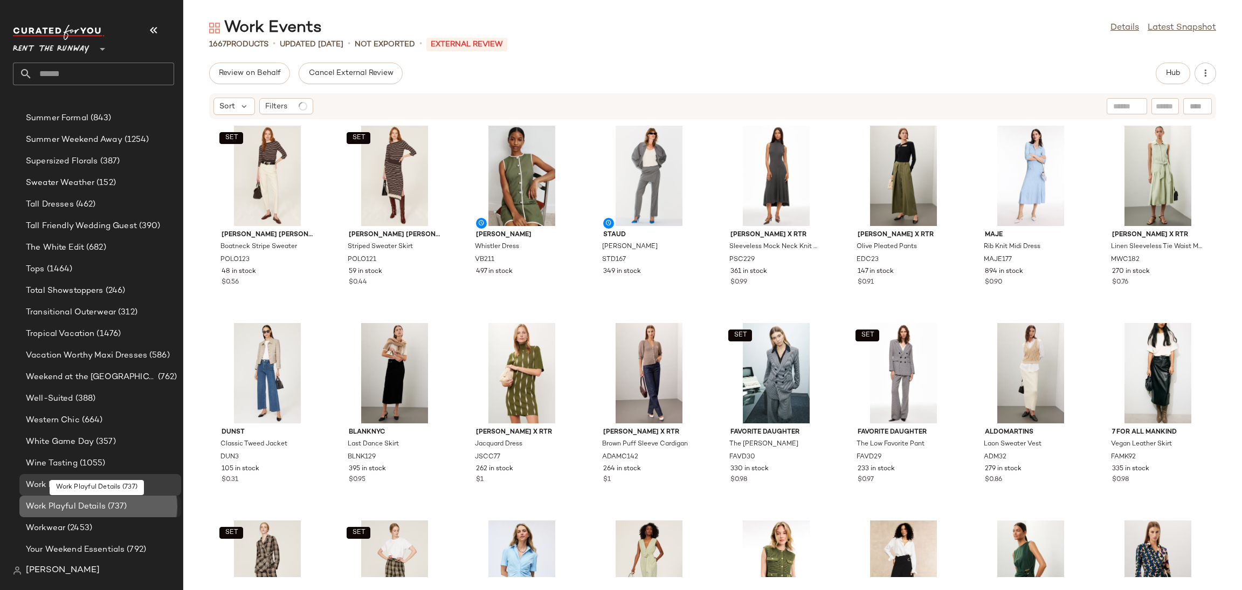
click at [120, 508] on span "(737)" at bounding box center [117, 506] width 22 height 12
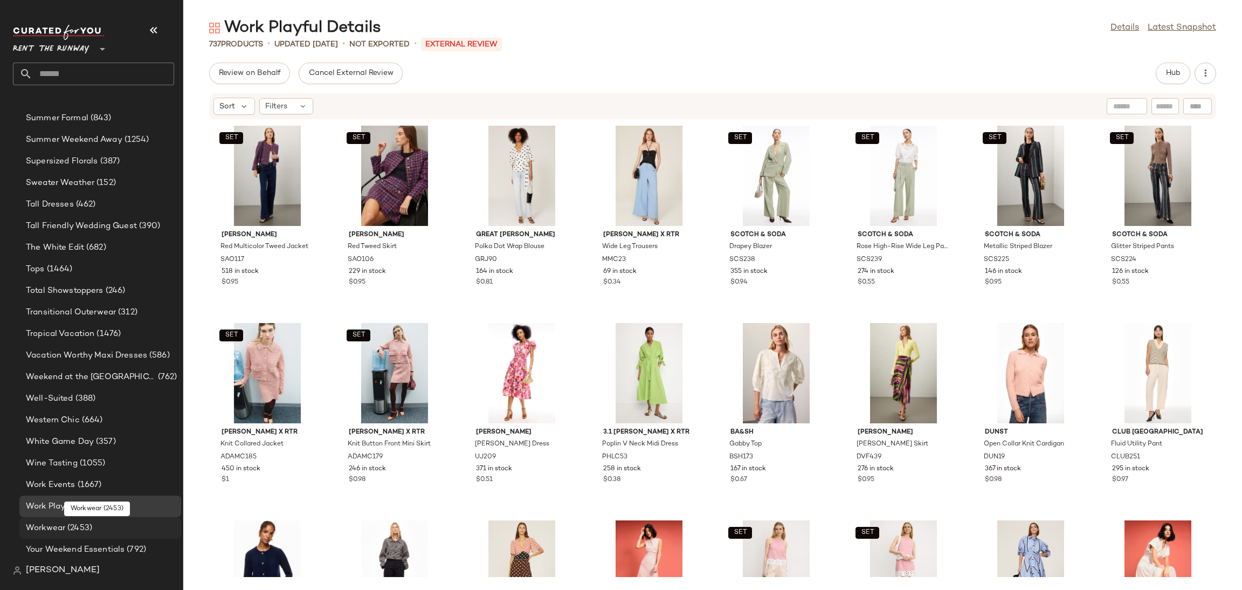
click at [115, 532] on div "Workwear (2453)" at bounding box center [100, 528] width 154 height 12
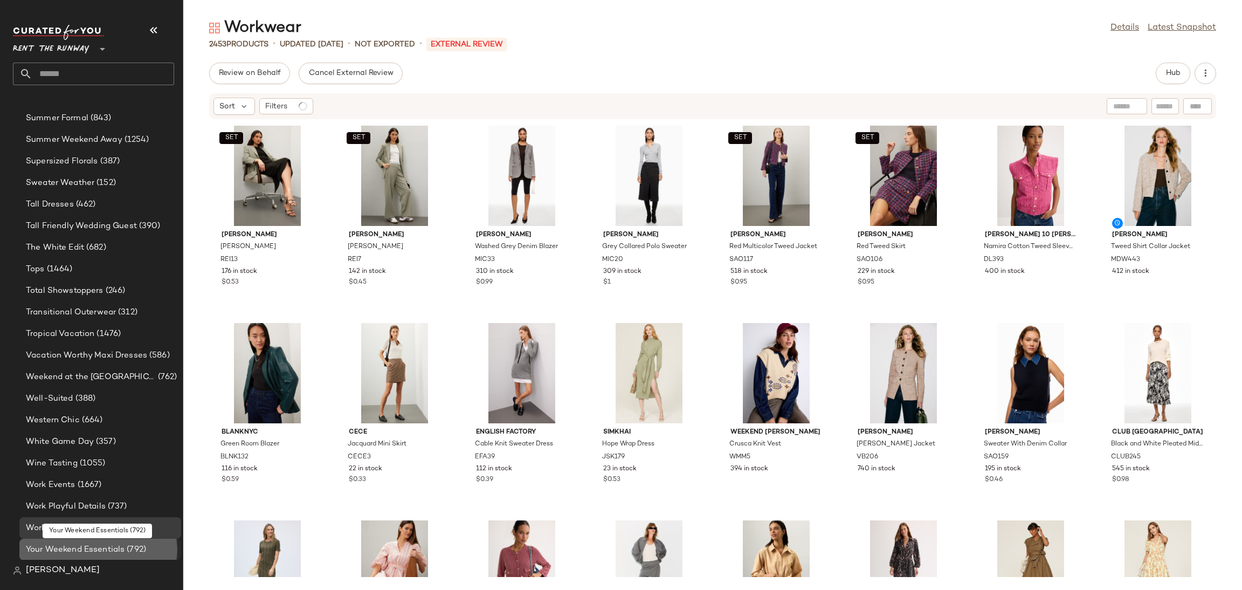
click at [102, 546] on span "Your Weekend Essentials" at bounding box center [75, 549] width 99 height 12
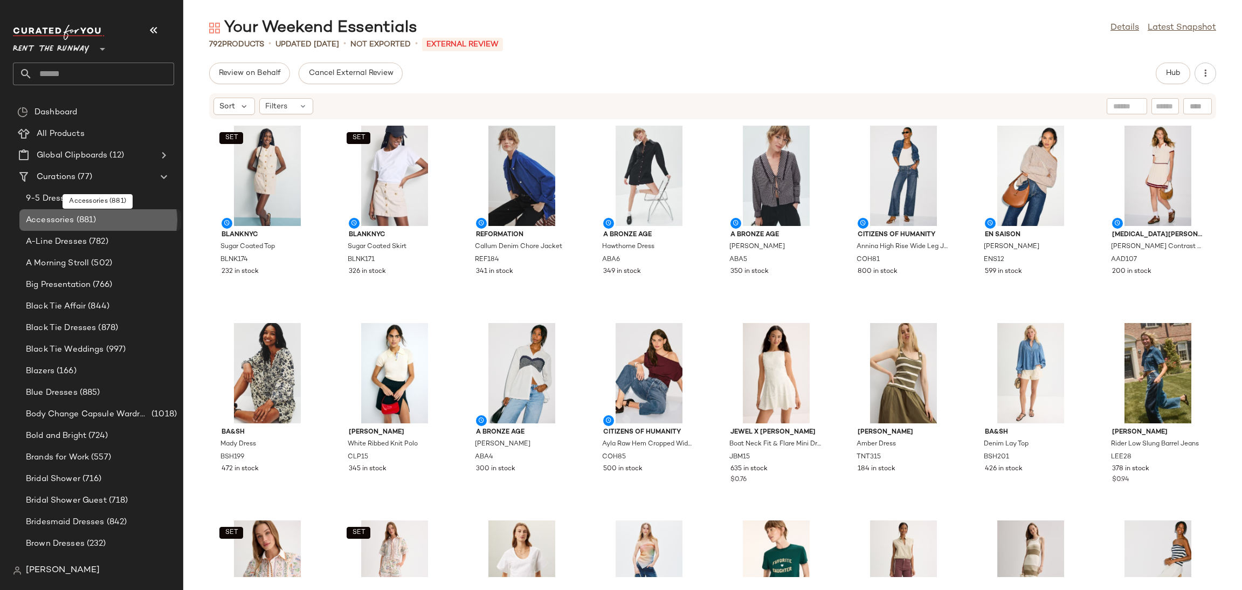
click at [93, 228] on div "Accessories (881)" at bounding box center [100, 220] width 162 height 22
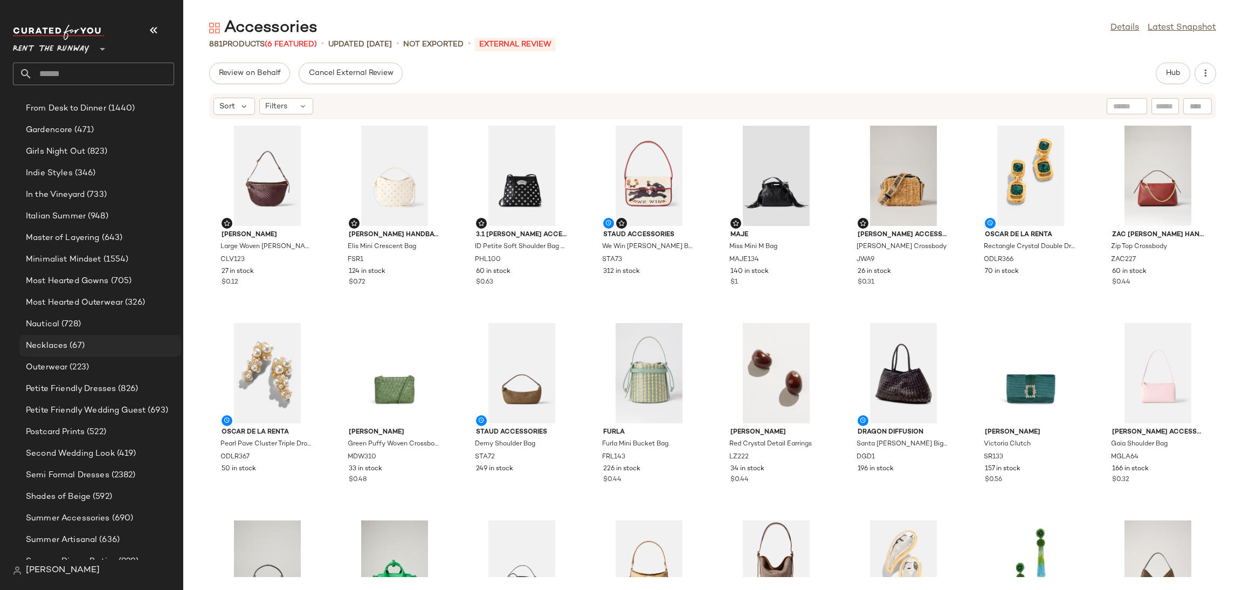
scroll to position [1288, 0]
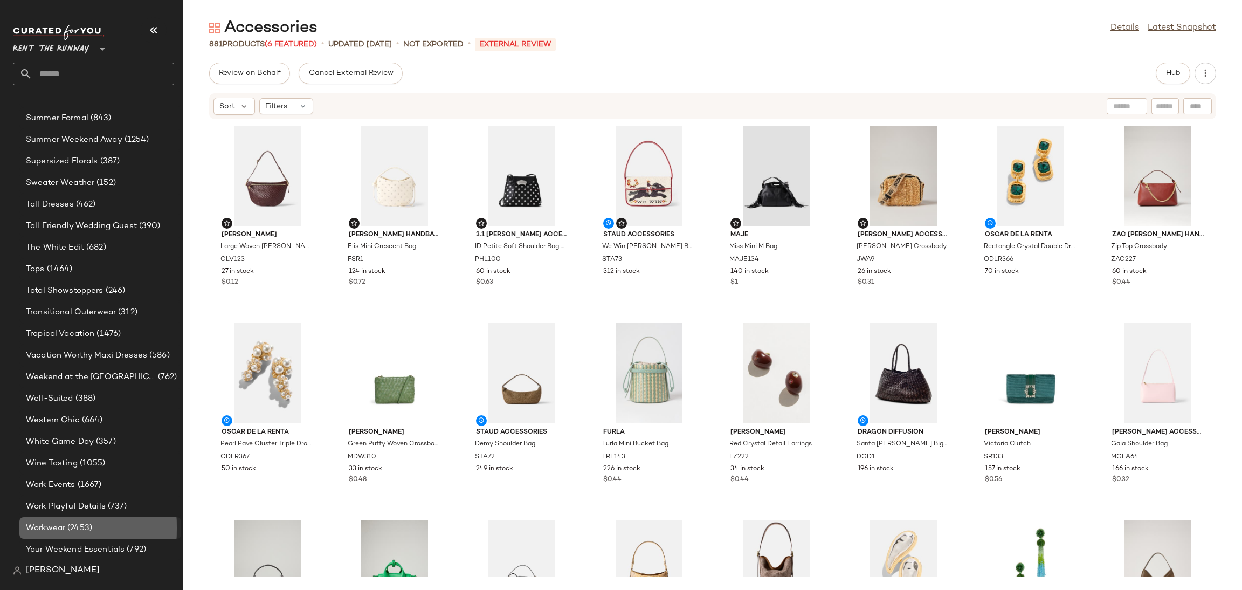
click at [84, 528] on span "(2453)" at bounding box center [78, 528] width 27 height 12
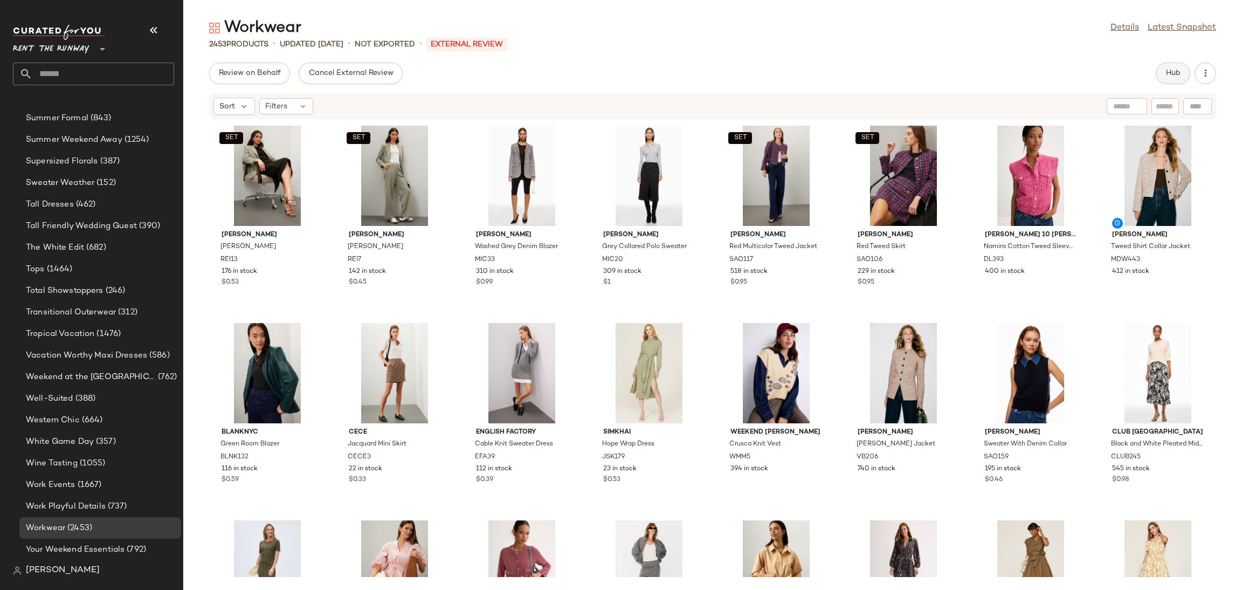
click at [1166, 75] on span "Hub" at bounding box center [1173, 73] width 15 height 9
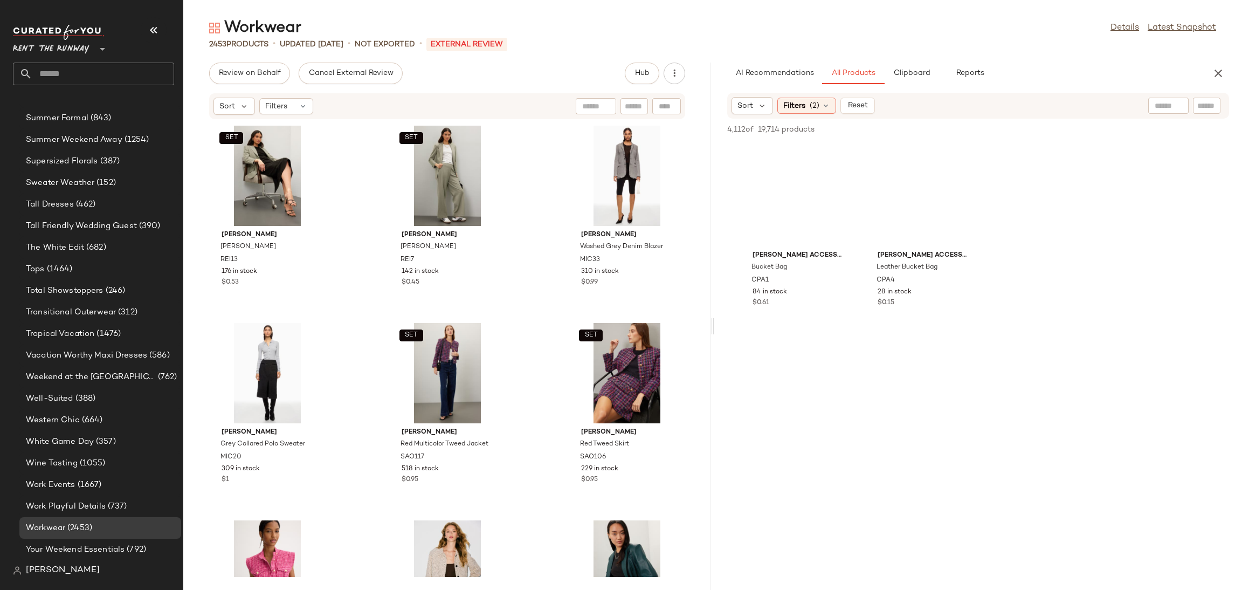
click at [138, 33] on div "Rent the Runway **" at bounding box center [93, 42] width 161 height 27
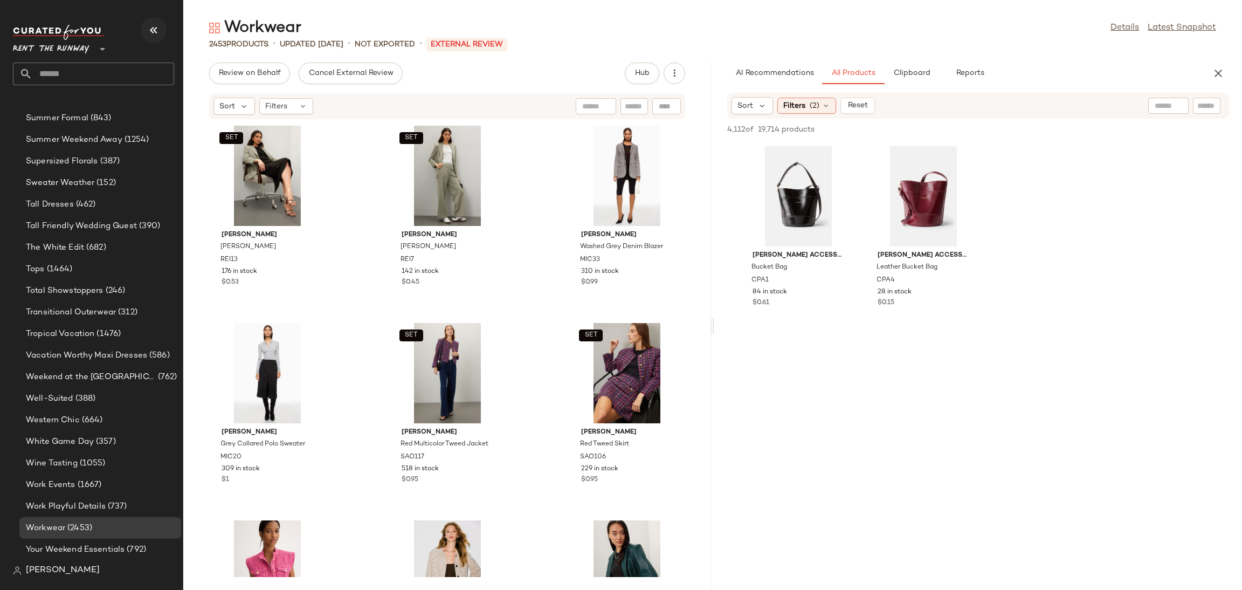
click at [158, 20] on button "button" at bounding box center [154, 30] width 26 height 26
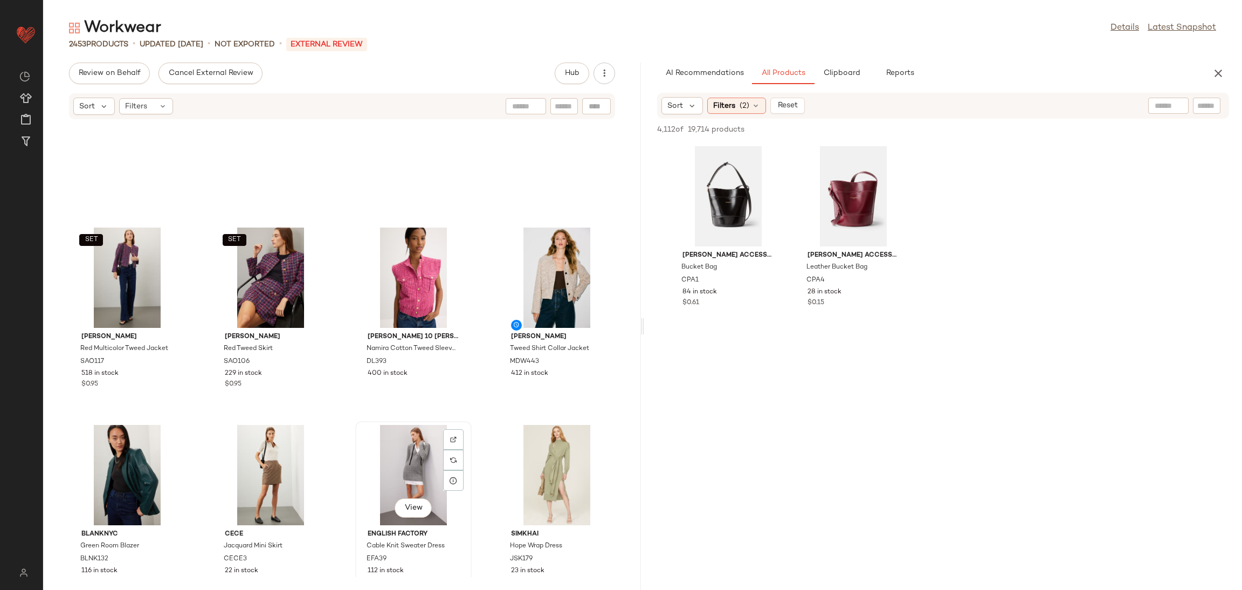
scroll to position [102, 0]
click at [375, 477] on div "View" at bounding box center [413, 476] width 109 height 100
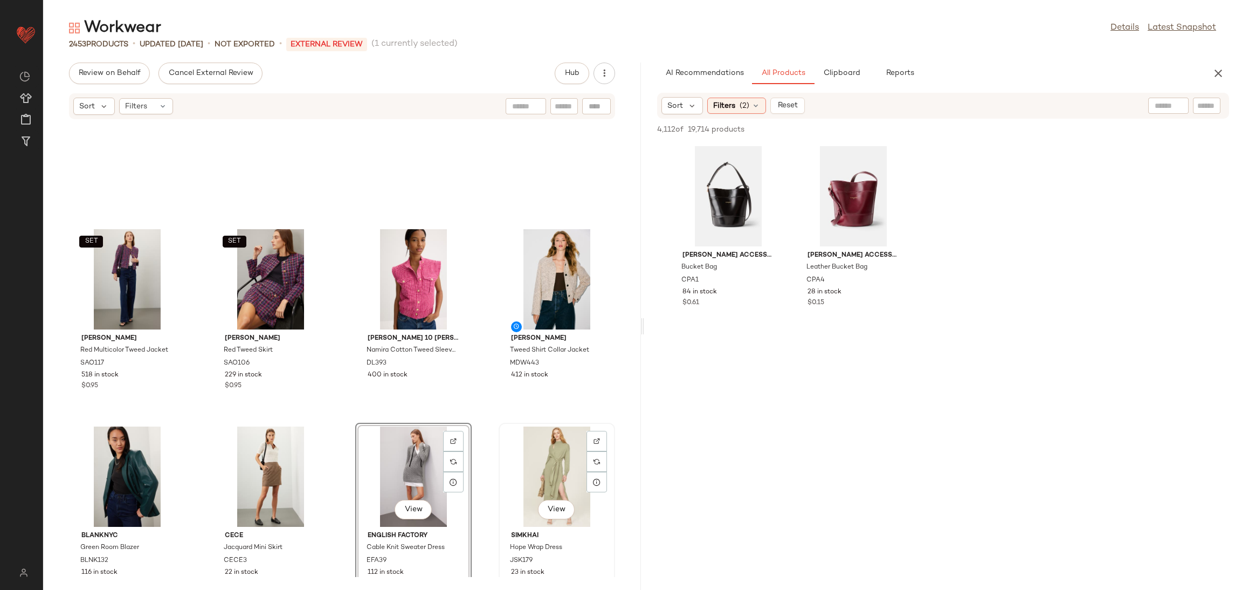
click at [536, 464] on div "View" at bounding box center [556, 476] width 109 height 100
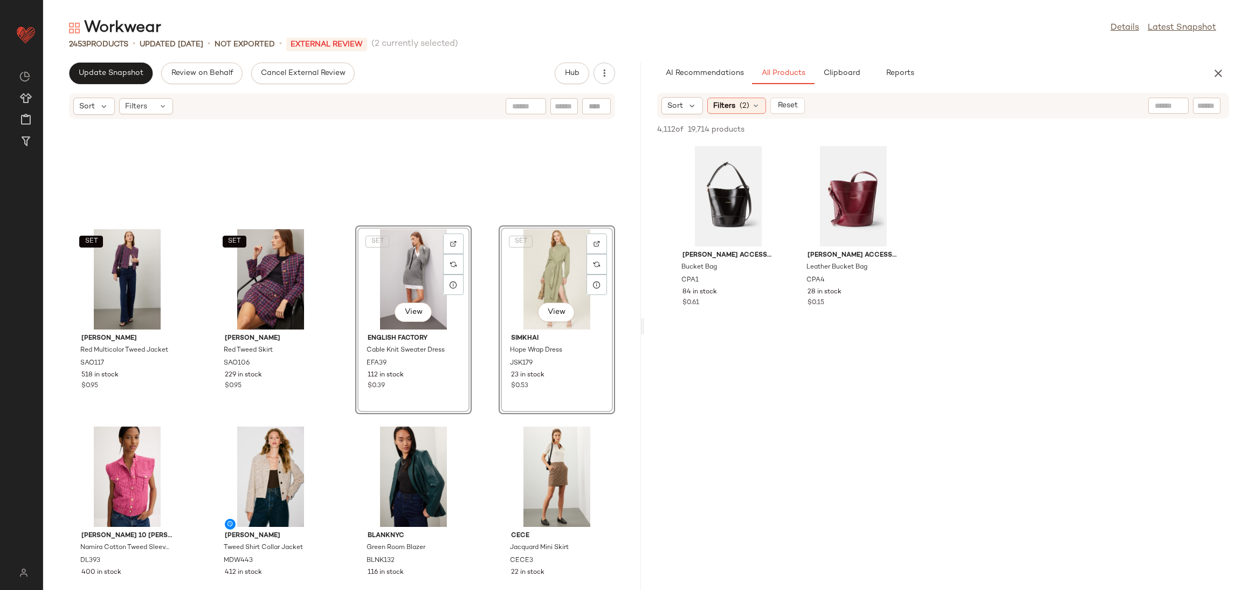
click at [335, 433] on div "SET Sandro Red Multicolor Tweed Jacket SAO117 518 in stock $0.95 SET Sandro Red…" at bounding box center [342, 348] width 598 height 457
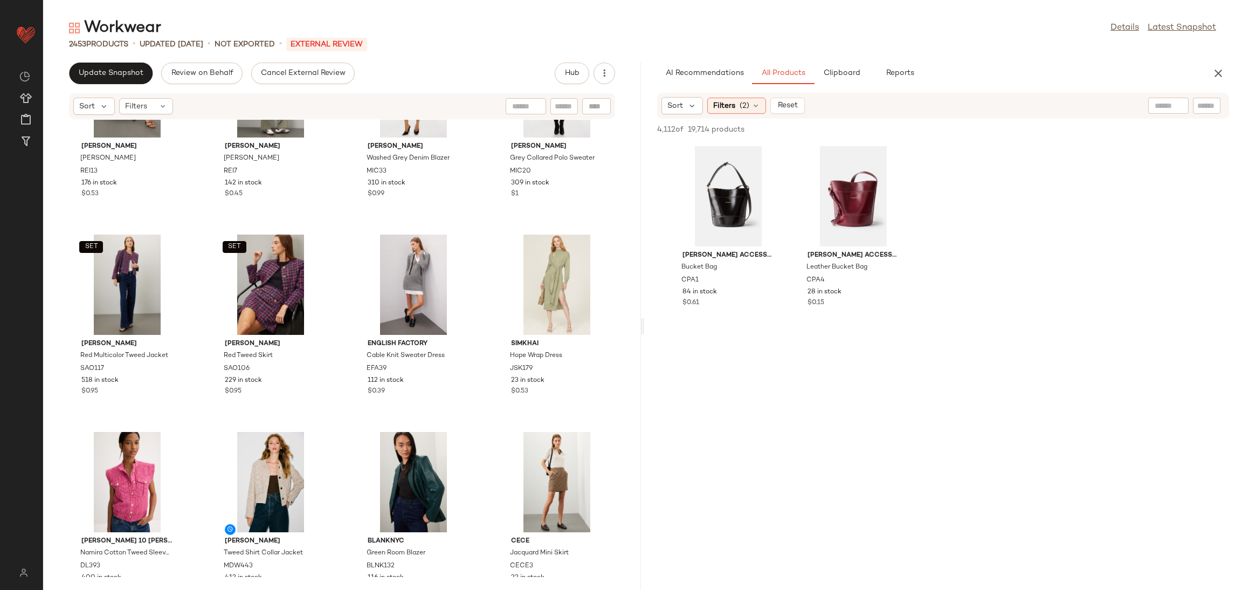
scroll to position [258, 0]
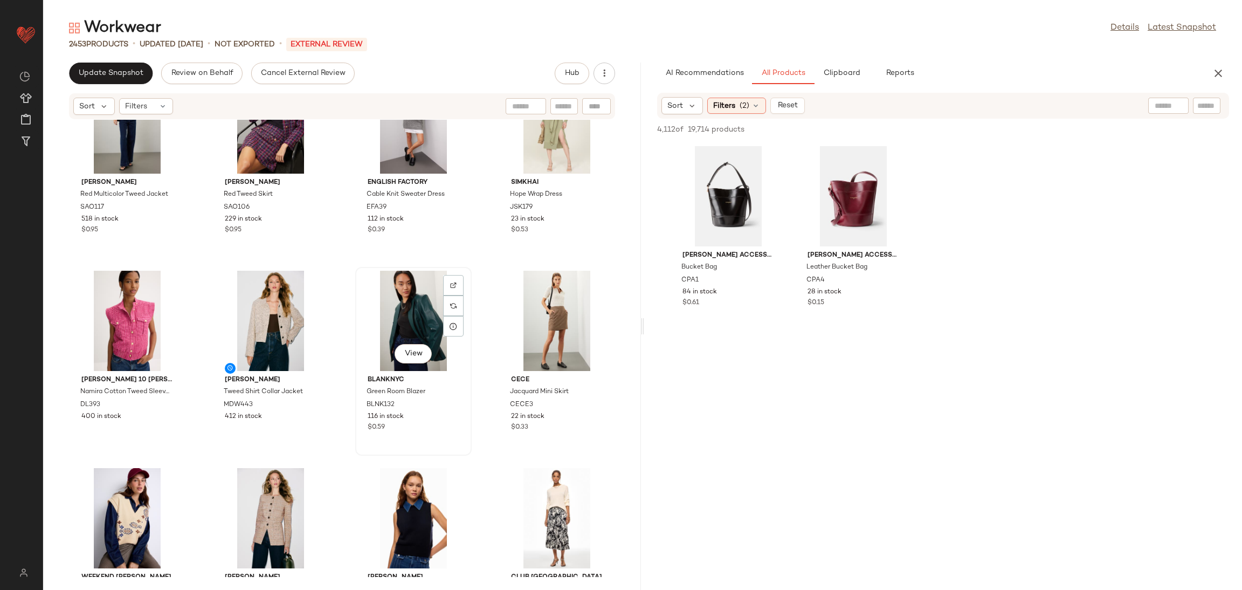
click at [390, 312] on div "View" at bounding box center [413, 321] width 109 height 100
click at [540, 312] on div "View" at bounding box center [556, 321] width 109 height 100
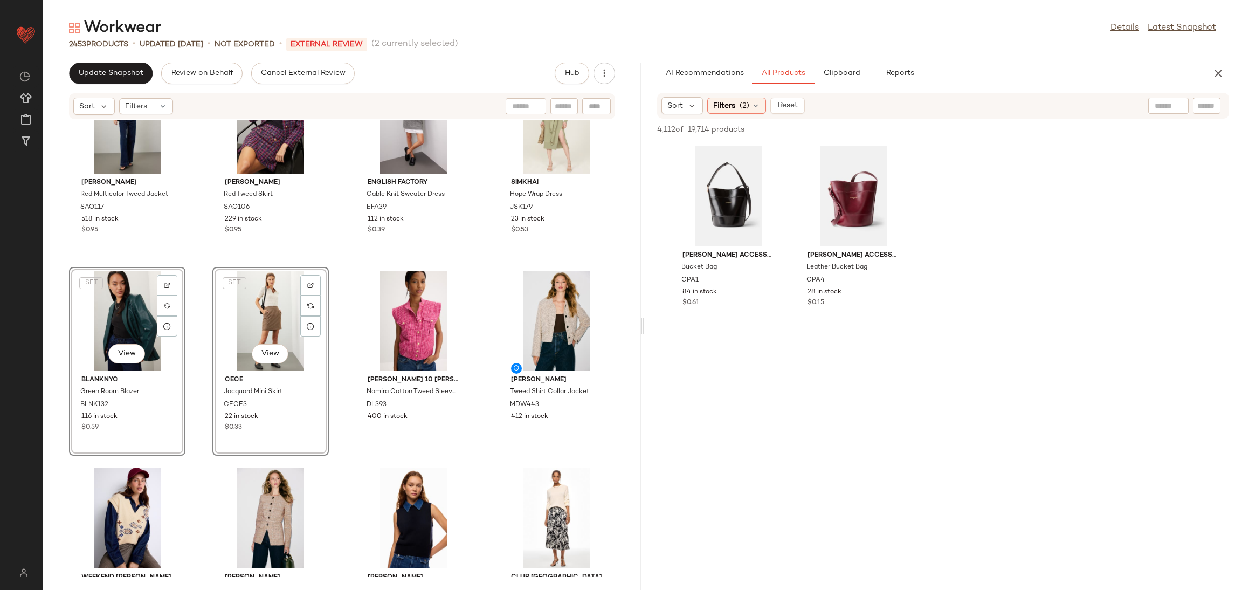
click at [185, 256] on div "SET Sandro Red Multicolor Tweed Jacket SAO117 518 in stock $0.95" at bounding box center [127, 164] width 116 height 189
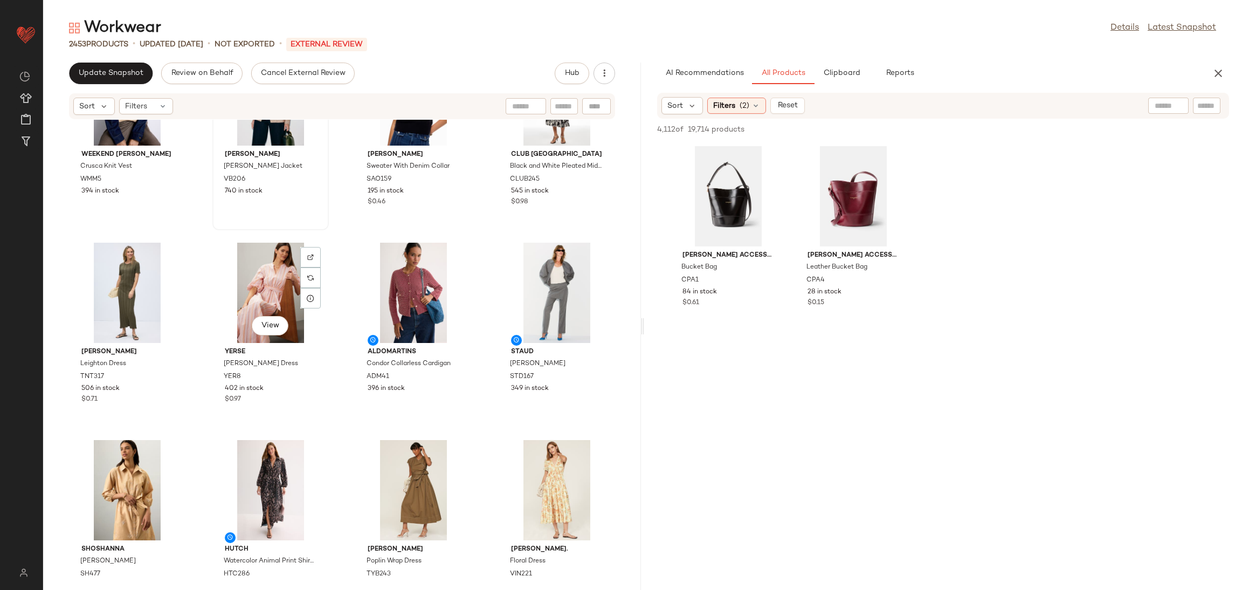
scroll to position [681, 0]
click at [107, 298] on div "View" at bounding box center [127, 292] width 109 height 100
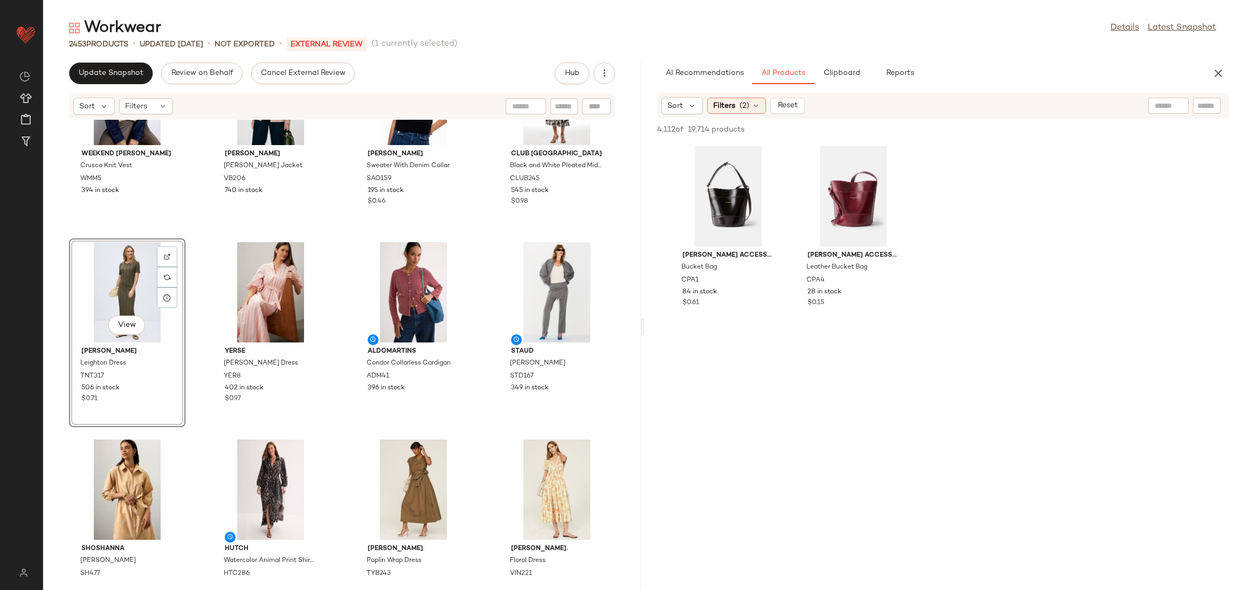
click at [474, 357] on div "Weekend Max Mara Crusca Knit Vest WMM5 394 in stock Veronica Beard Orrin Jacket…" at bounding box center [342, 348] width 598 height 457
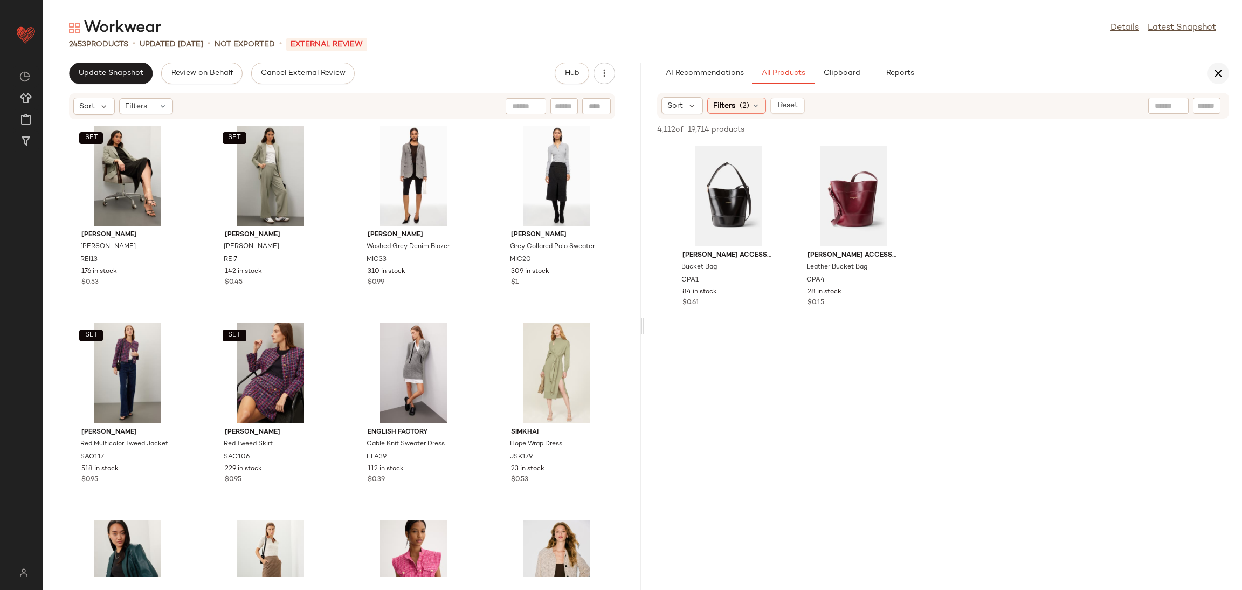
click at [1222, 63] on button "button" at bounding box center [1219, 74] width 22 height 22
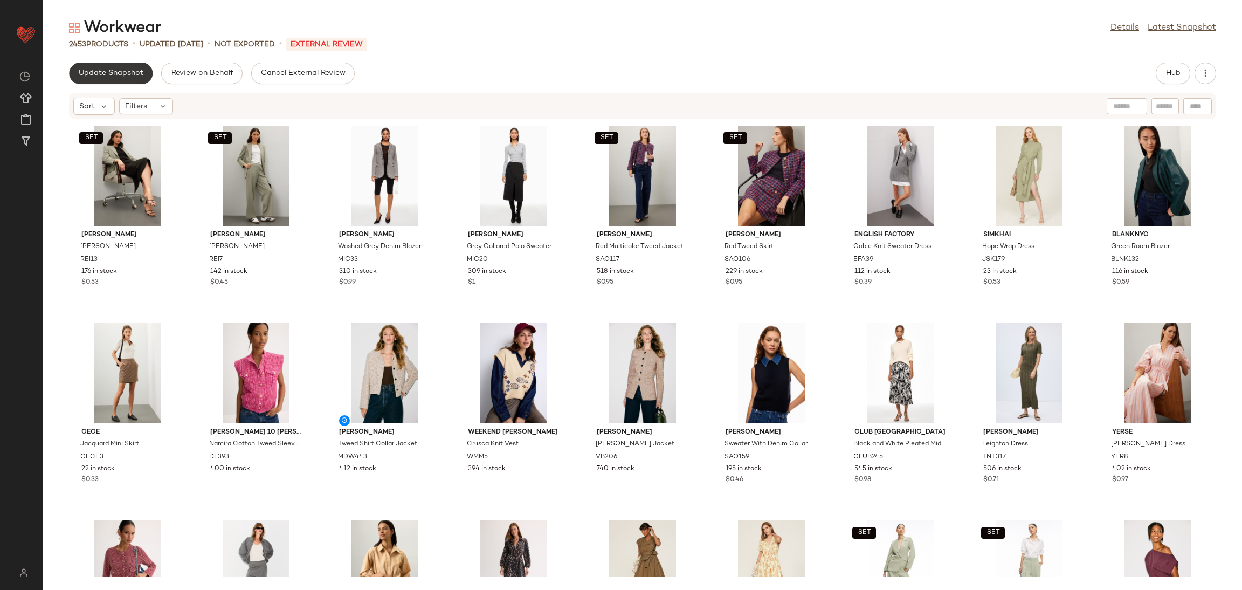
click at [119, 65] on button "Update Snapshot" at bounding box center [111, 74] width 84 height 22
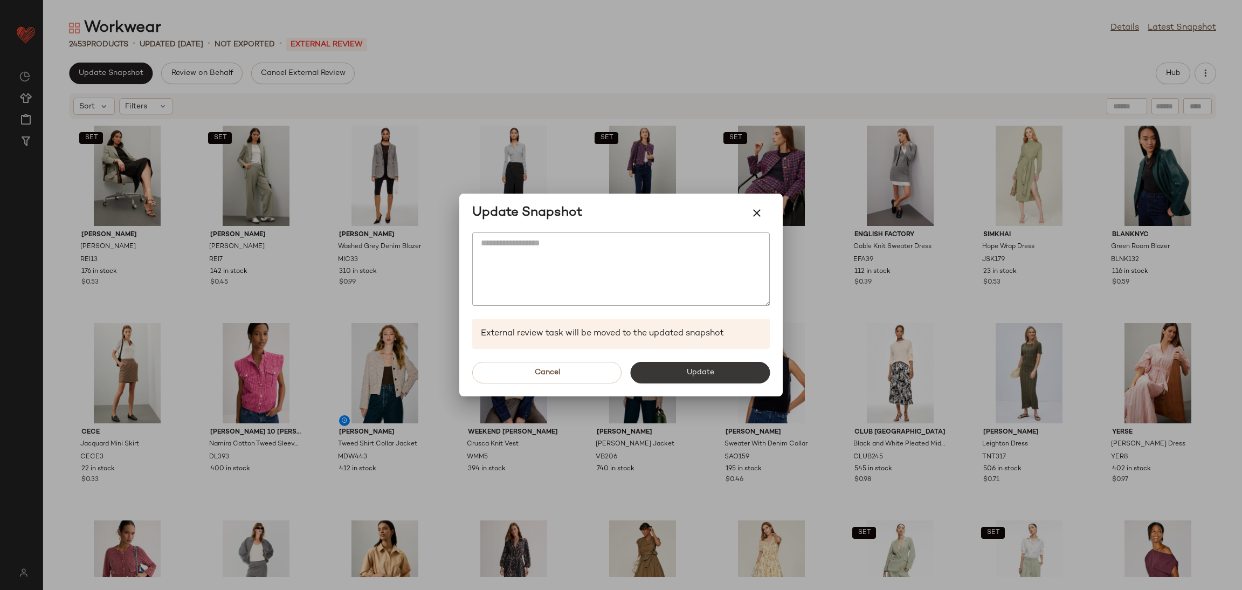
click at [751, 363] on button "Update" at bounding box center [700, 373] width 140 height 22
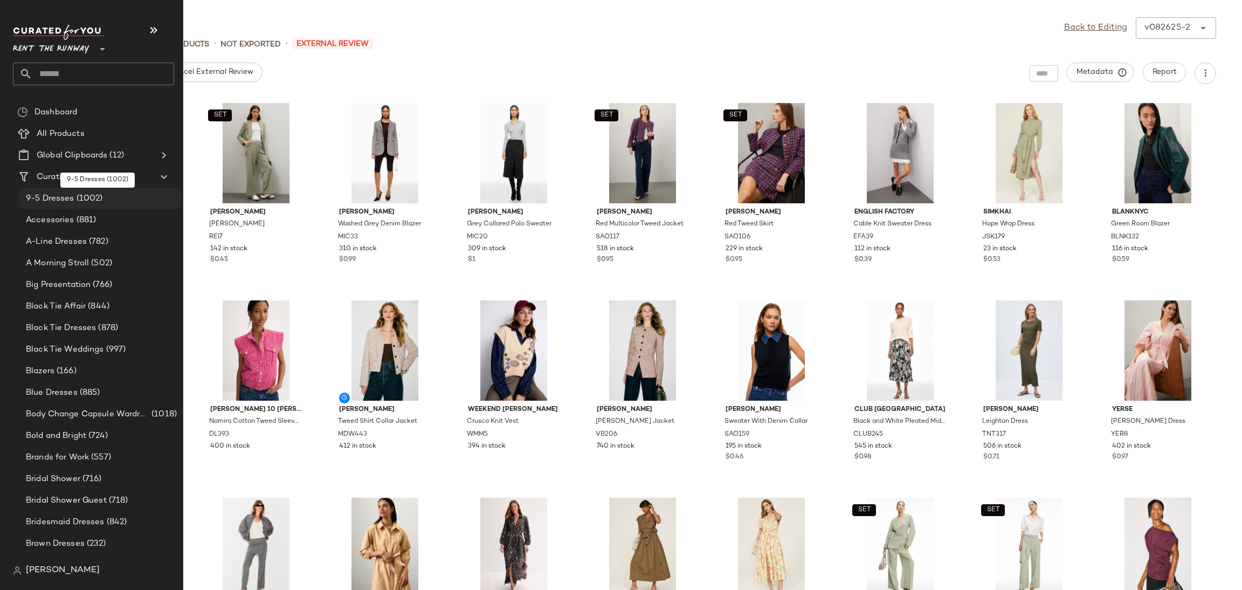
click at [91, 199] on span "(1002)" at bounding box center [88, 198] width 29 height 12
